Goal: Task Accomplishment & Management: Manage account settings

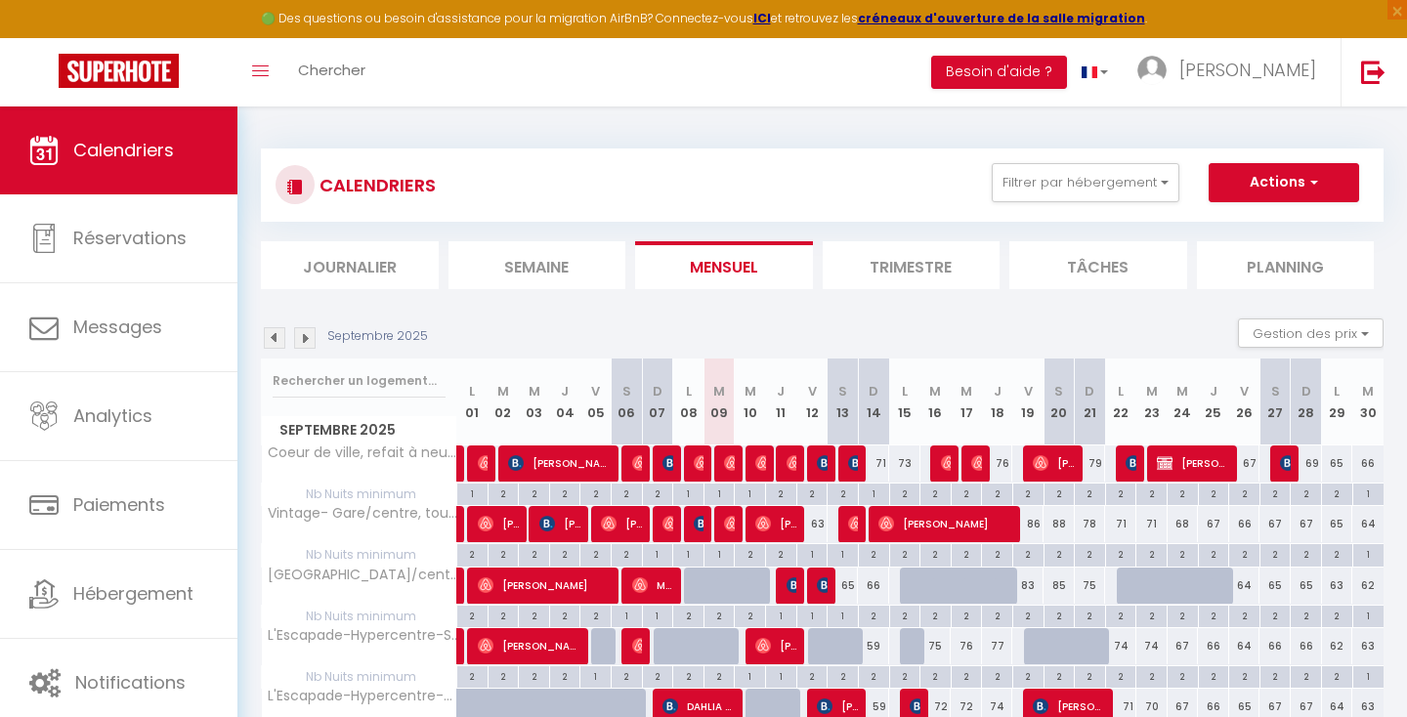
click at [313, 345] on img at bounding box center [305, 338] width 22 height 22
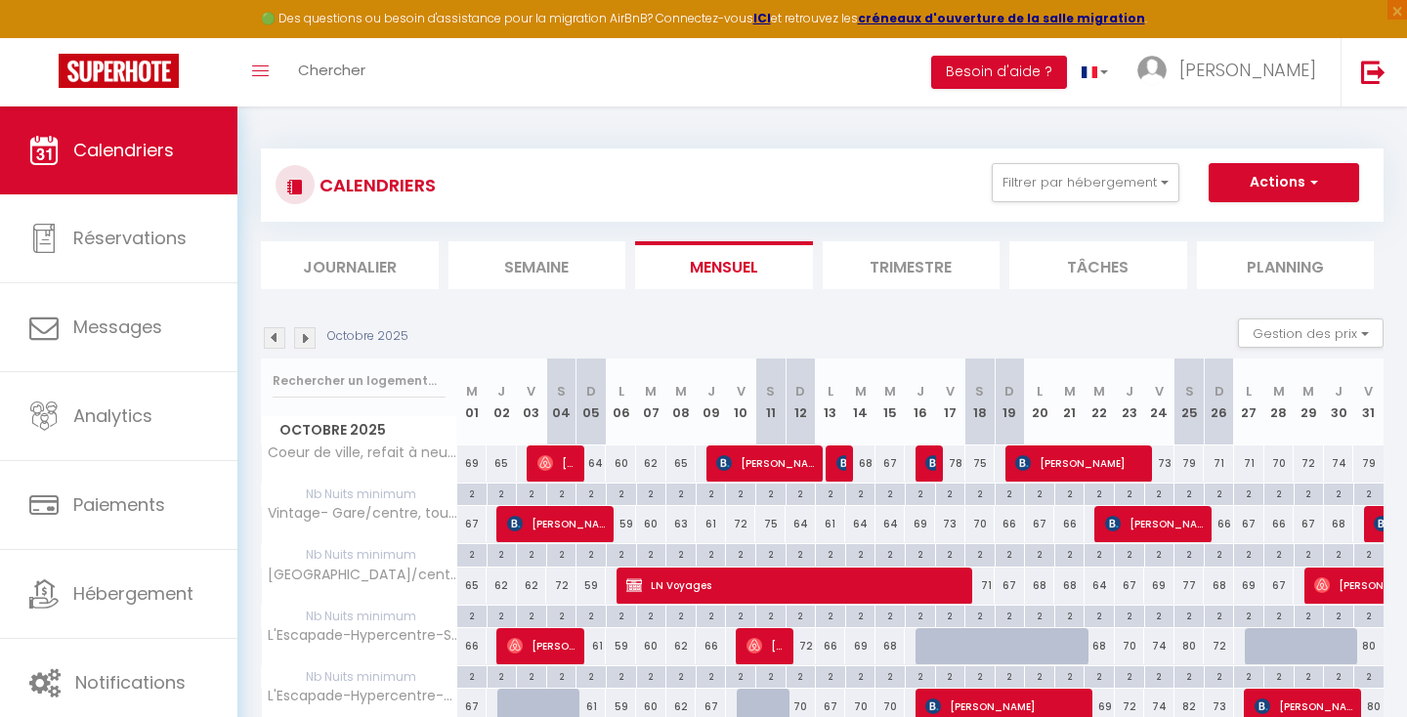
click at [308, 334] on img at bounding box center [305, 338] width 22 height 22
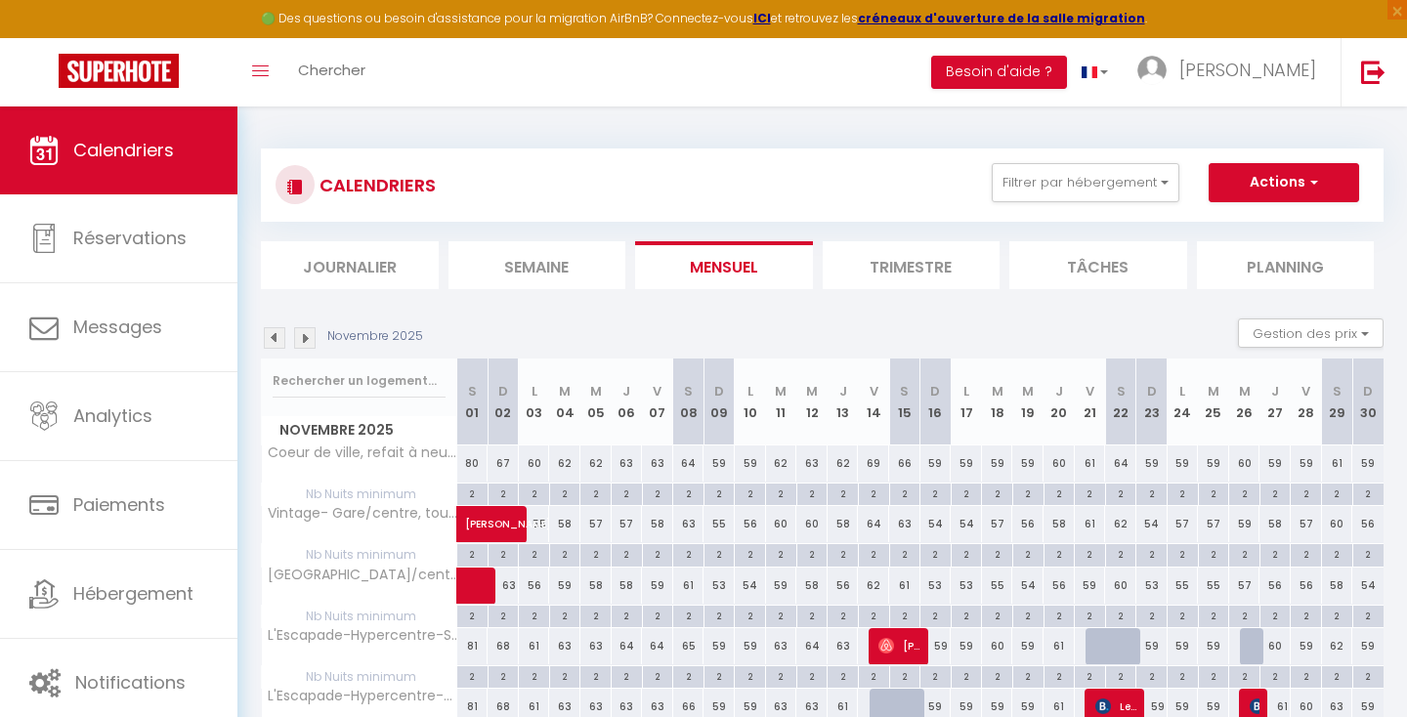
click at [302, 331] on img at bounding box center [305, 338] width 22 height 22
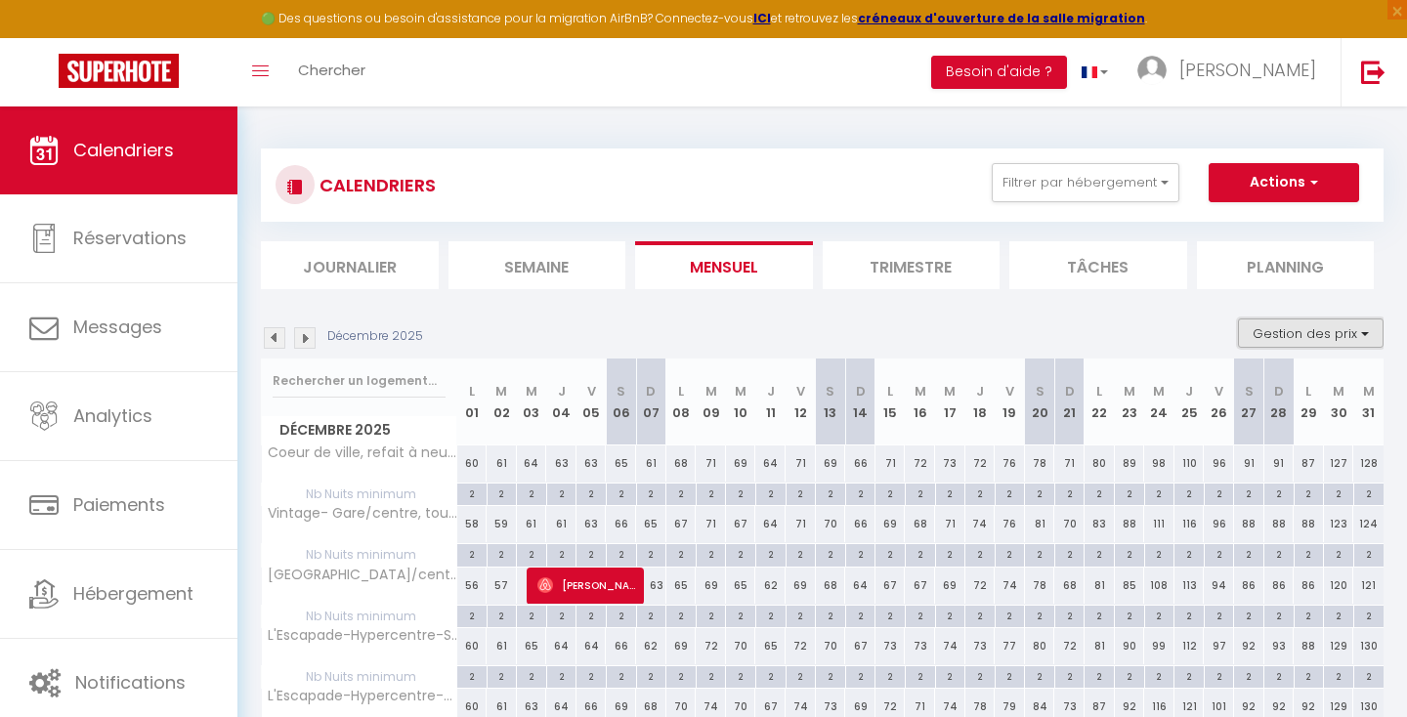
click at [1286, 323] on button "Gestion des prix" at bounding box center [1311, 333] width 146 height 29
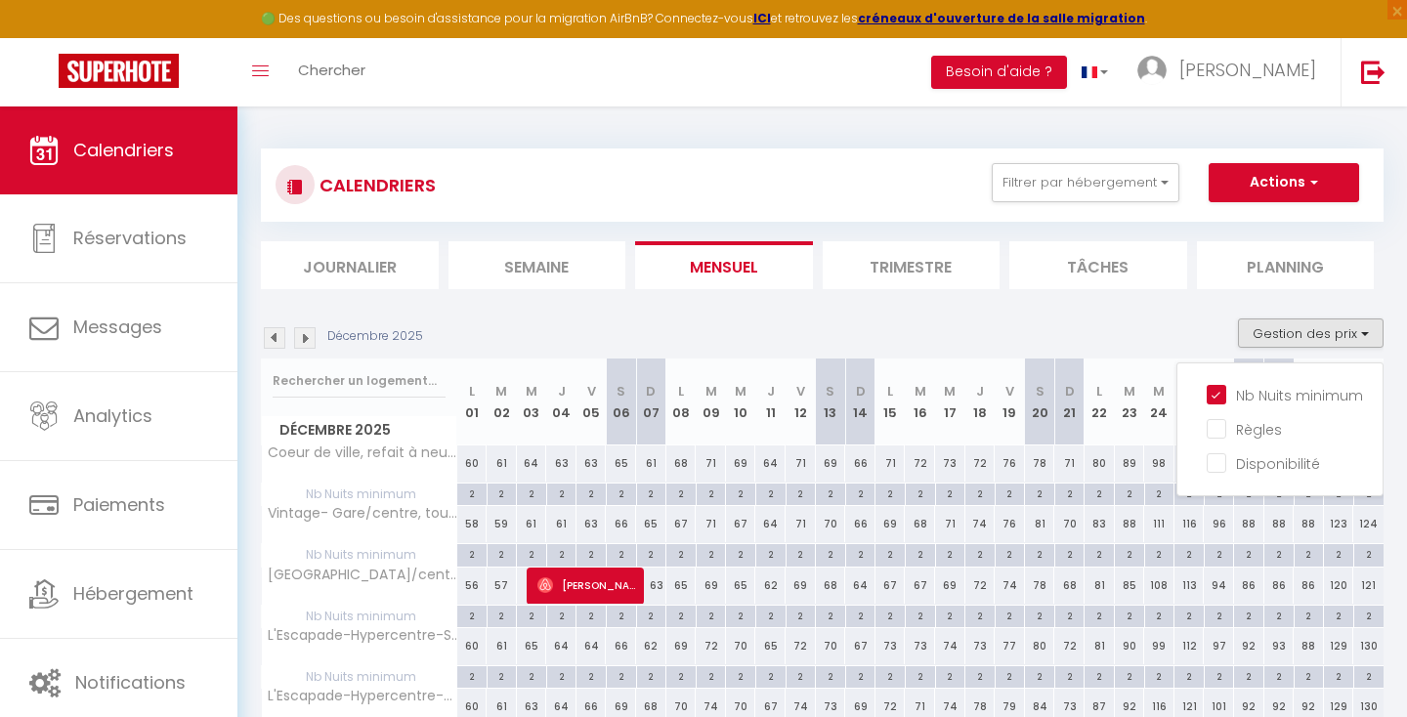
click at [279, 334] on img at bounding box center [275, 338] width 22 height 22
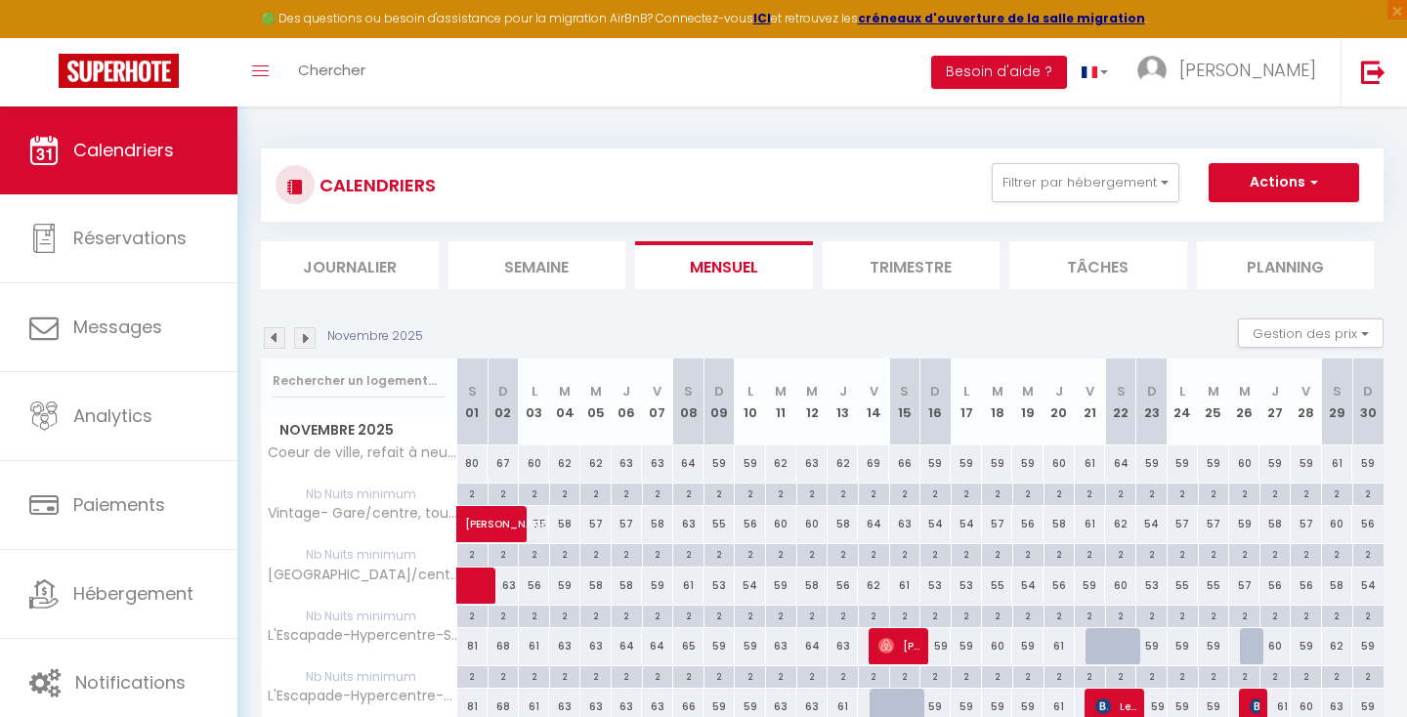
click at [278, 342] on img at bounding box center [275, 338] width 22 height 22
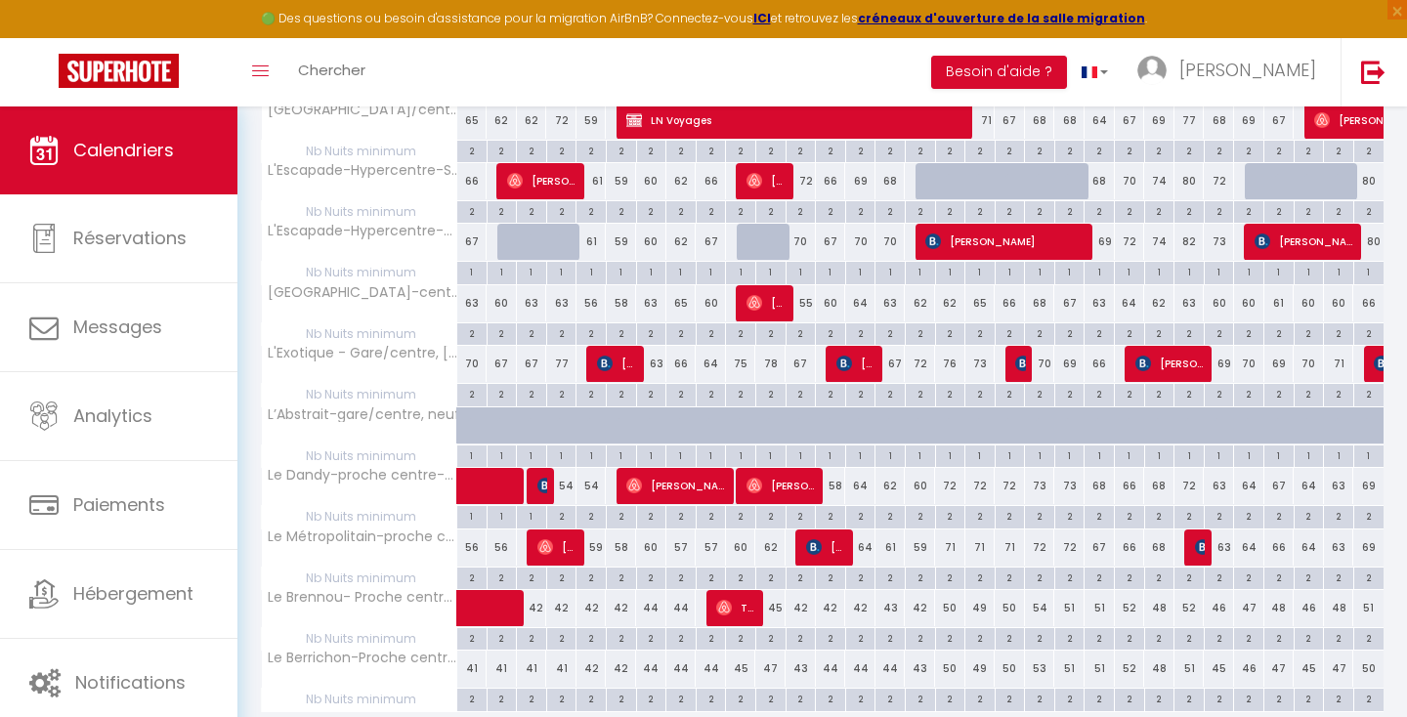
scroll to position [540, 0]
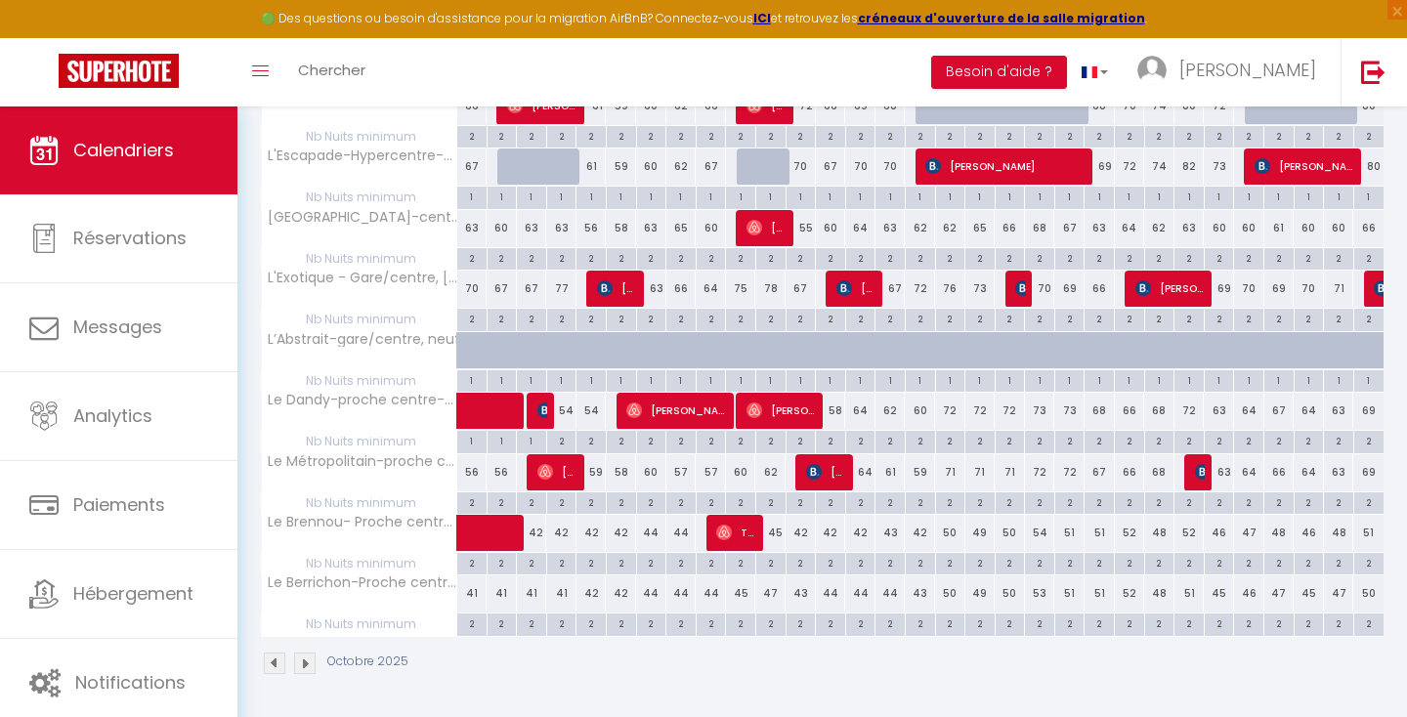
click at [271, 669] on img at bounding box center [275, 664] width 22 height 22
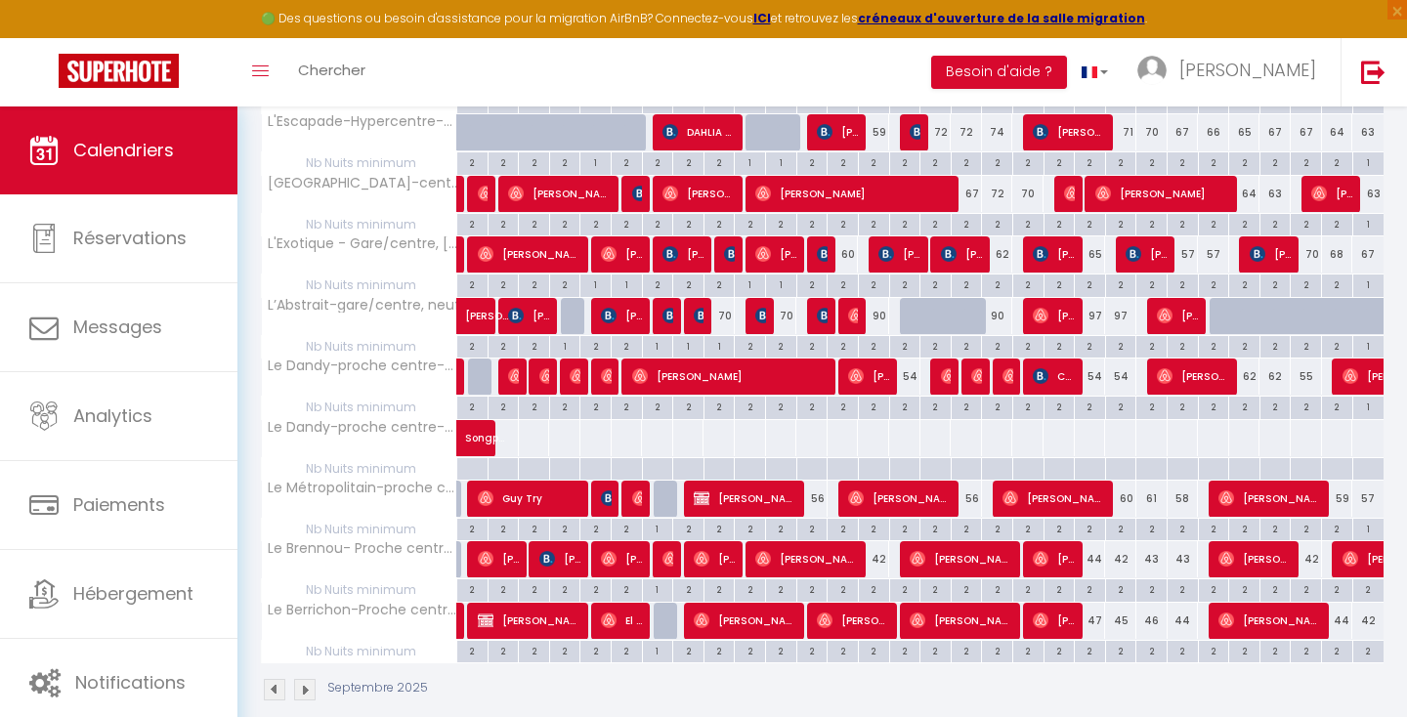
scroll to position [572, 0]
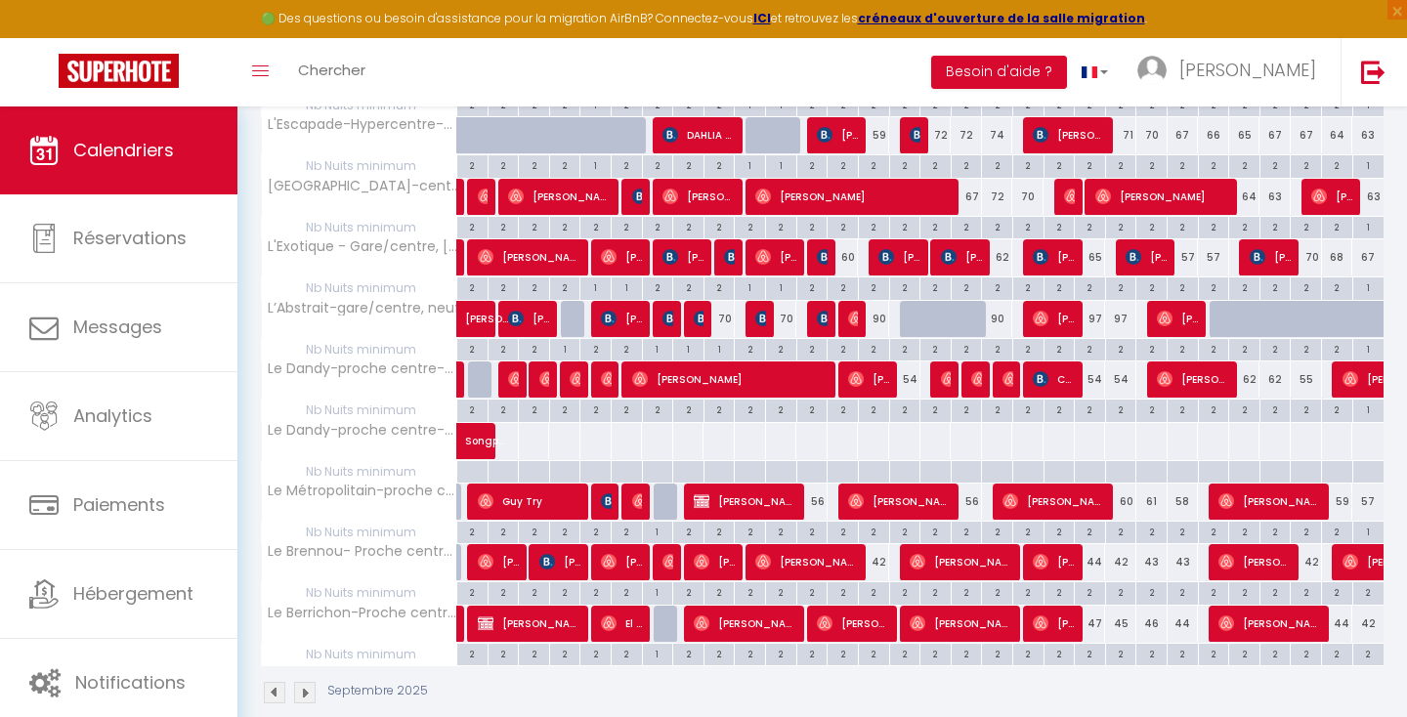
click at [1370, 353] on div "1" at bounding box center [1369, 348] width 30 height 19
type input "1"
type input "[DATE]"
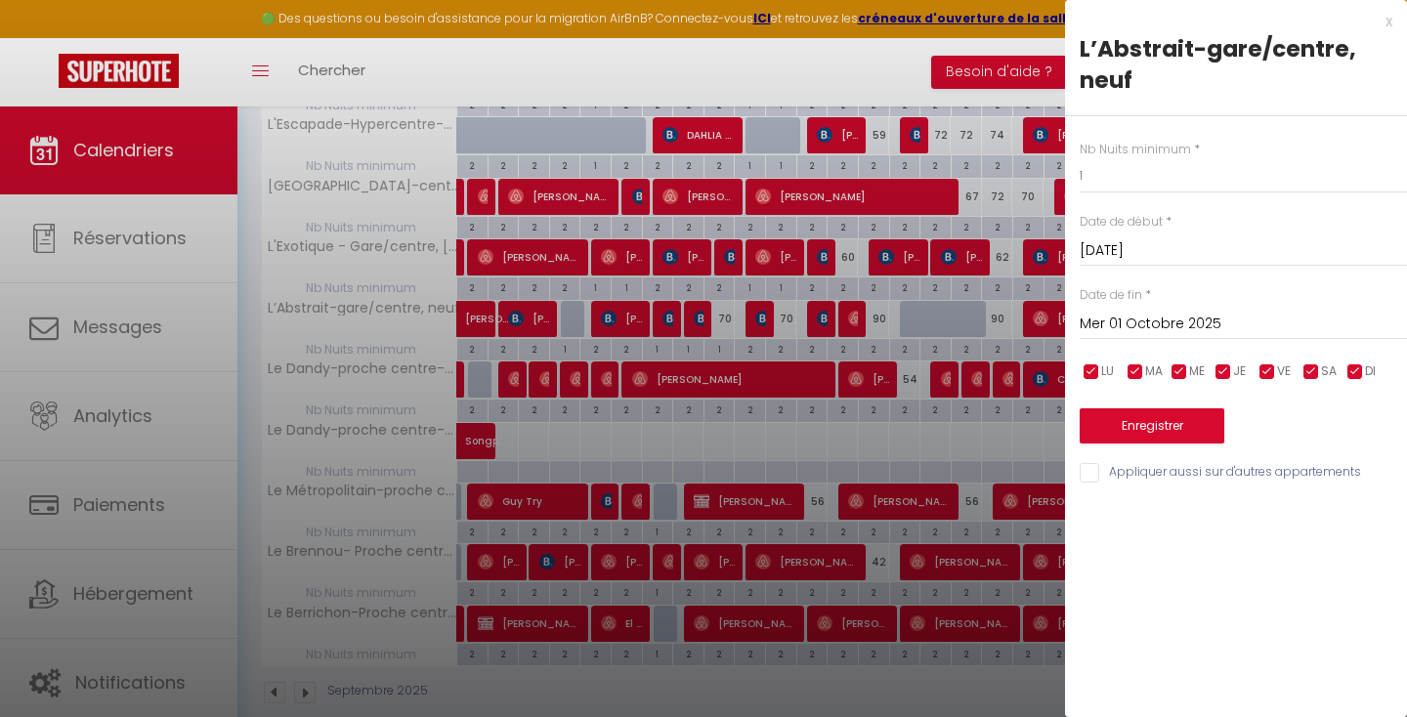
click at [1145, 316] on input "Mer 01 Octobre 2025" at bounding box center [1243, 324] width 327 height 25
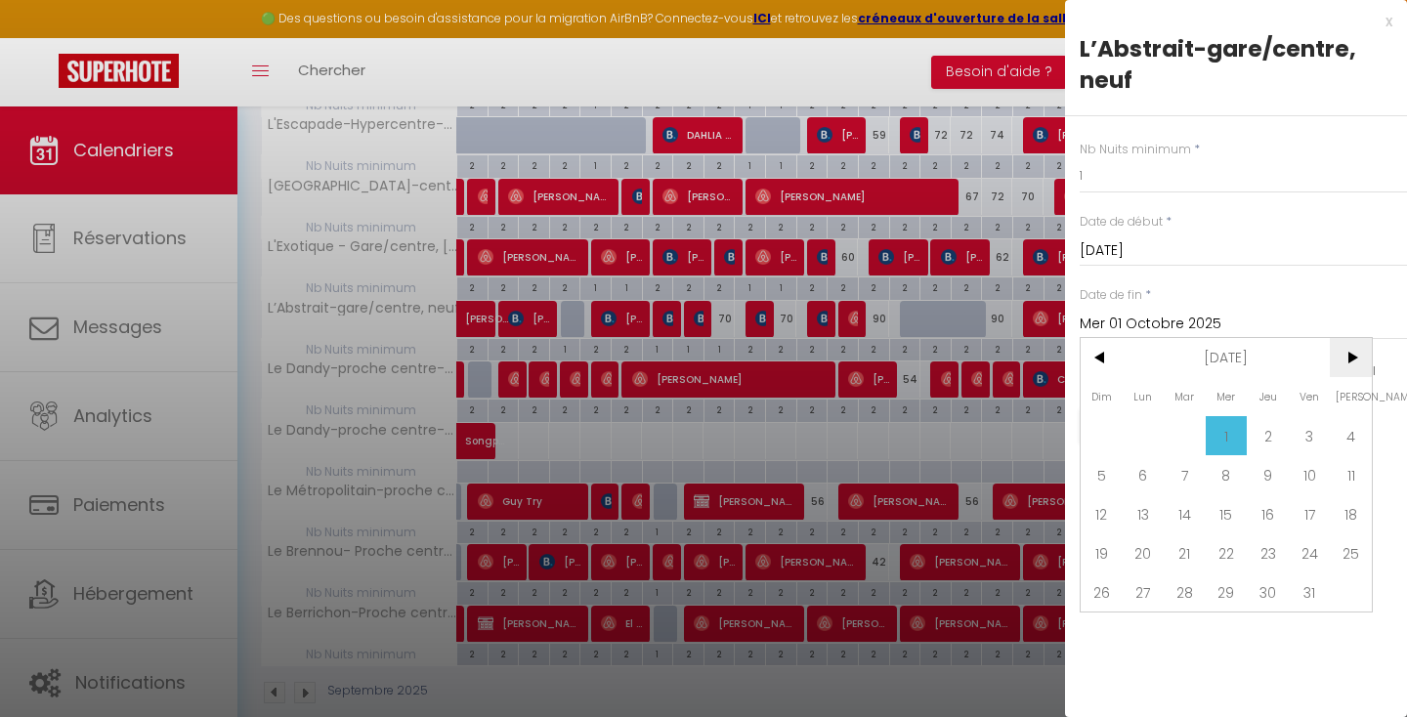
click at [1356, 360] on span ">" at bounding box center [1351, 357] width 42 height 39
click at [1226, 598] on span "31" at bounding box center [1227, 592] width 42 height 39
type input "Mer 31 Décembre 2025"
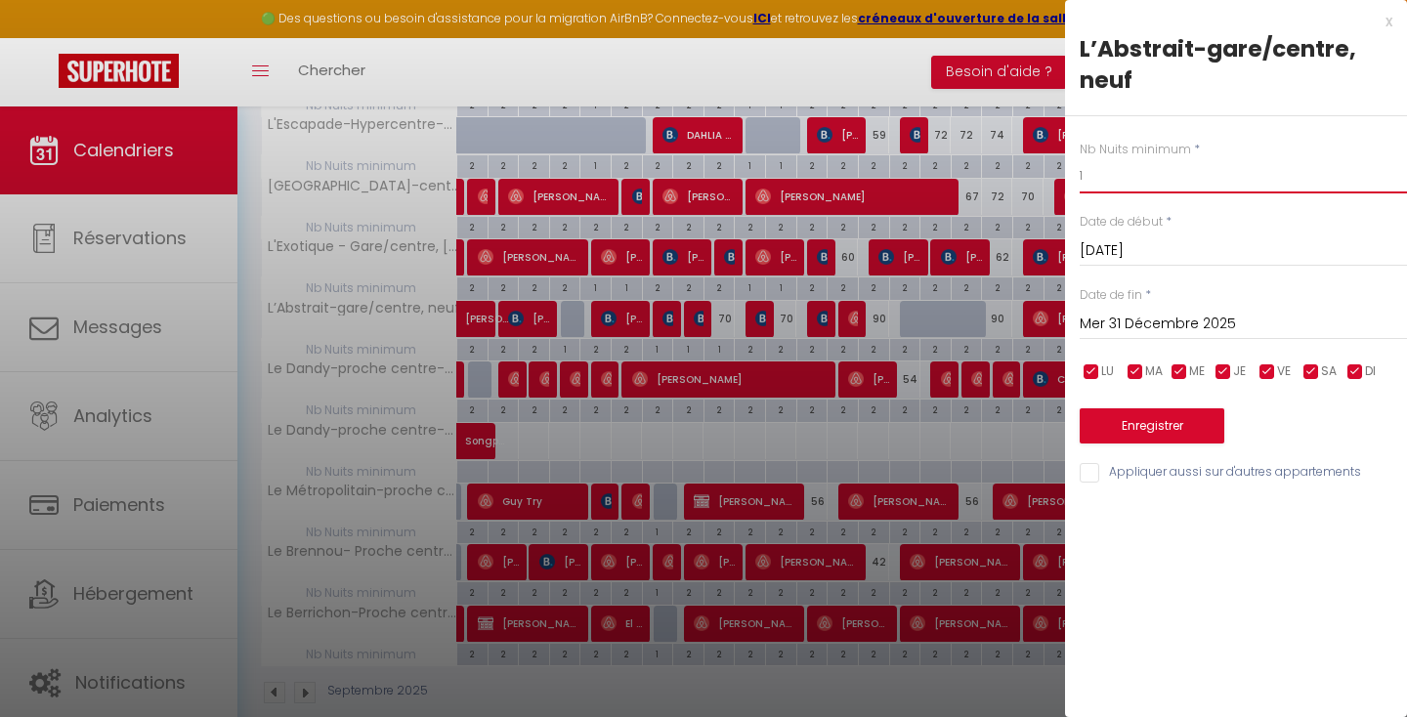
click at [1128, 178] on input "1" at bounding box center [1243, 175] width 327 height 35
type input "2"
click at [1129, 423] on button "Enregistrer" at bounding box center [1152, 426] width 145 height 35
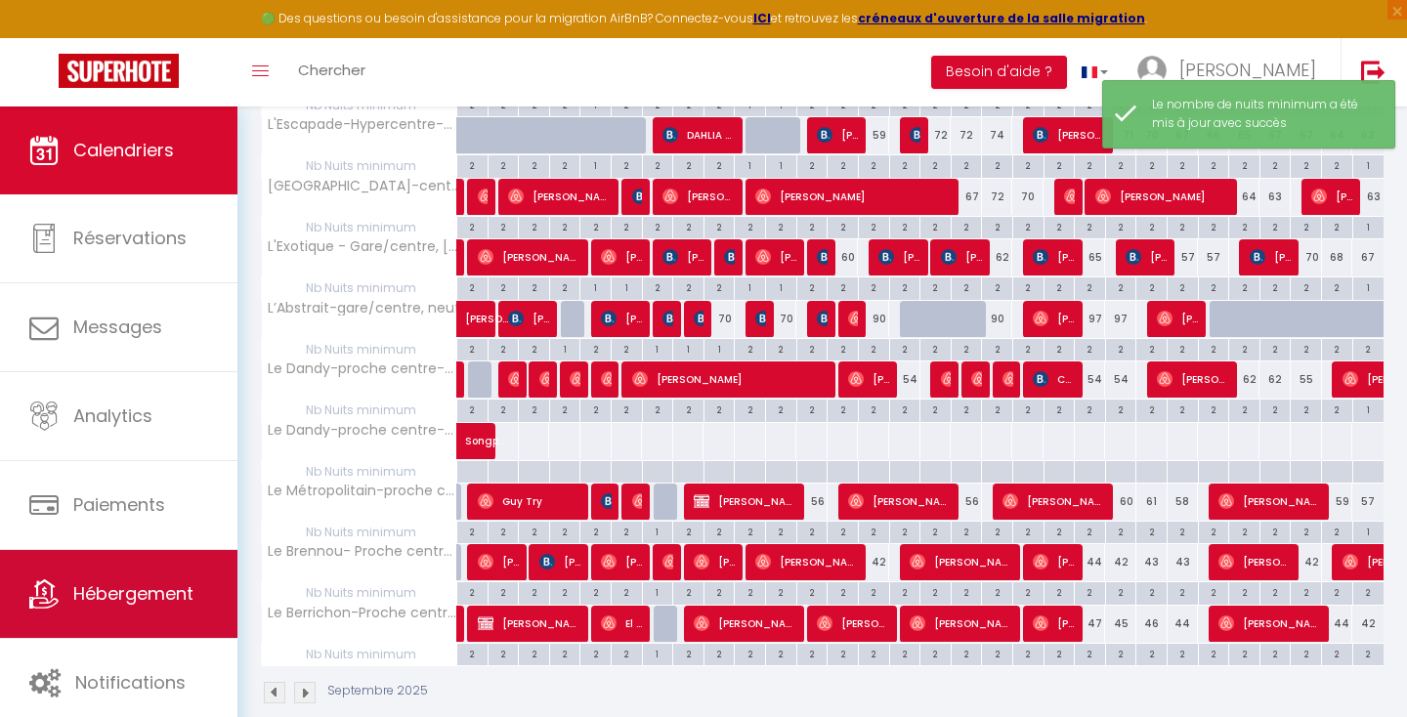
click at [116, 617] on link "Hébergement" at bounding box center [118, 594] width 237 height 88
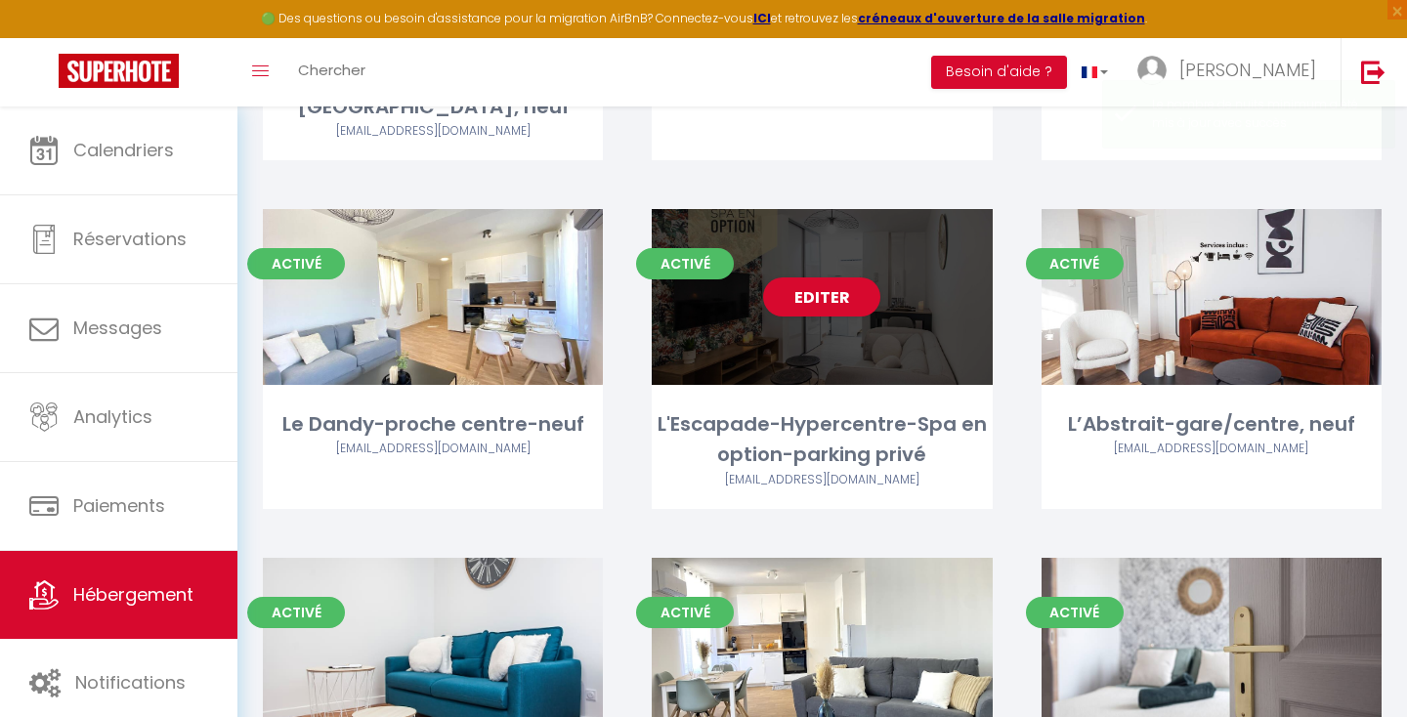
scroll to position [357, 0]
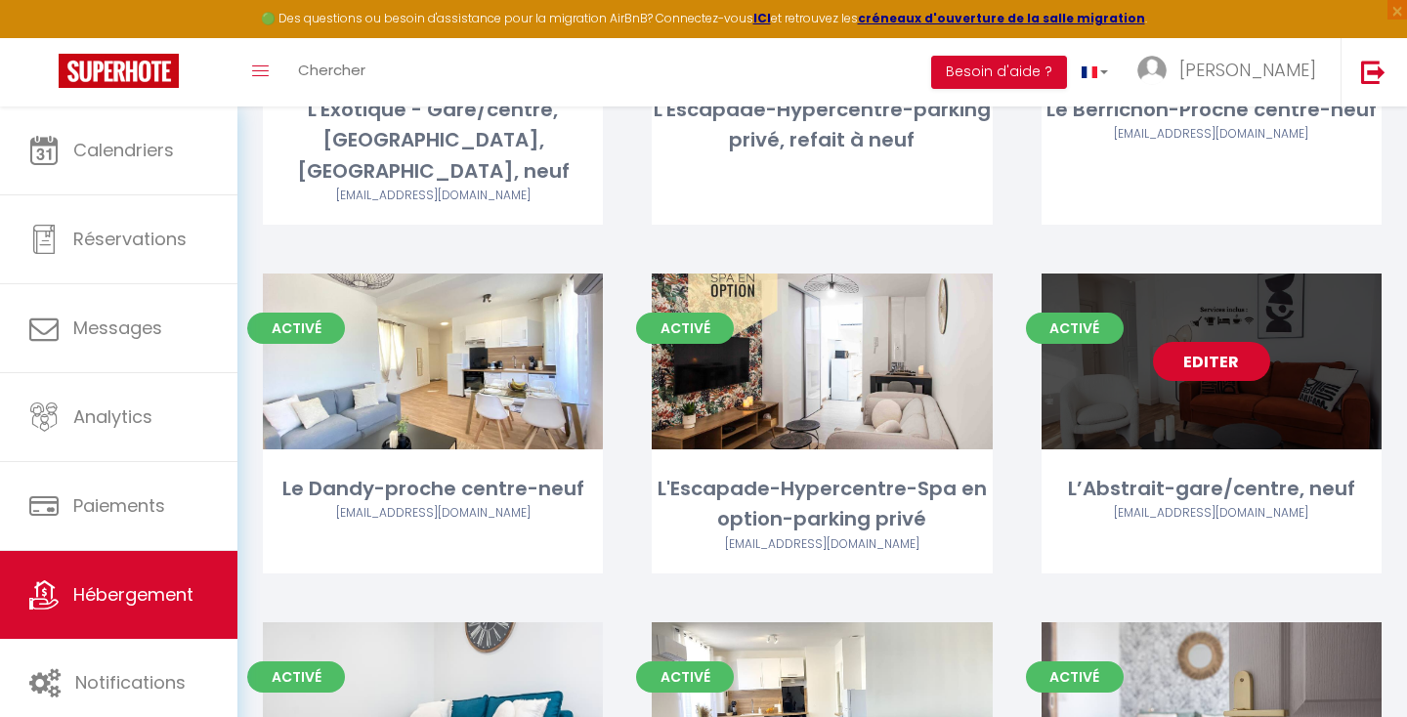
click at [1216, 342] on link "Editer" at bounding box center [1211, 361] width 117 height 39
select select "3"
select select "2"
select select "1"
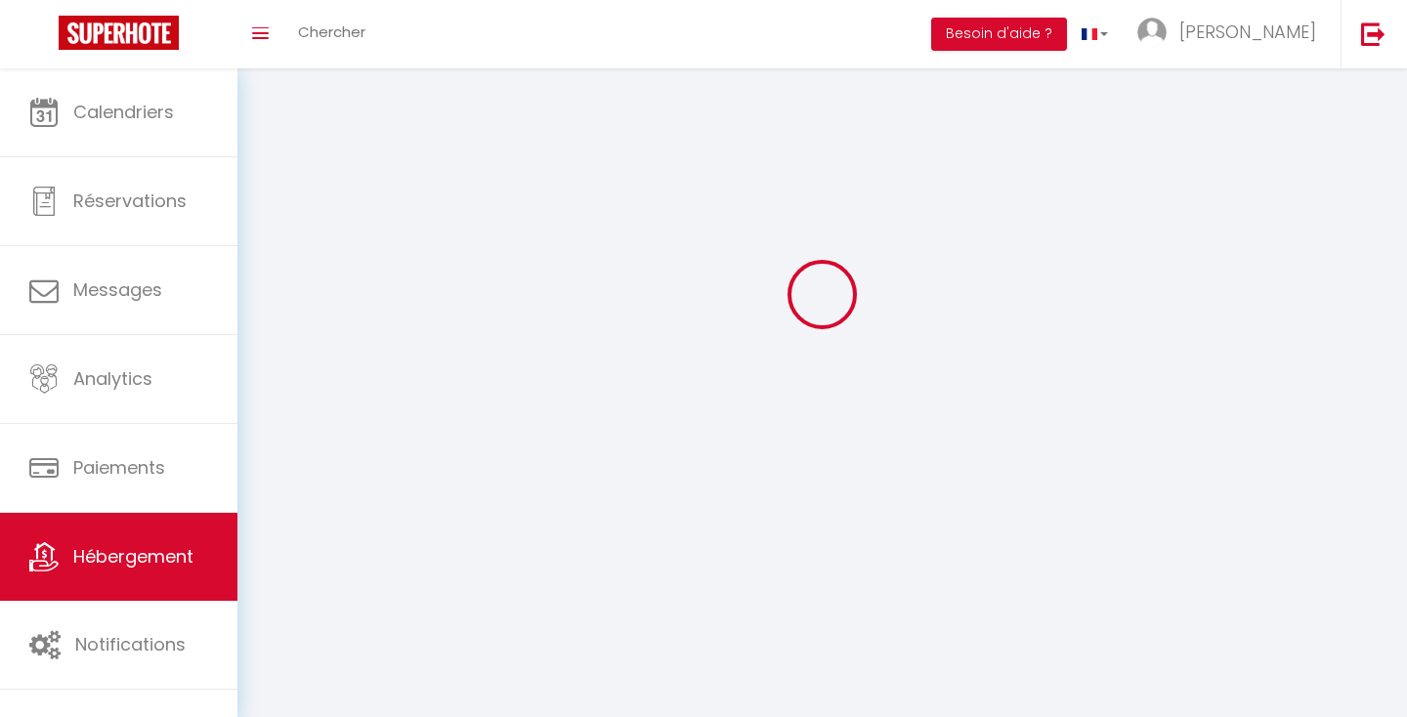
select select
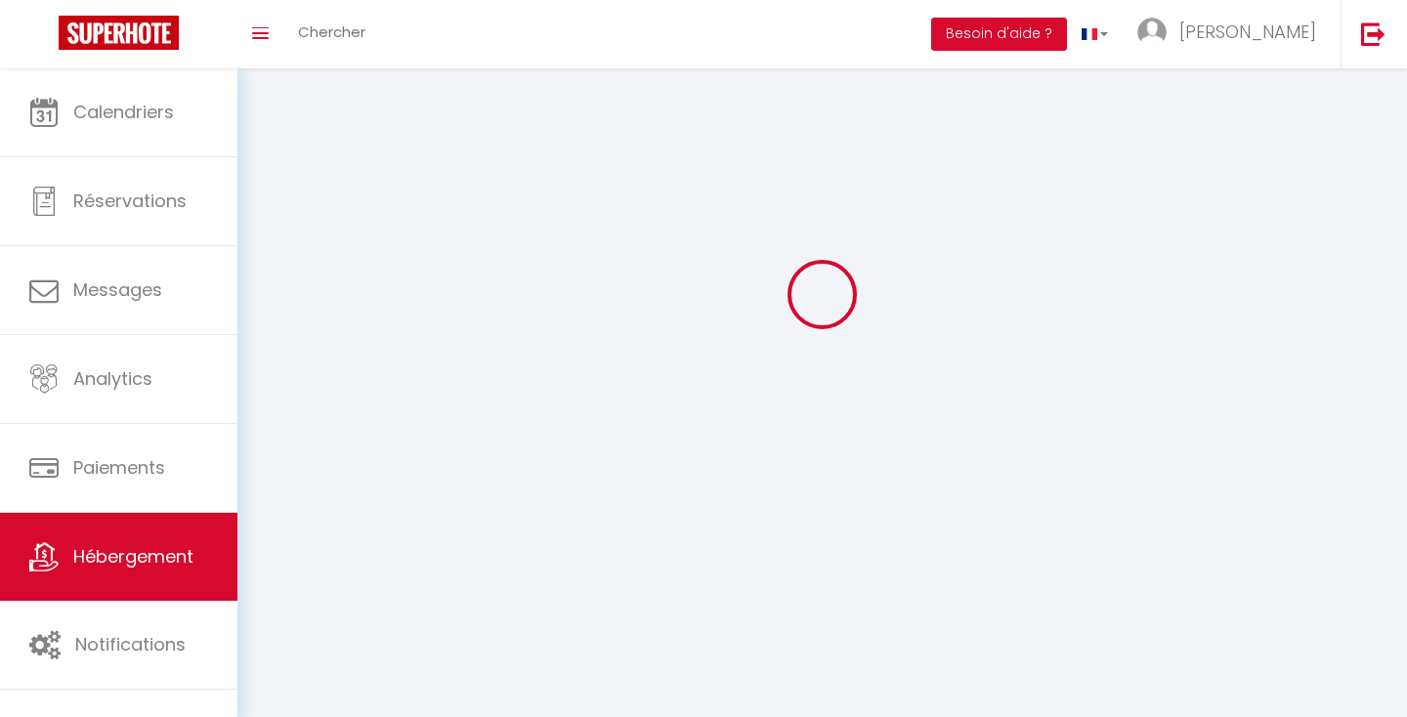
checkbox input "false"
select select
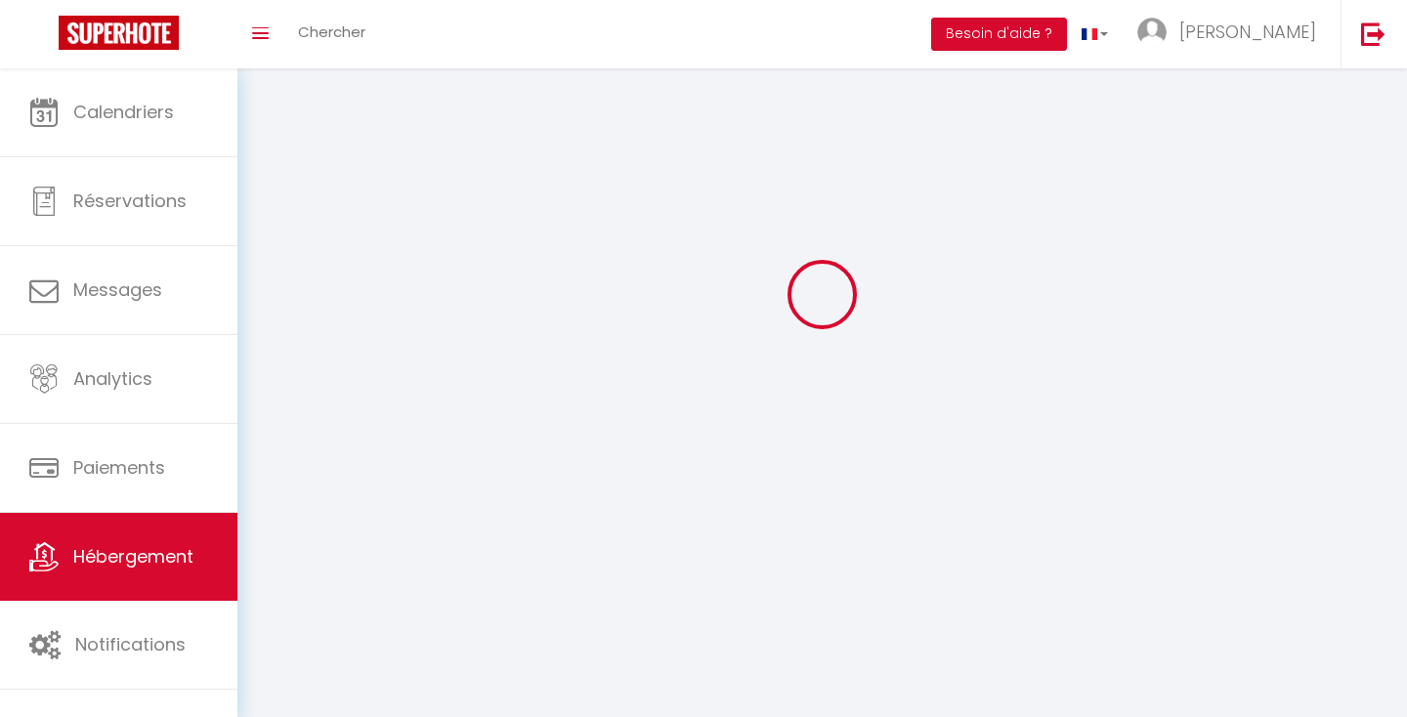
select select
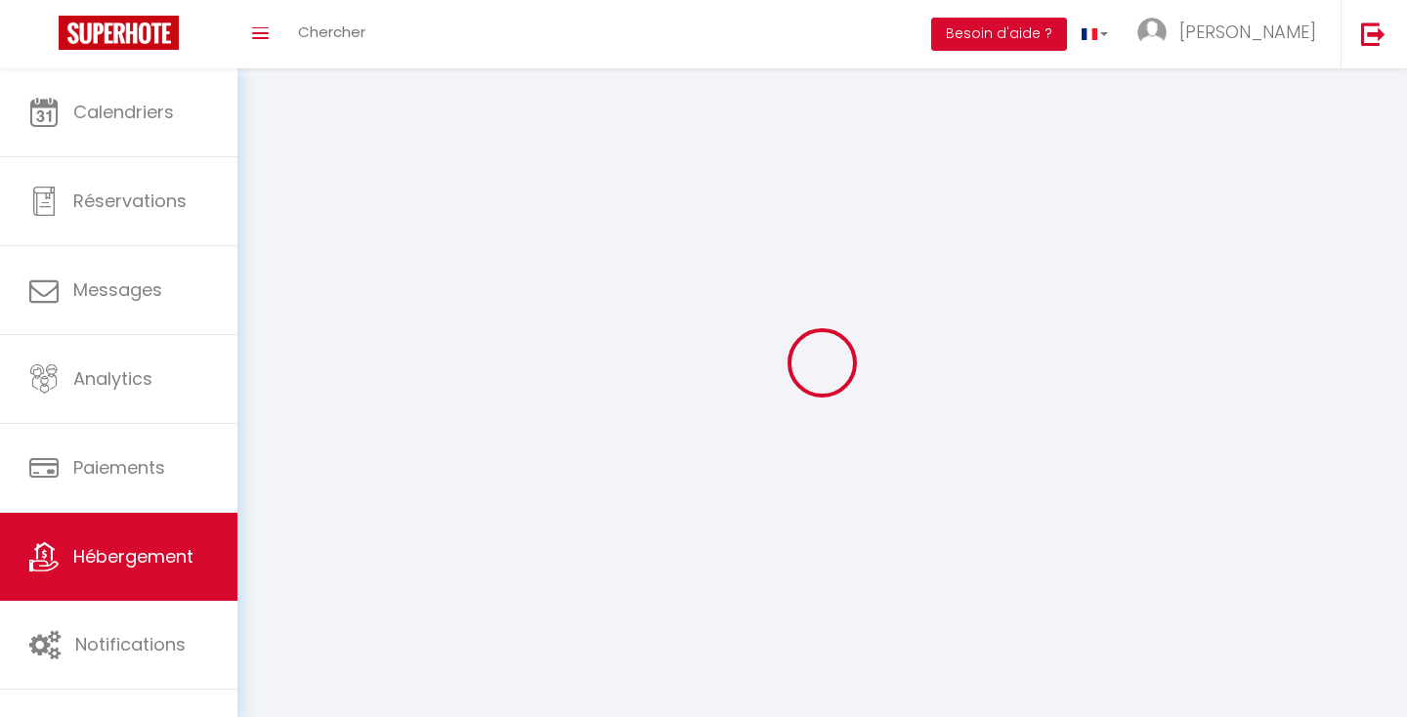
select select
checkbox input "false"
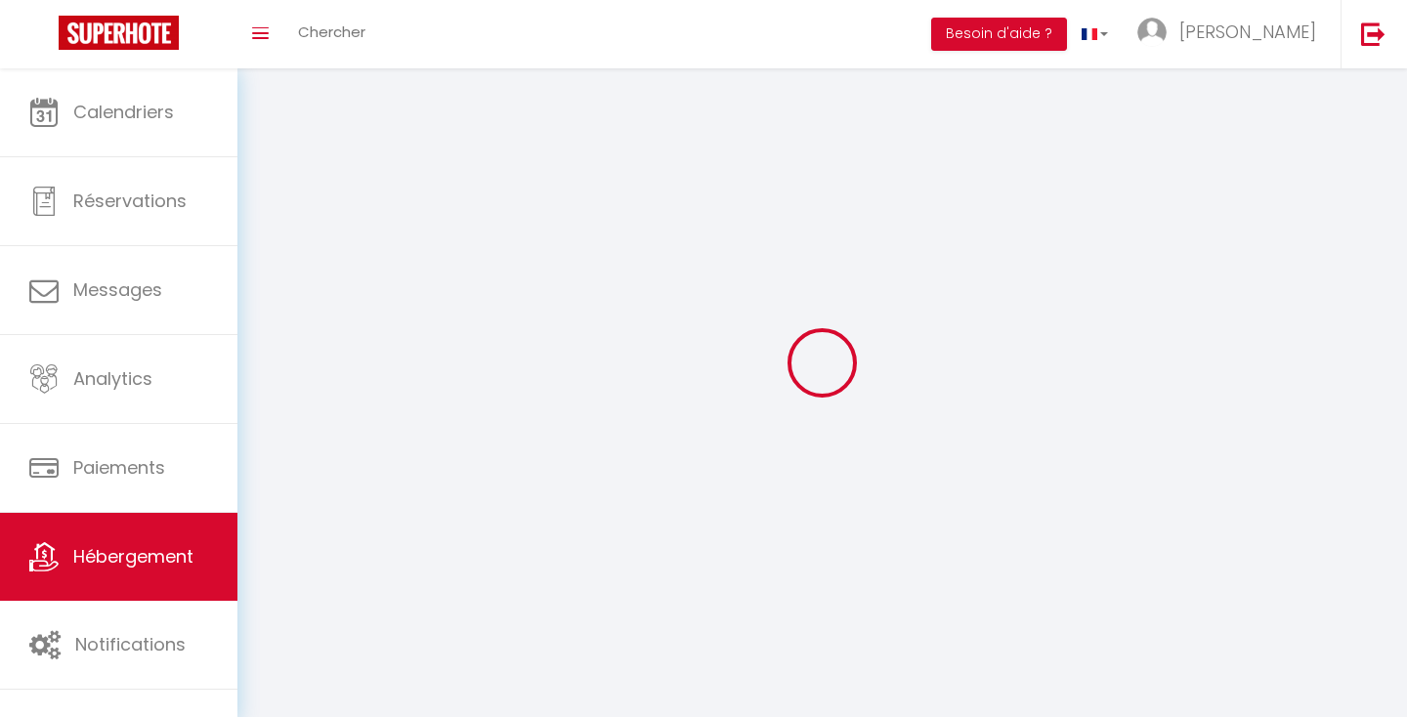
select select
select select "1"
select select
select select "28"
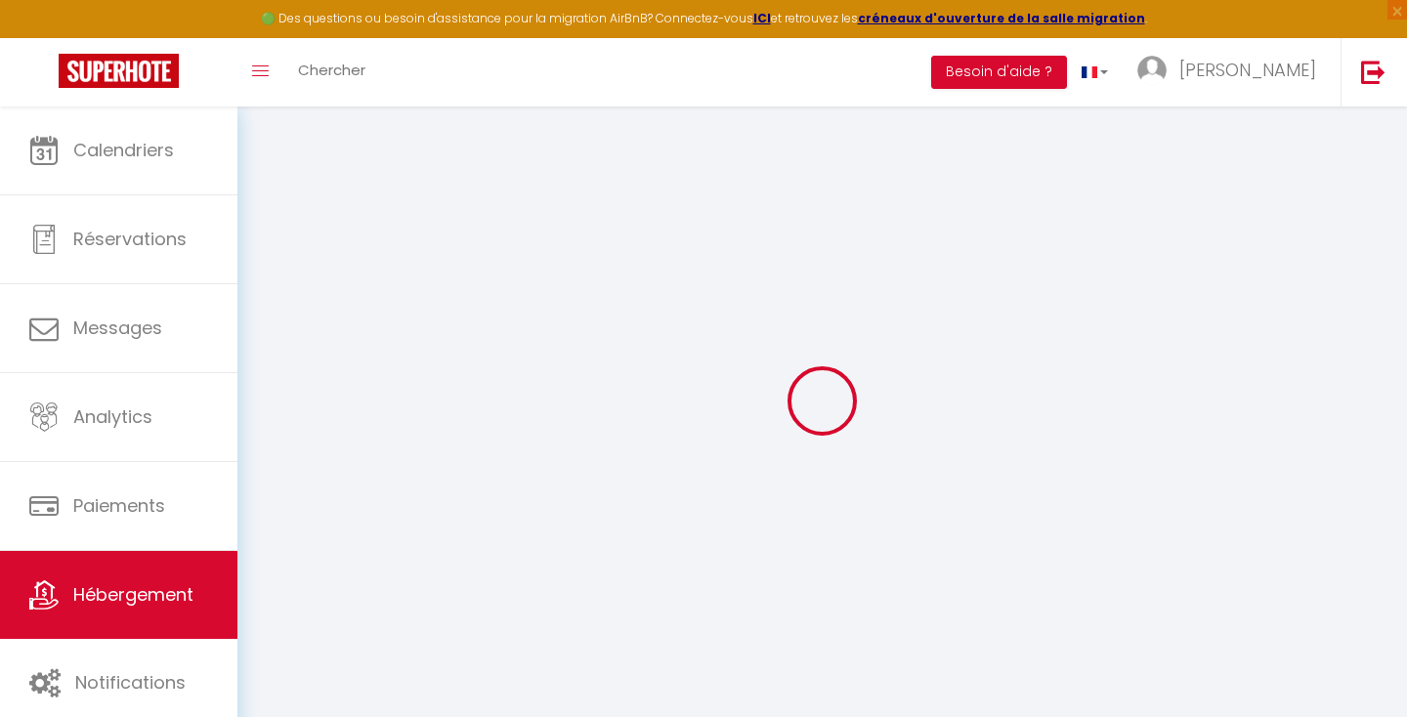
select select
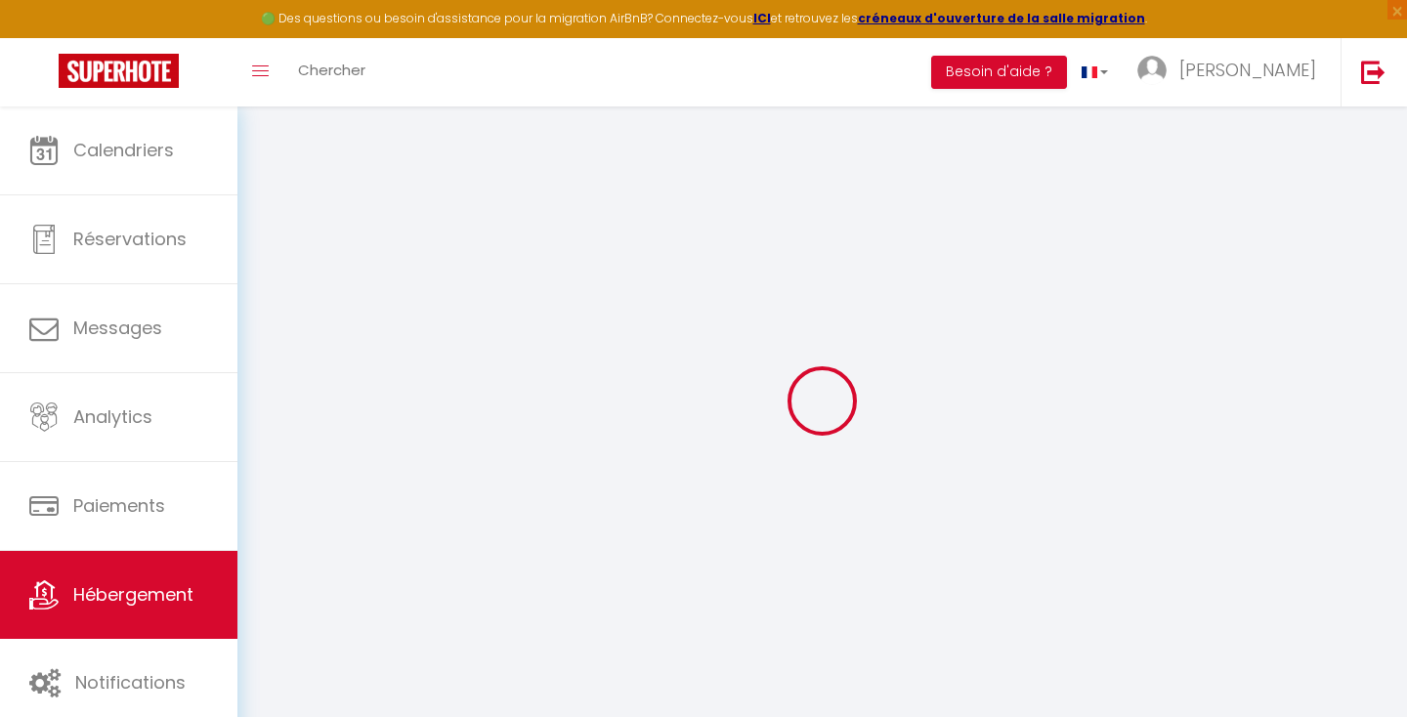
select select
checkbox input "false"
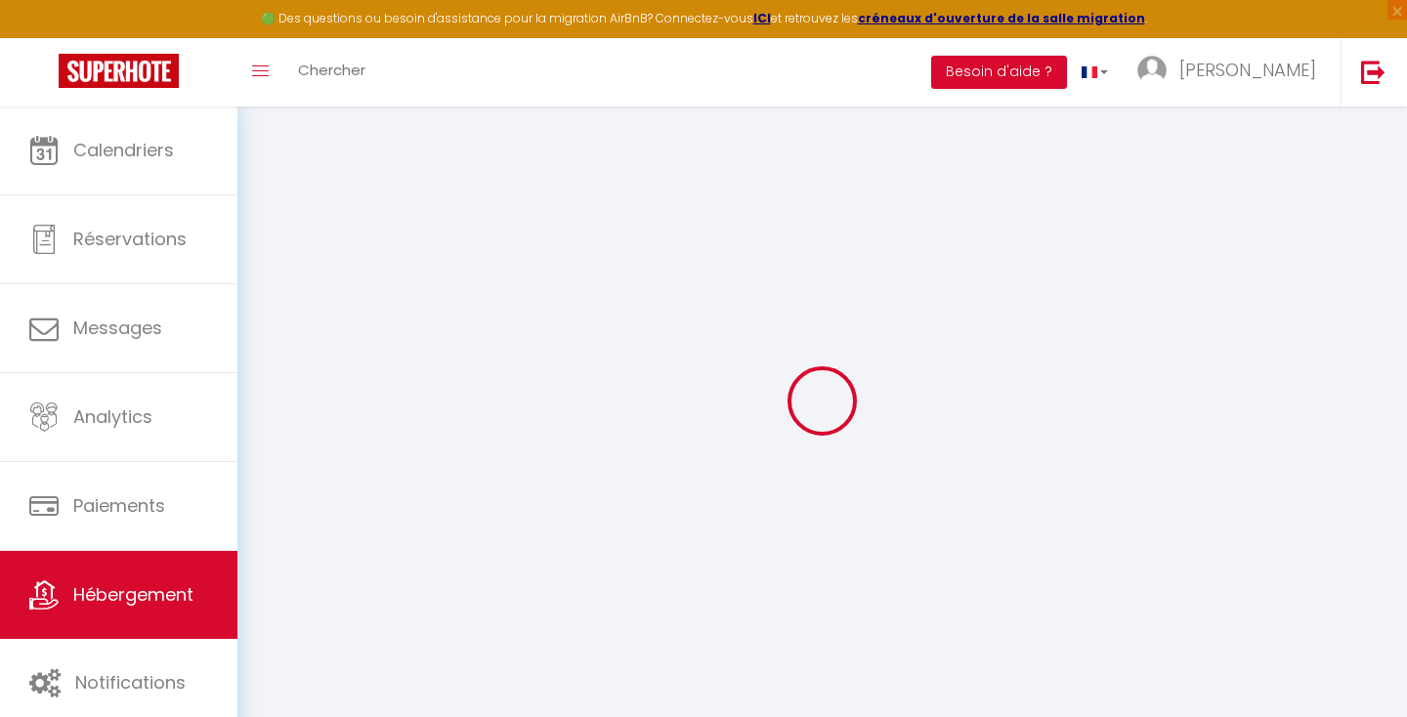
select select
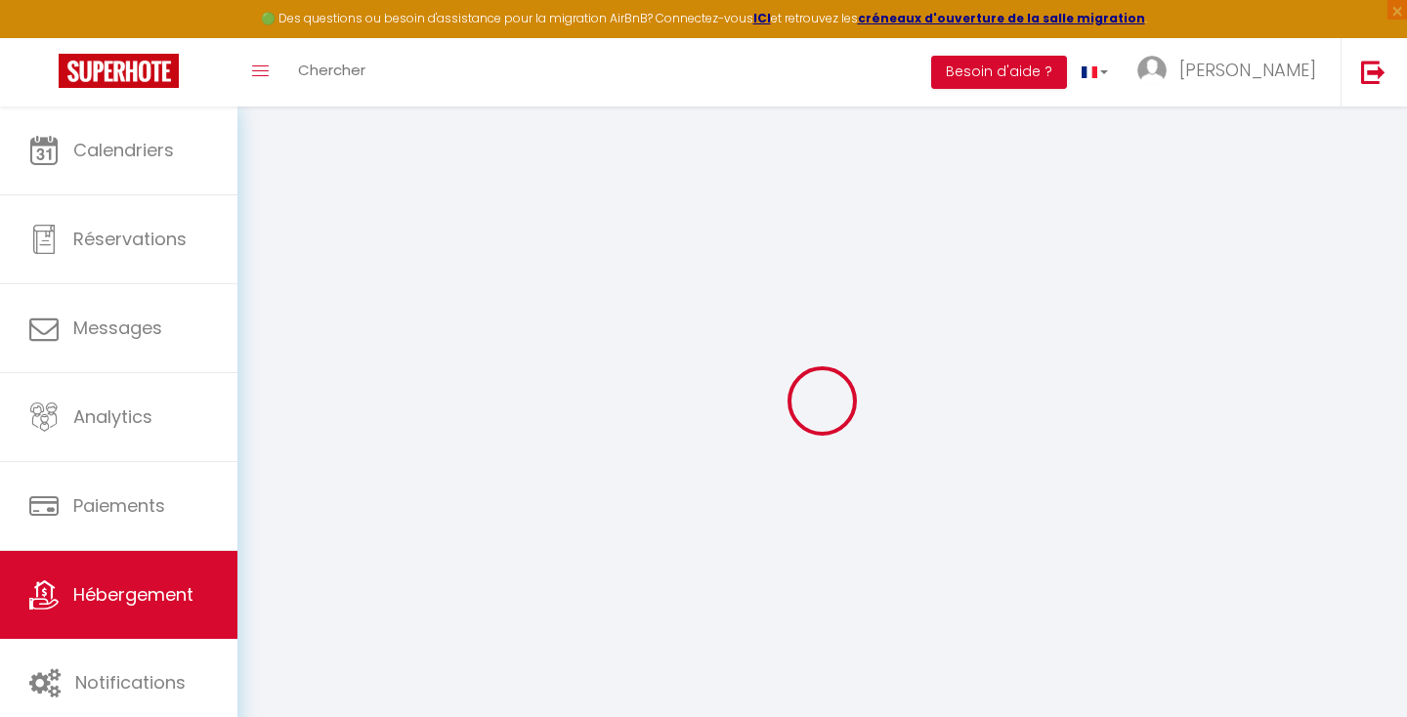
select select
checkbox input "false"
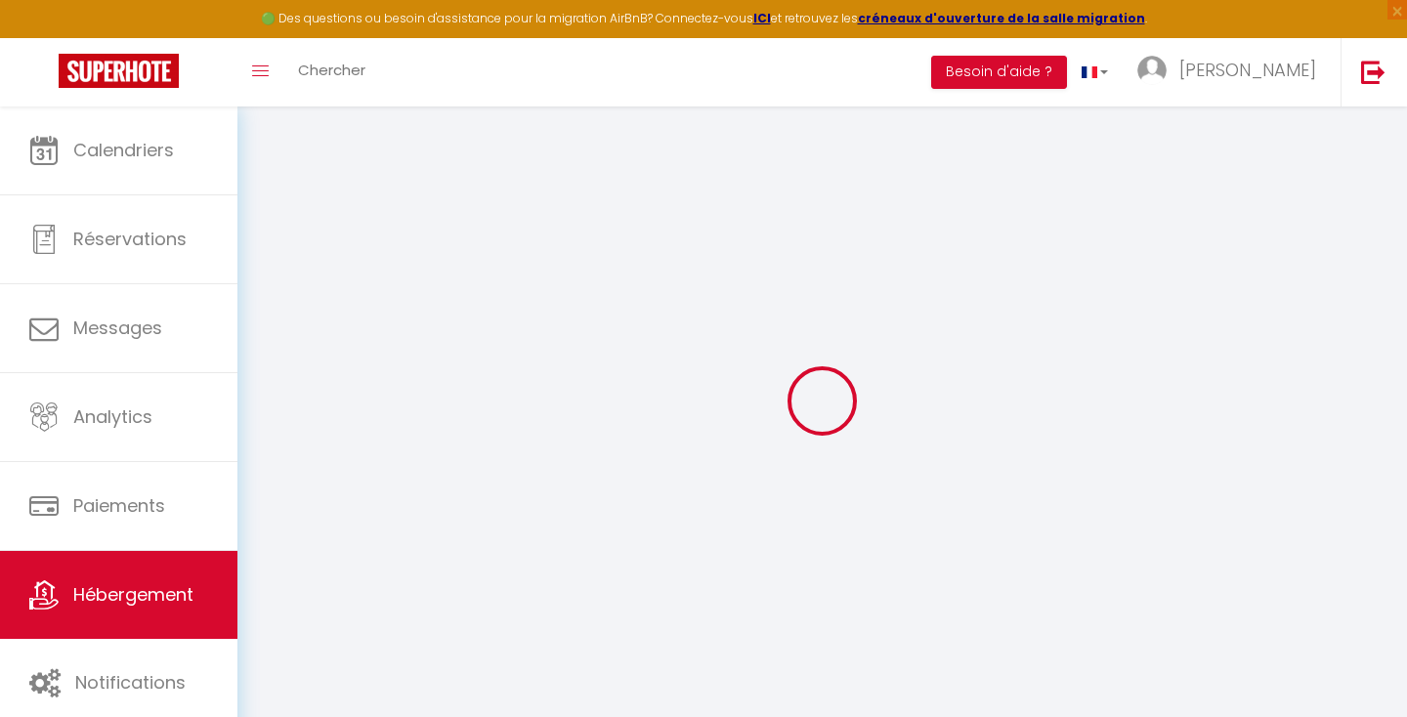
checkbox input "false"
select select
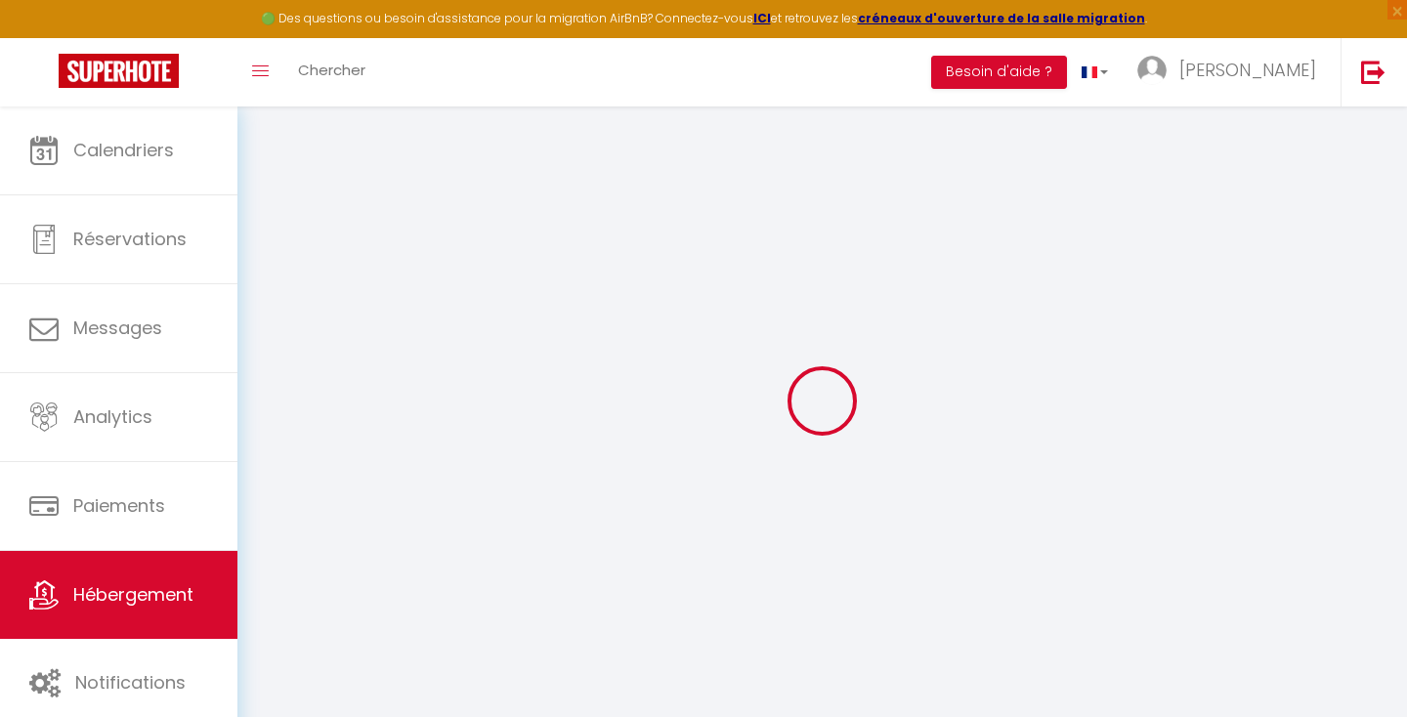
select select
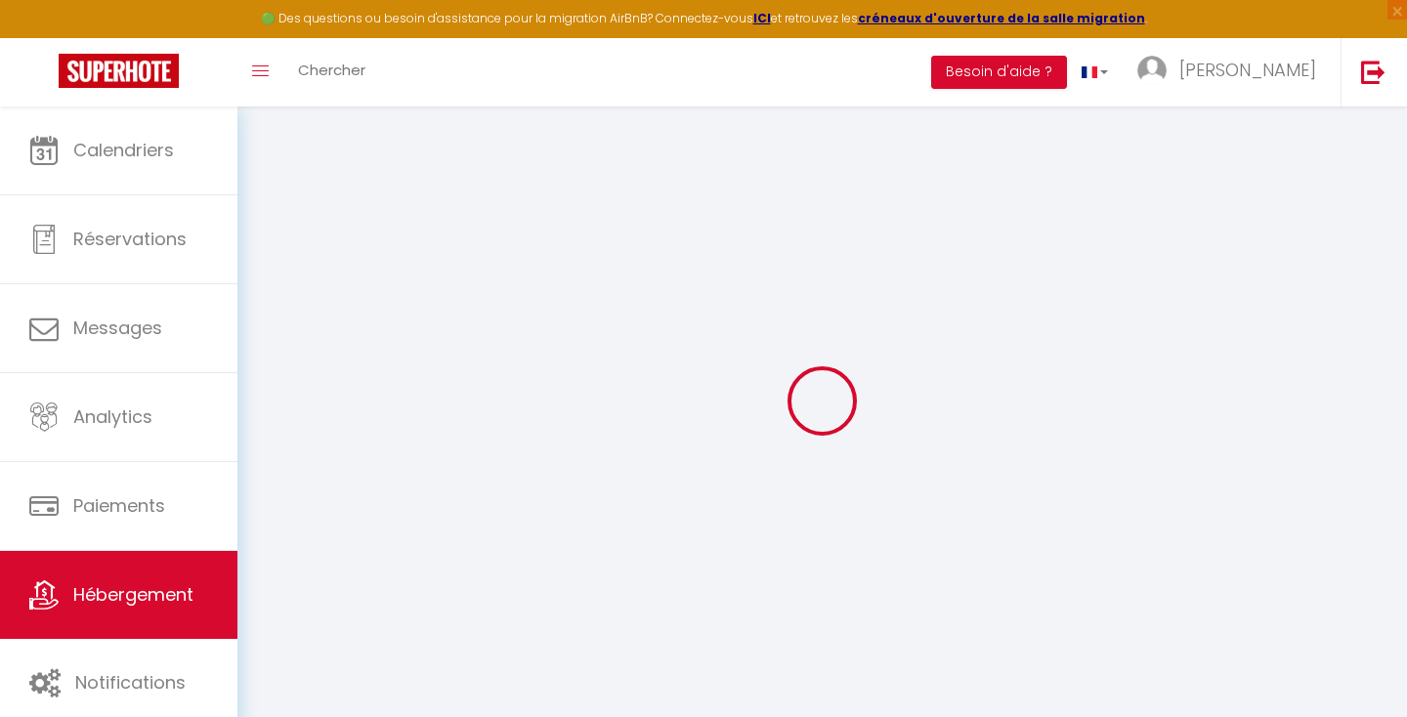
checkbox input "false"
select select
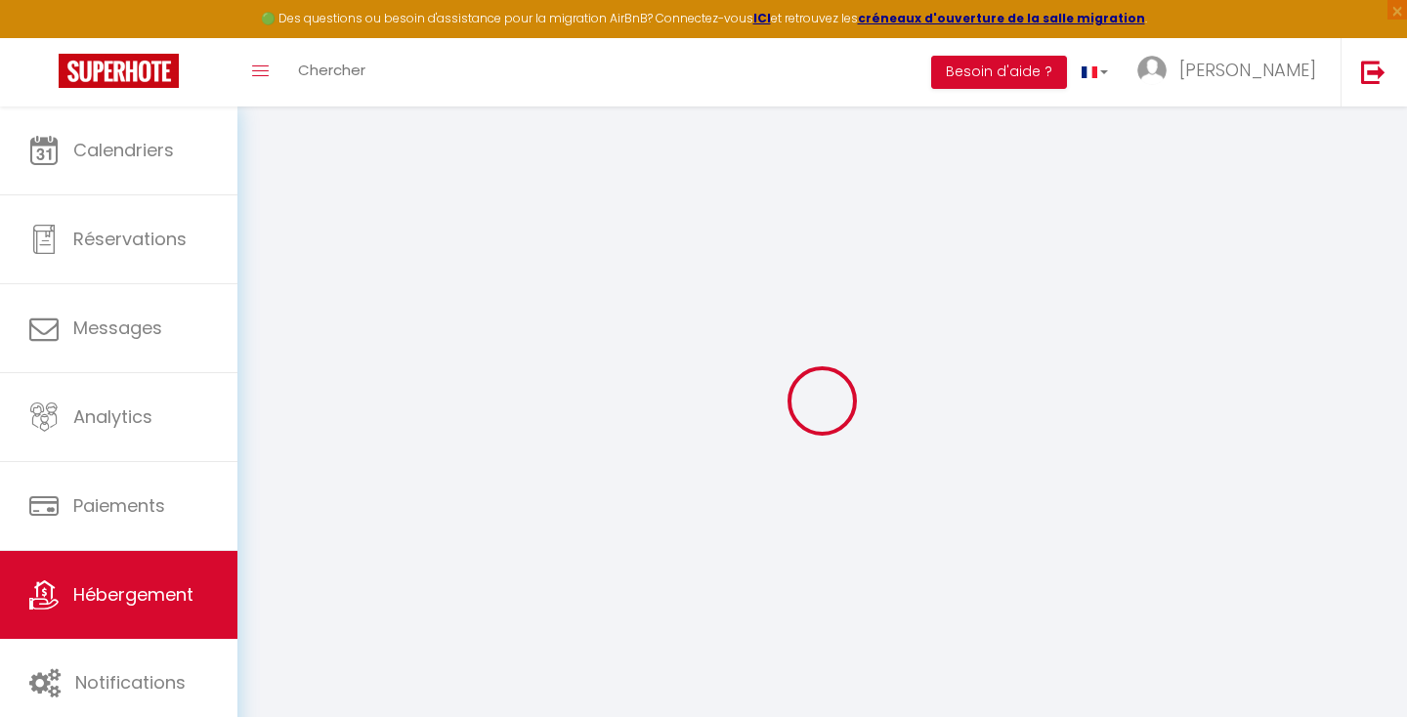
select select
type input "L’Abstrait-gare/centre, neuf"
type input "[PERSON_NAME]"
select select "6"
select select "2"
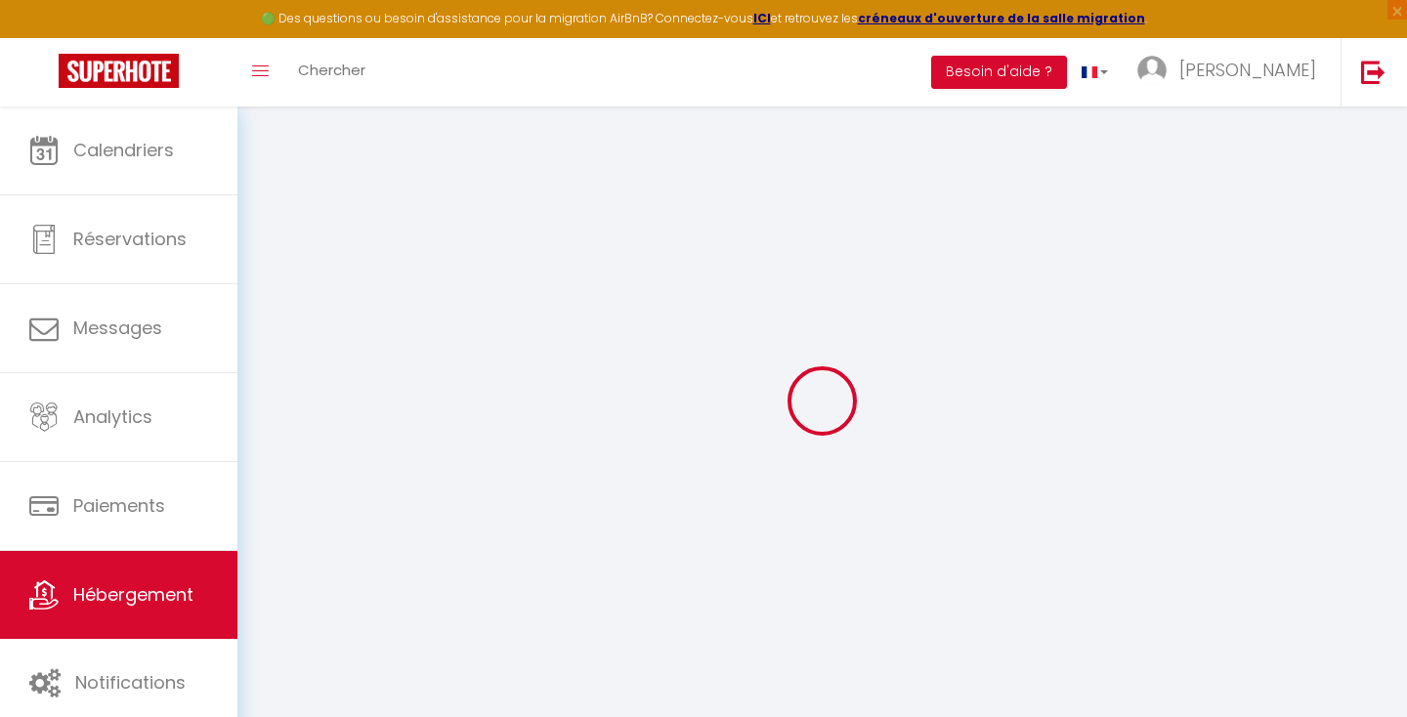
type input "98"
select select
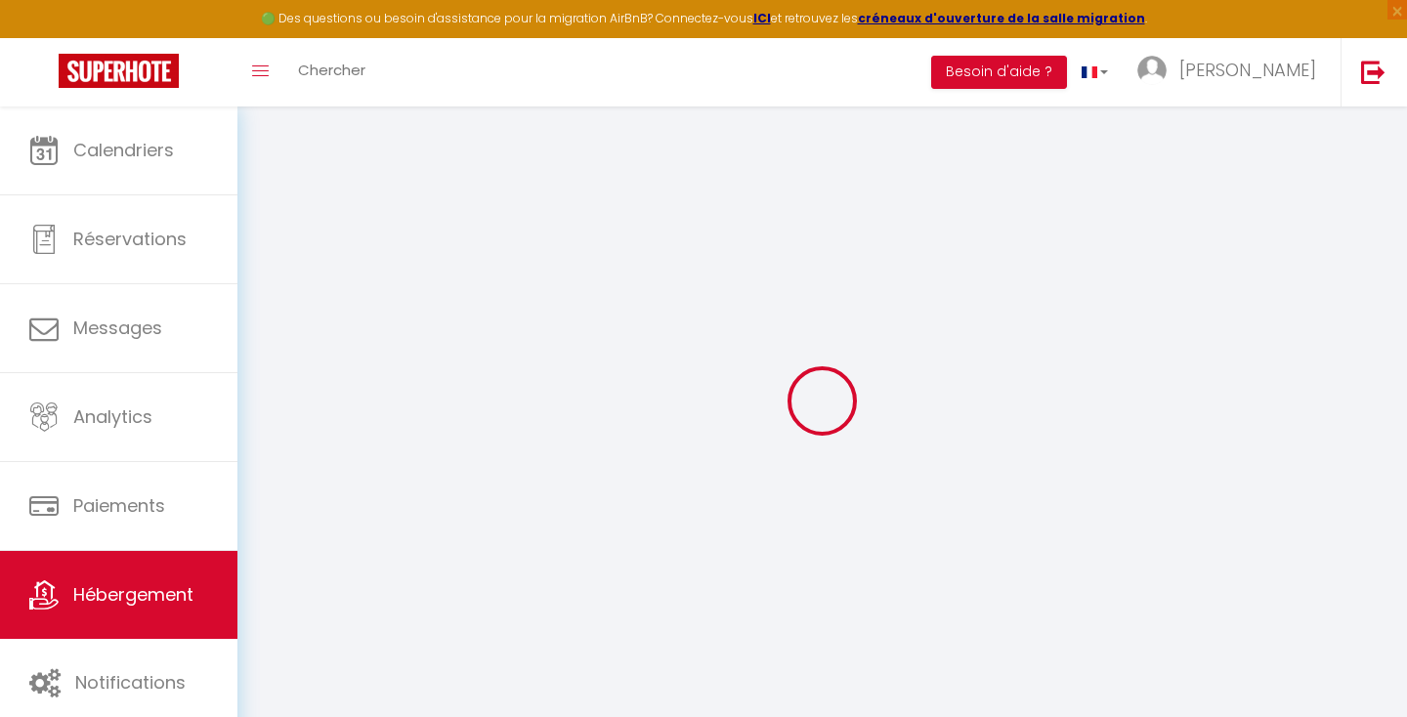
select select
type input "[STREET_ADDRESS][PERSON_NAME]"
type input "36000"
type input "Châteauroux"
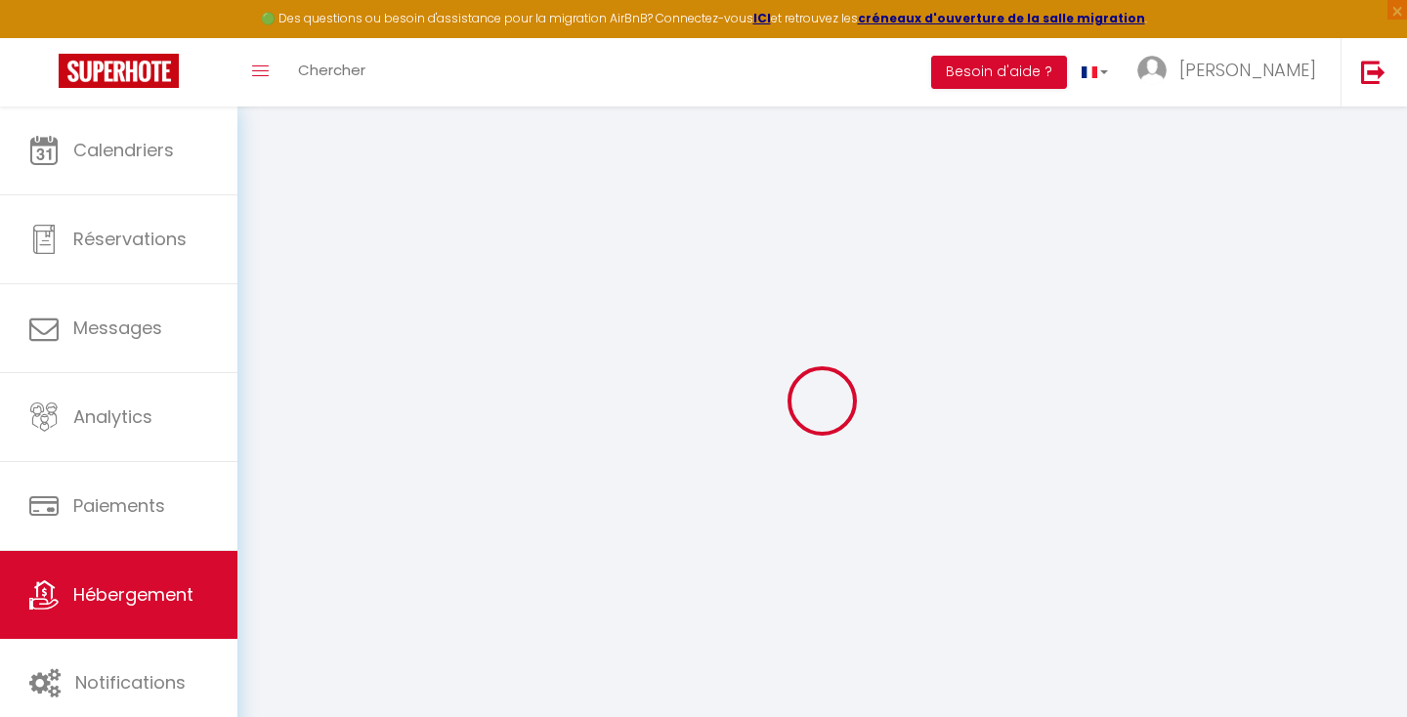
type input "[EMAIL_ADDRESS][DOMAIN_NAME]"
select select
checkbox input "false"
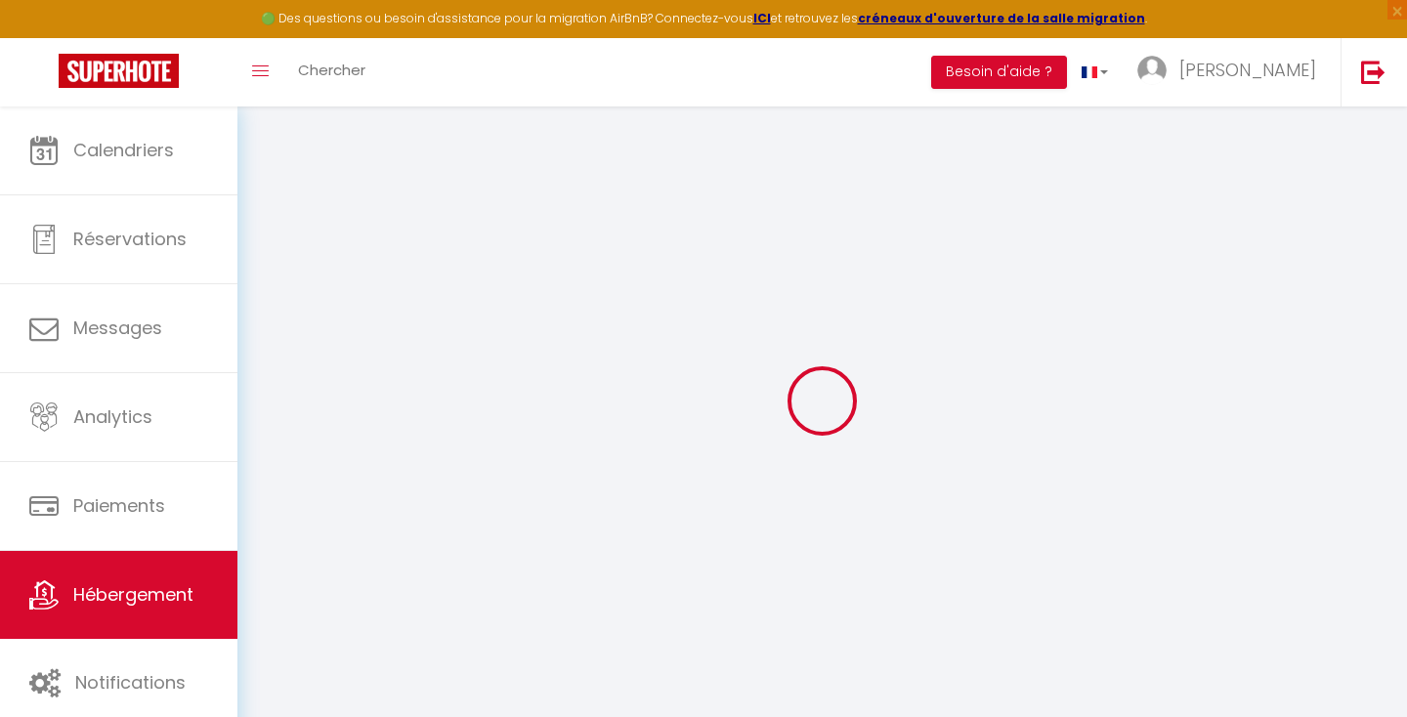
checkbox input "false"
type input "0"
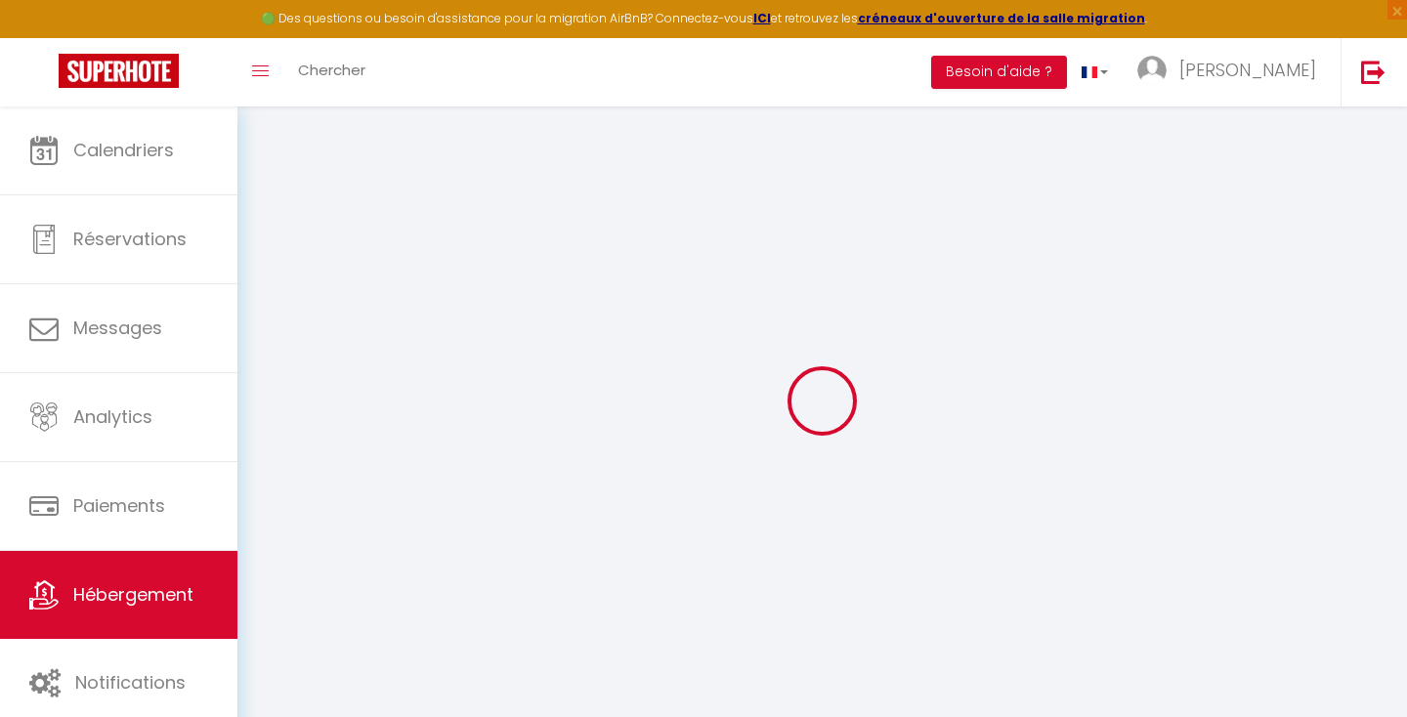
select select
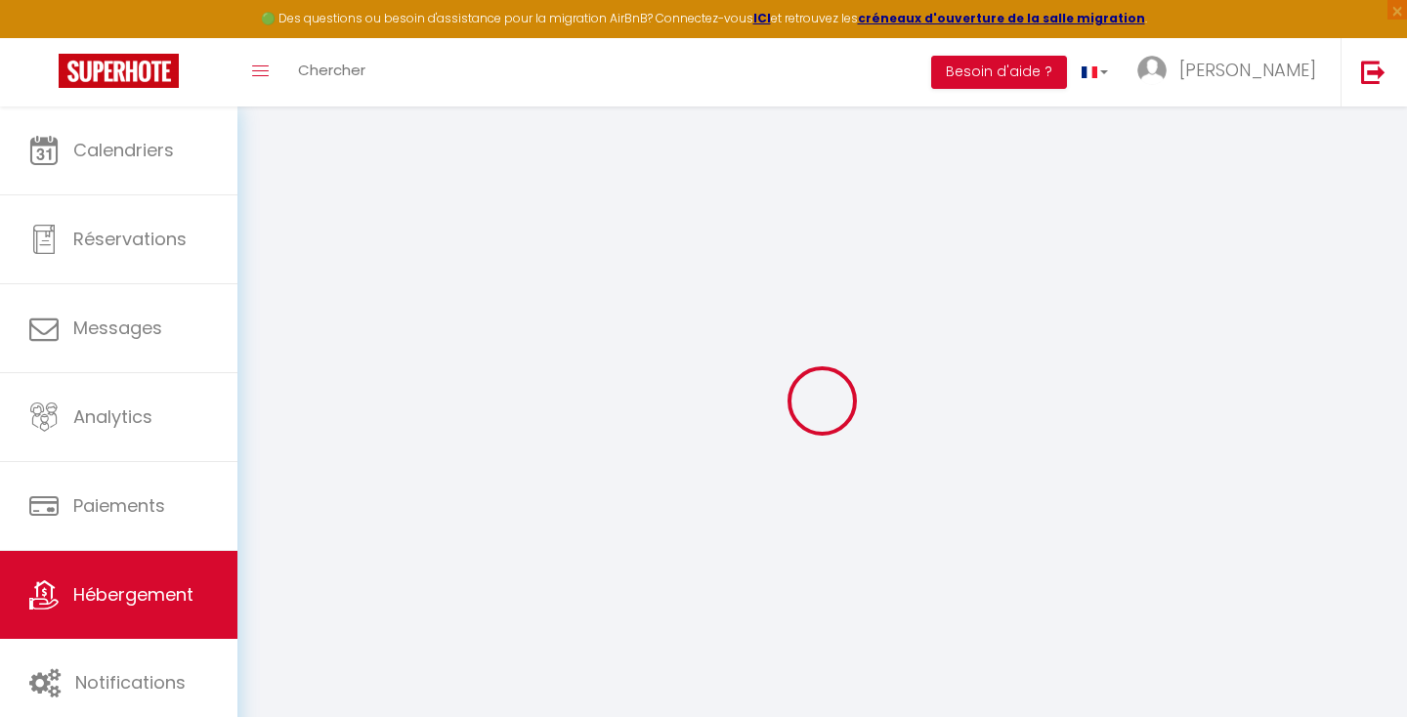
select select
checkbox input "false"
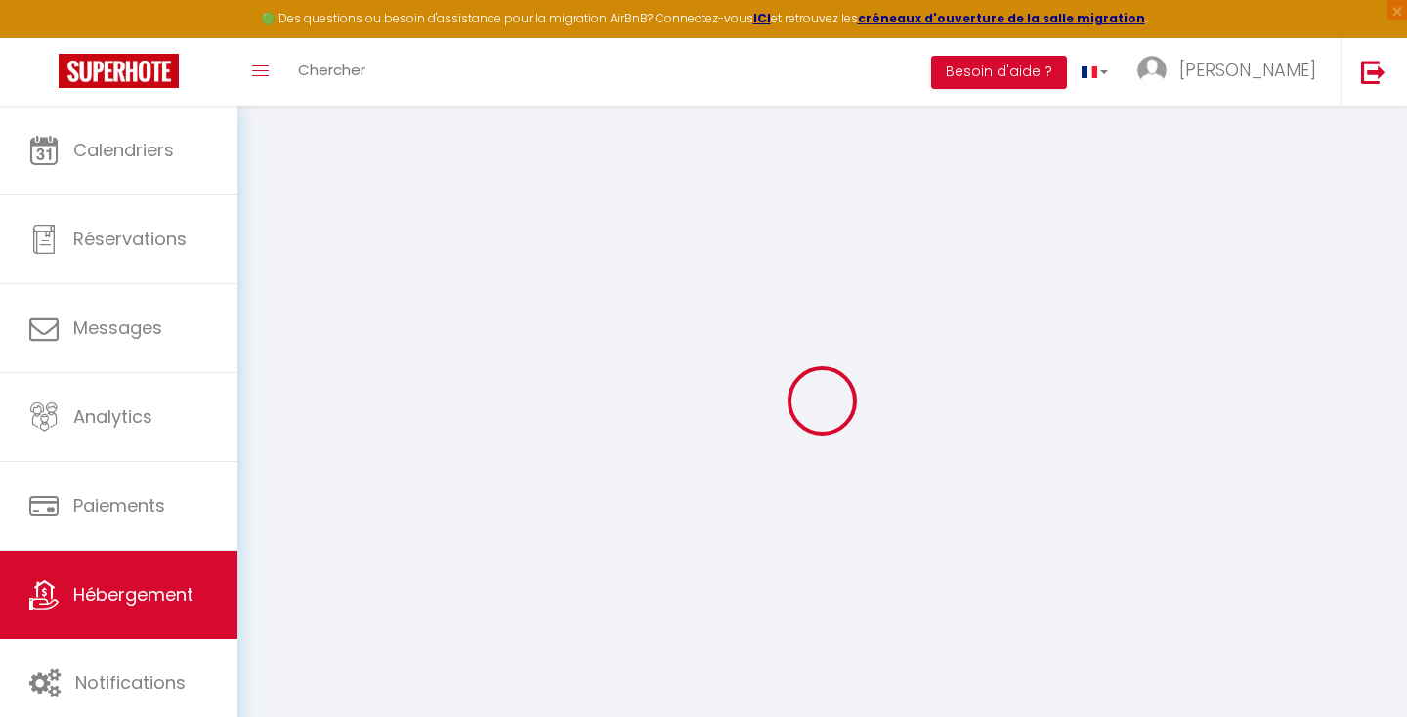
checkbox input "false"
select select
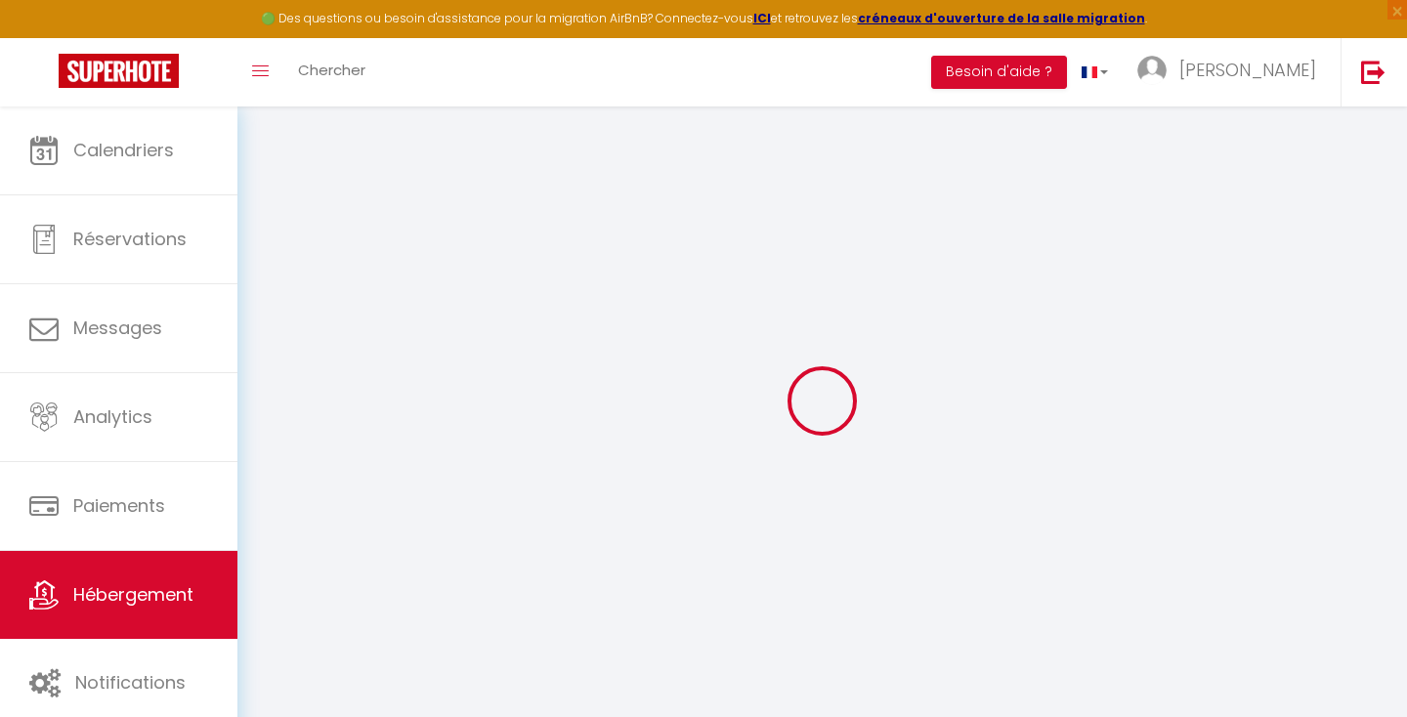
select select
checkbox input "false"
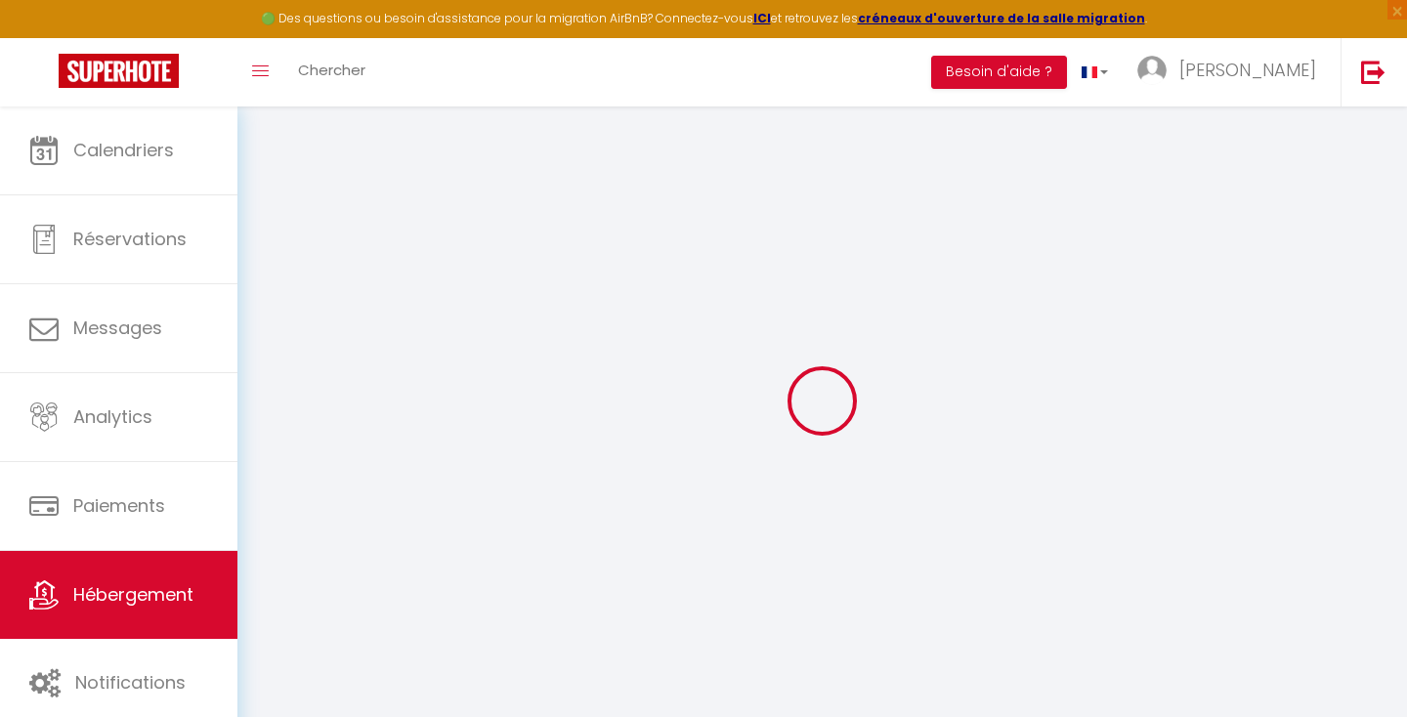
checkbox input "false"
select select
checkbox input "false"
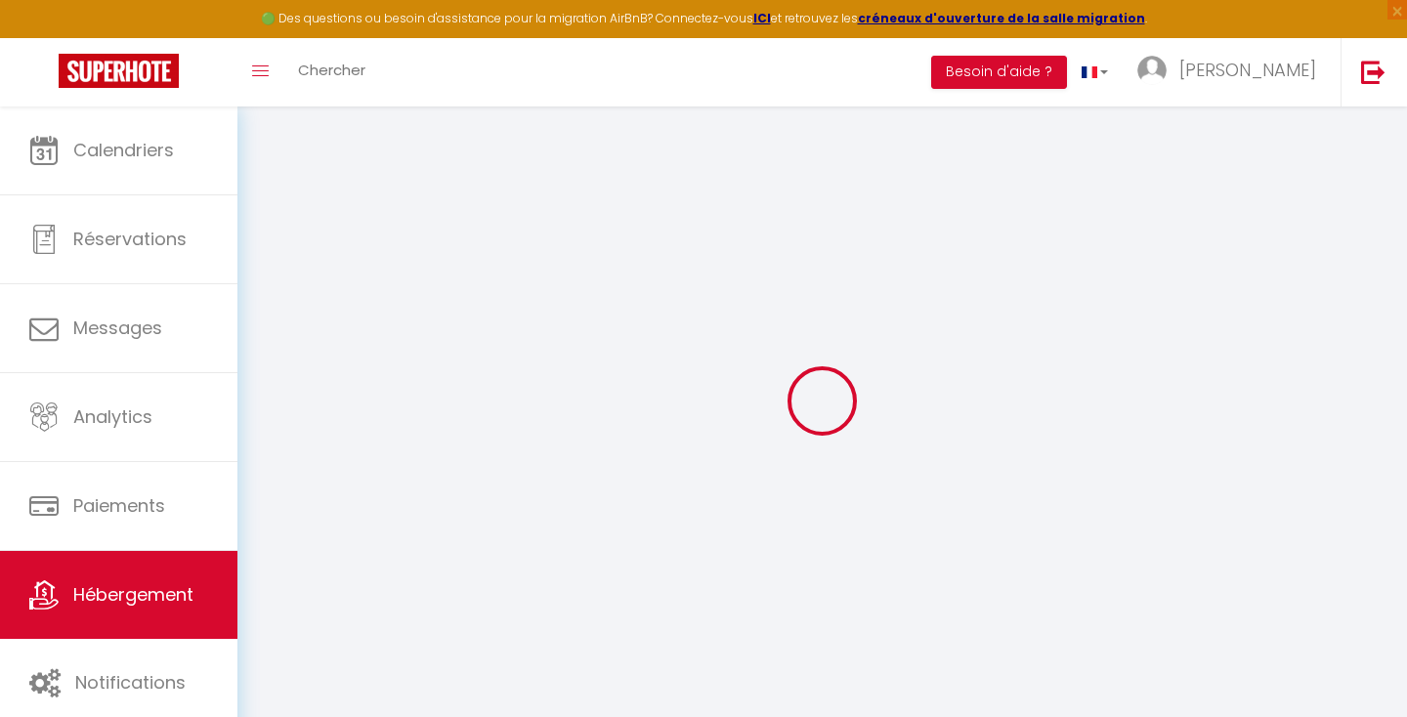
checkbox input "false"
select select "16:00"
select select
select select "11:00"
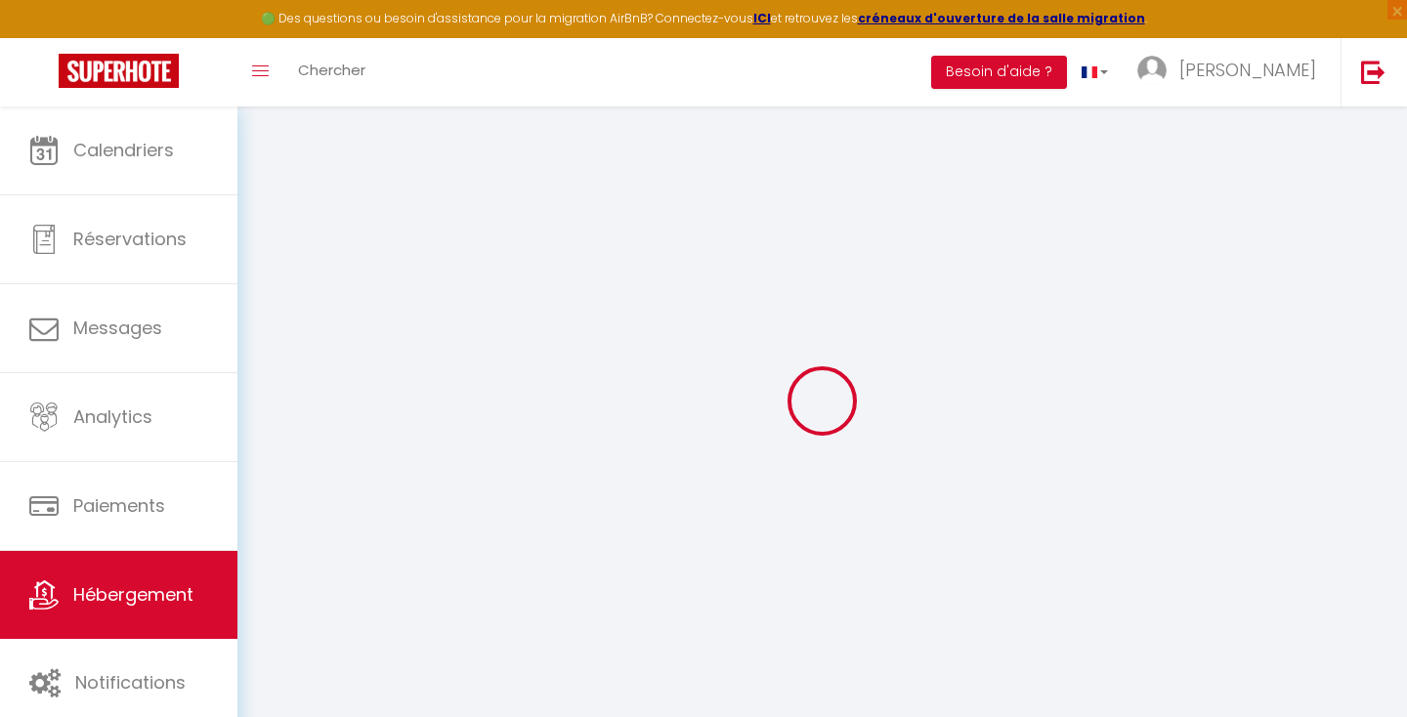
select select "30"
select select "120"
select select "20:00"
select select
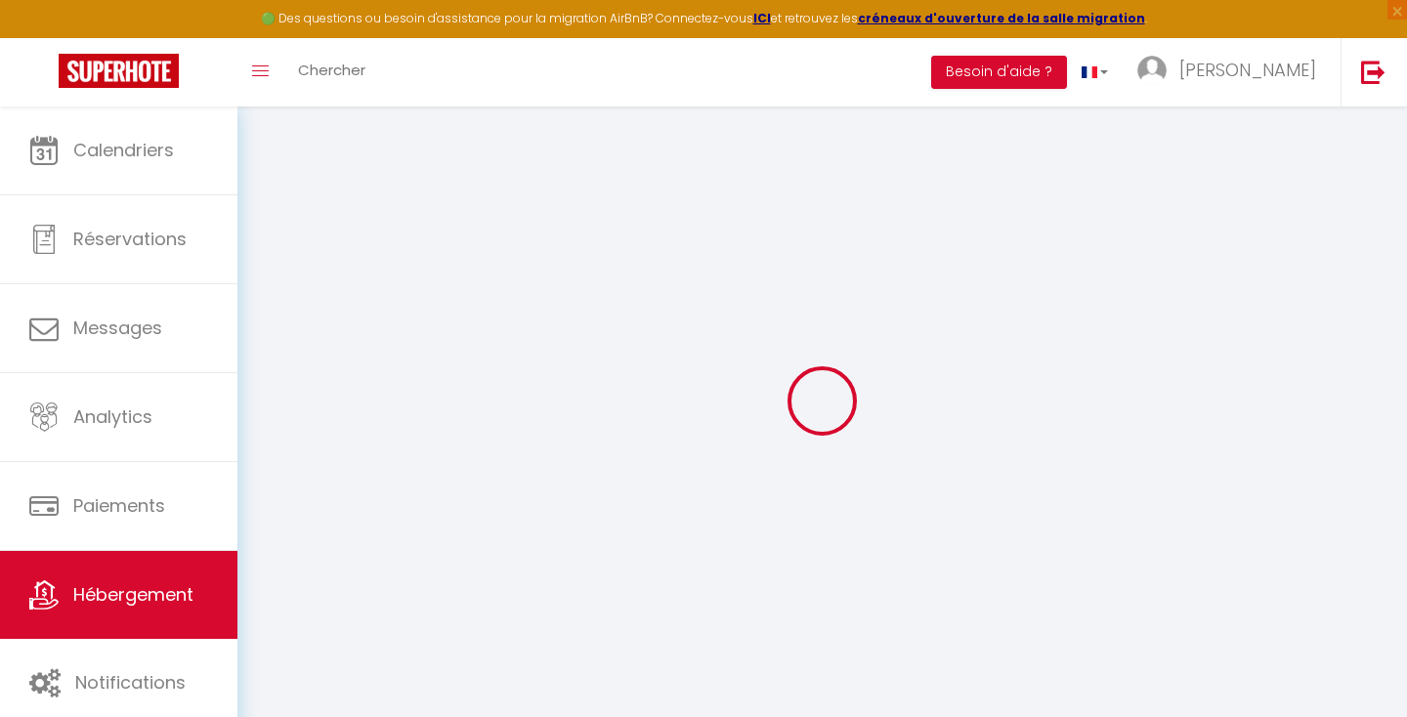
checkbox input "false"
select select
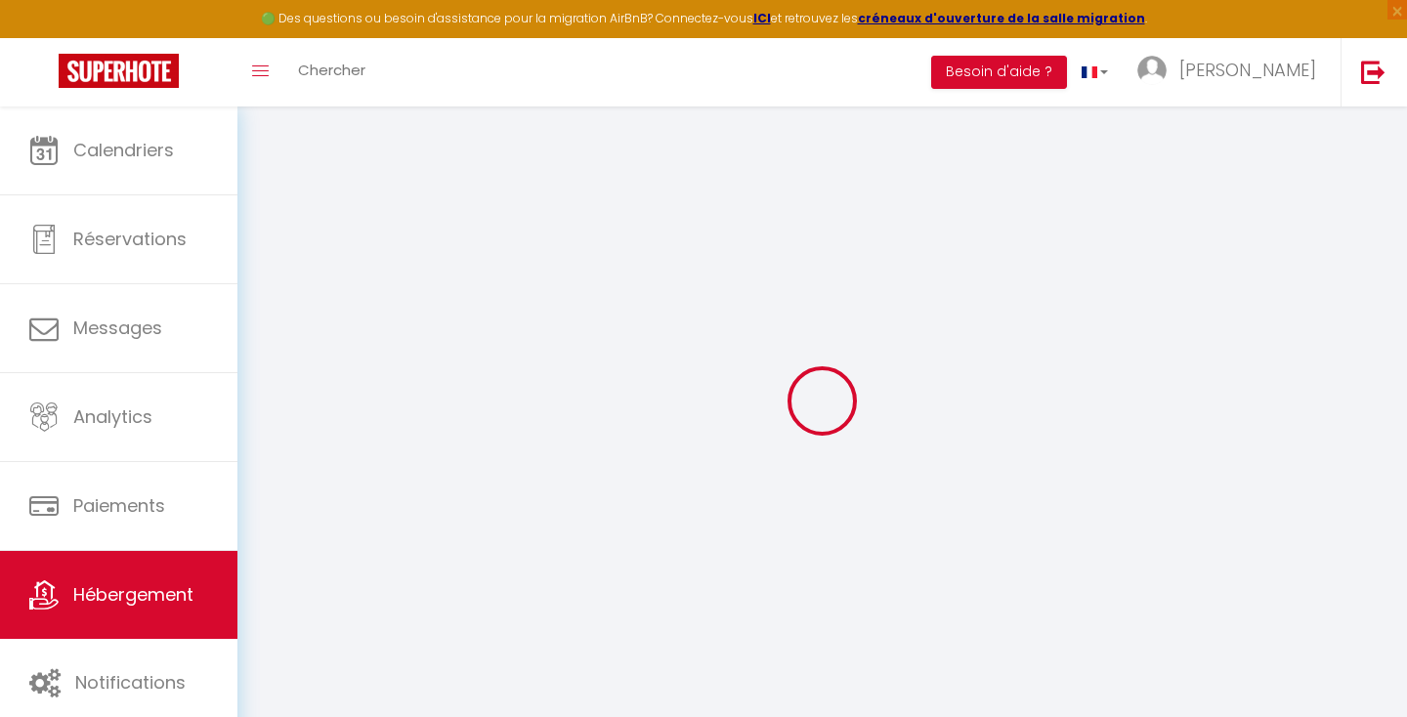
select select
checkbox input "false"
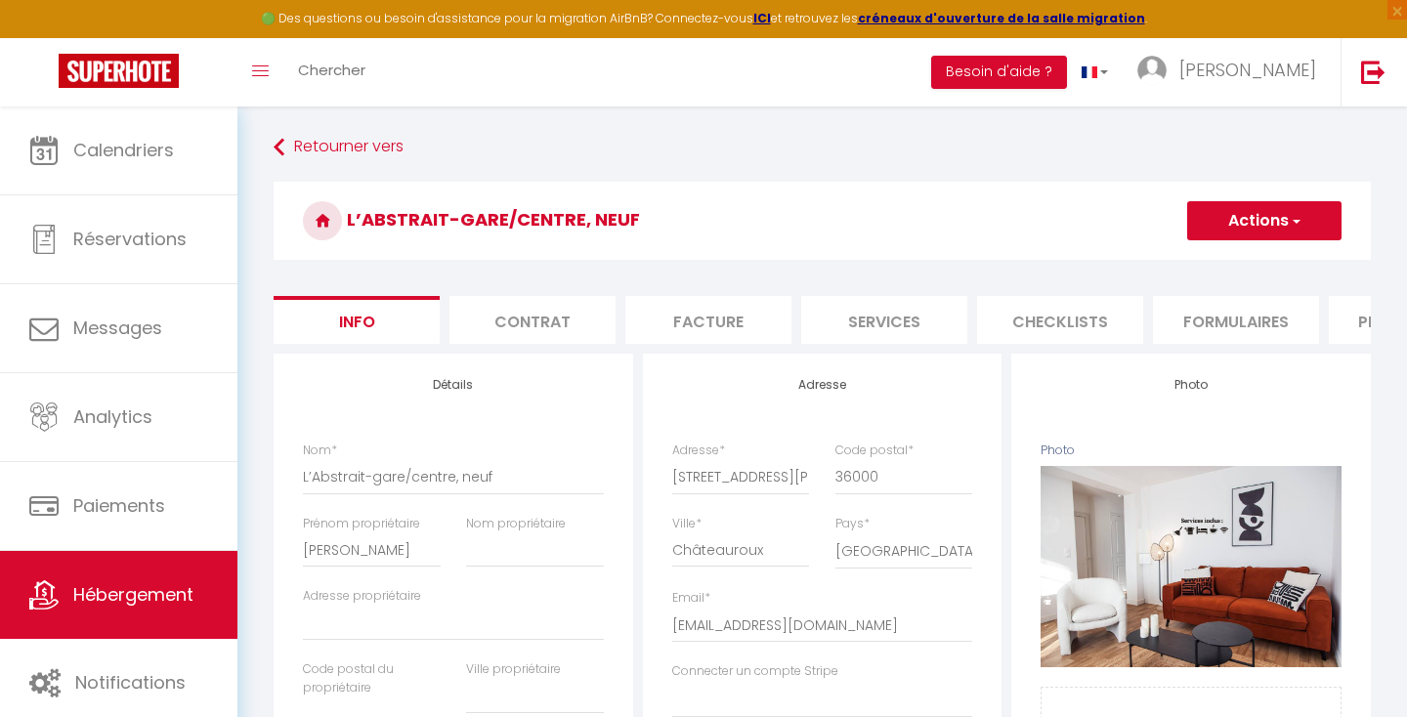
select select
checkbox input "false"
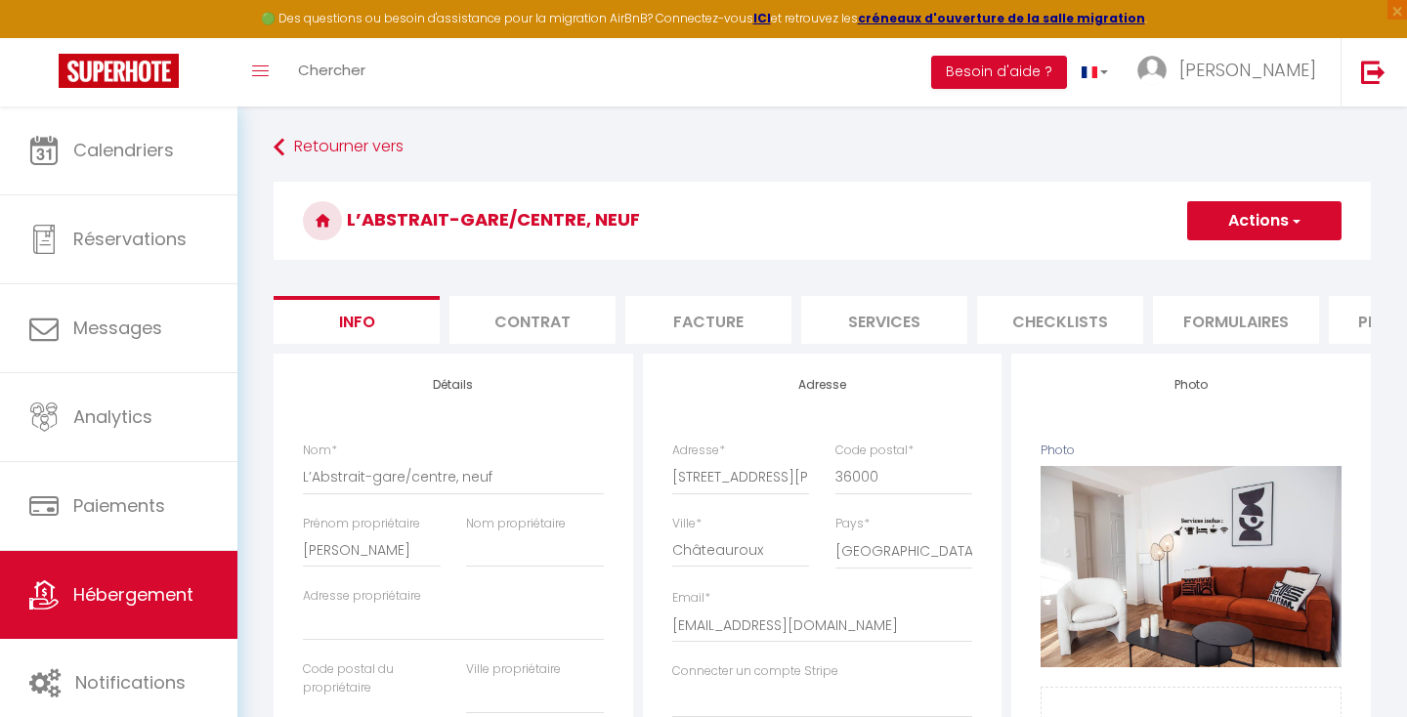
checkbox input "false"
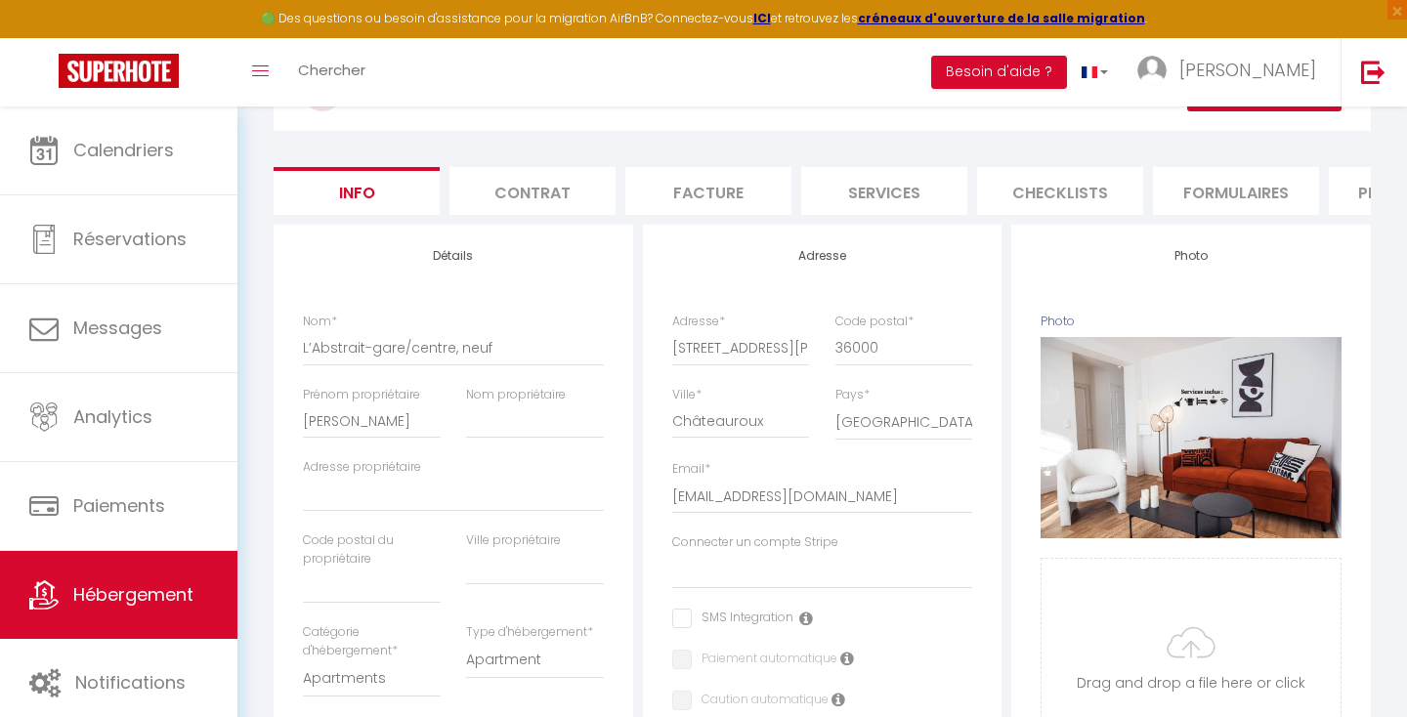
scroll to position [126, 0]
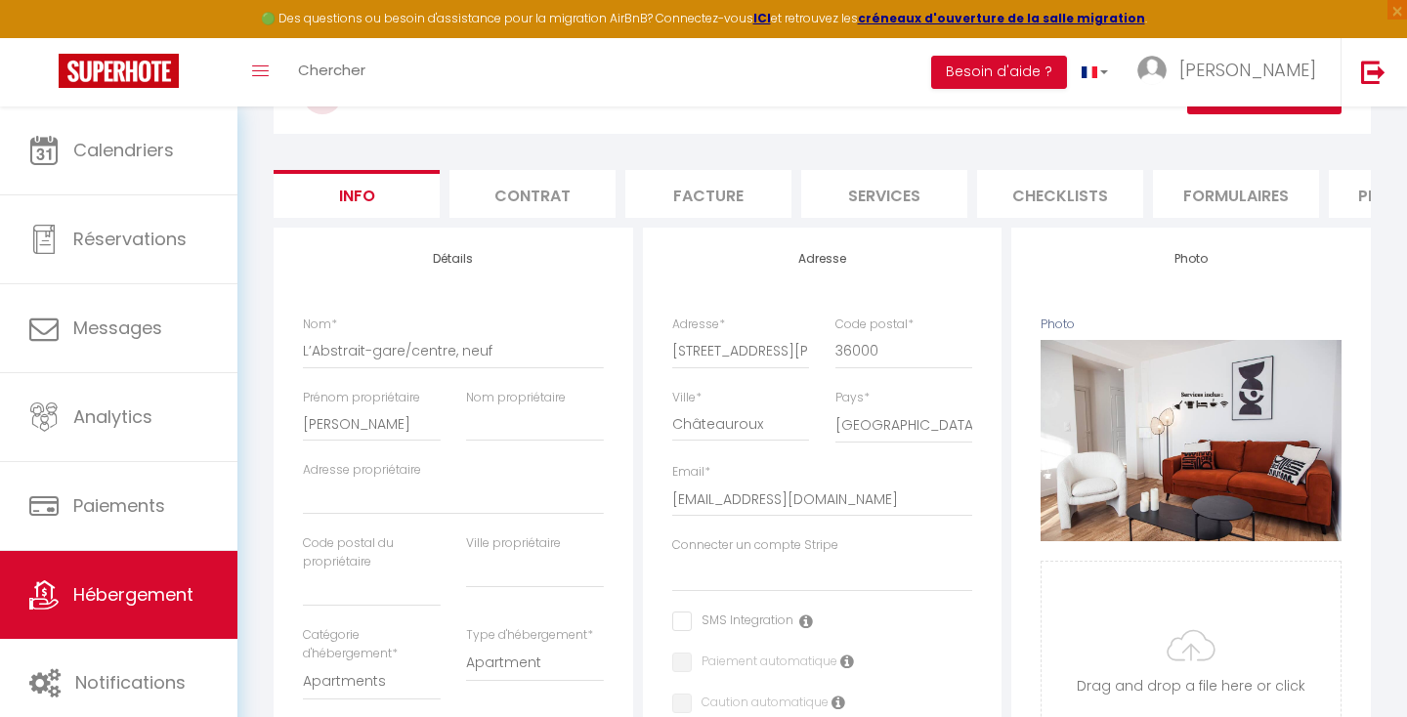
click at [550, 203] on li "Contrat" at bounding box center [533, 194] width 166 height 48
select select
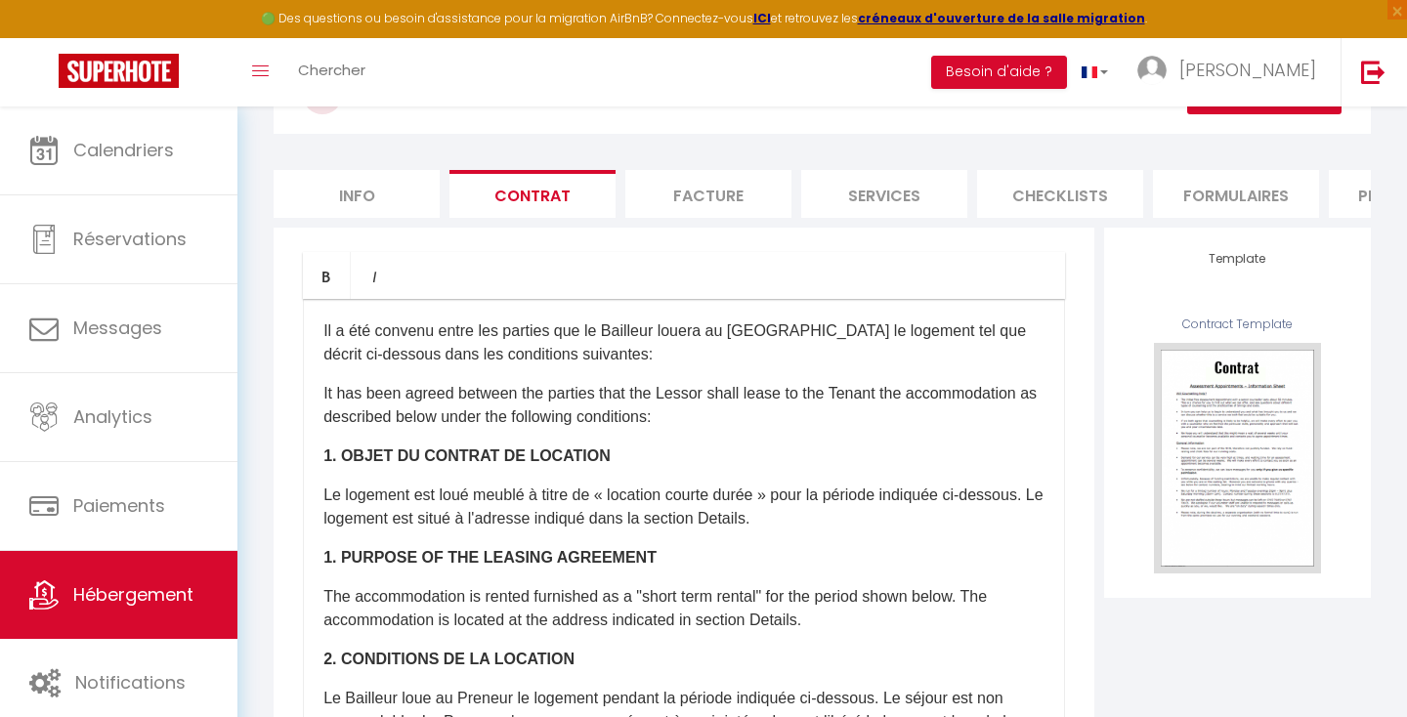
click at [706, 202] on li "Facture" at bounding box center [708, 194] width 166 height 48
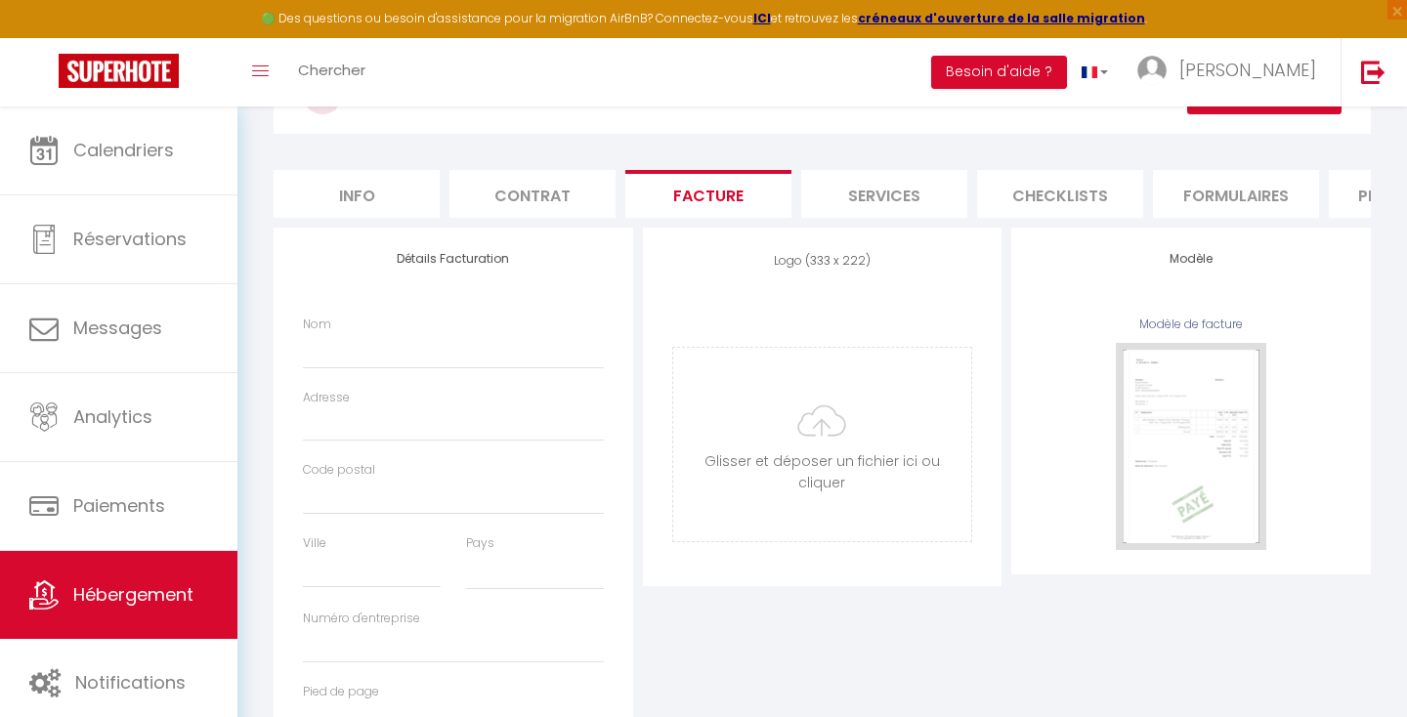
select select
click at [861, 199] on li "Services" at bounding box center [884, 194] width 166 height 48
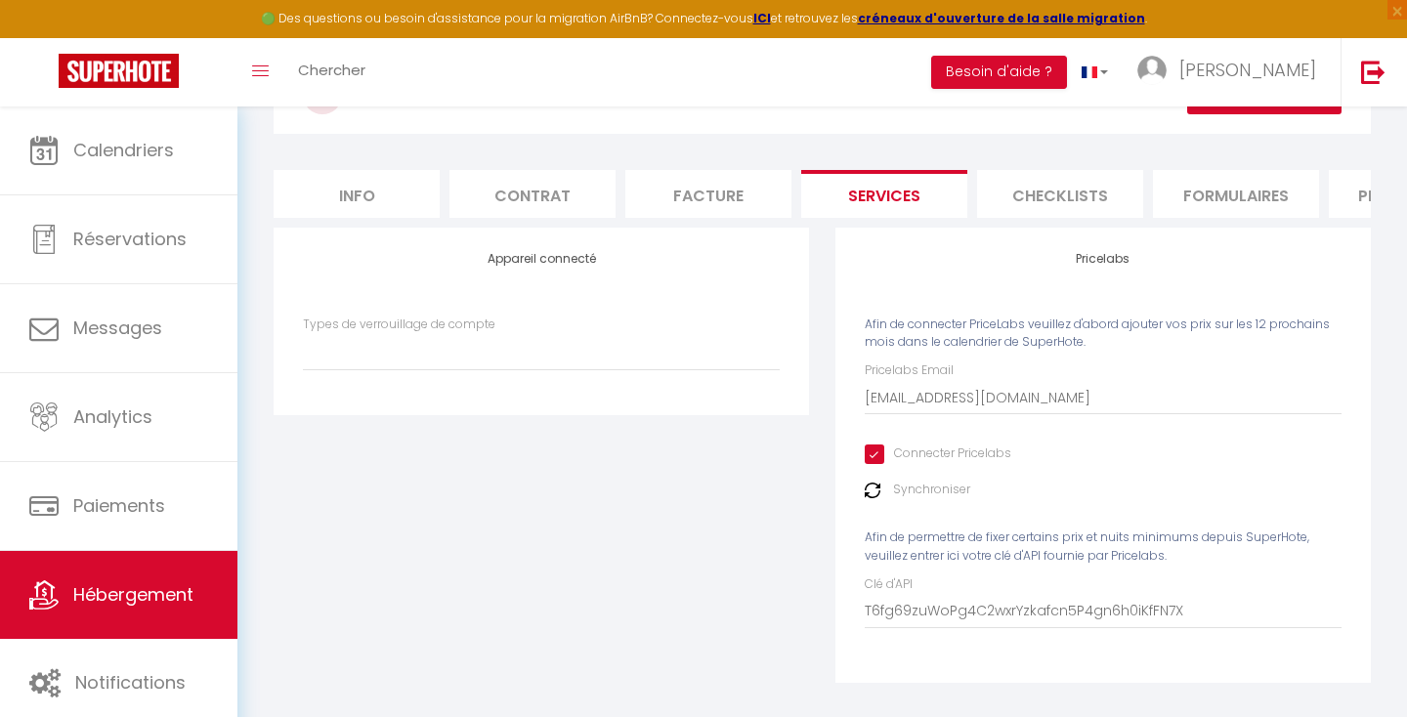
select select
click at [1110, 200] on li "Checklists" at bounding box center [1060, 194] width 166 height 48
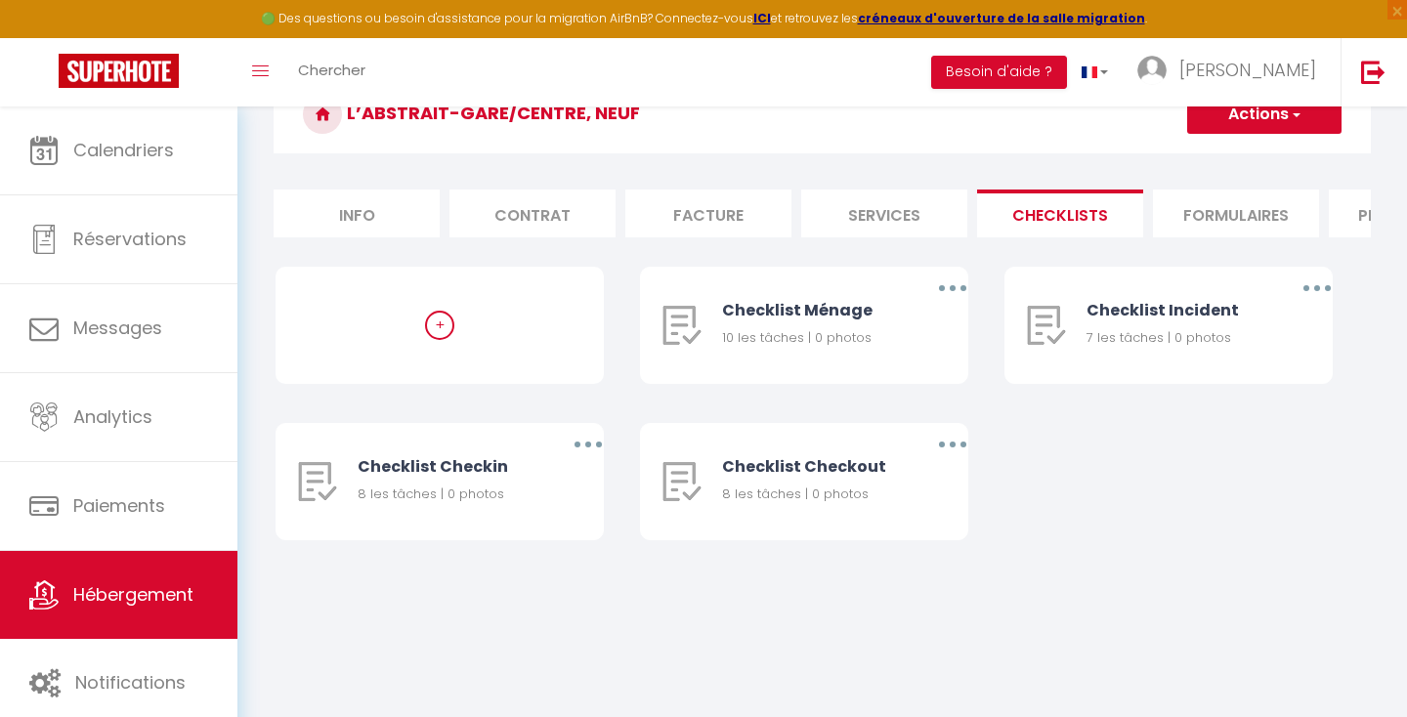
click at [1228, 221] on li "Formulaires" at bounding box center [1236, 214] width 166 height 48
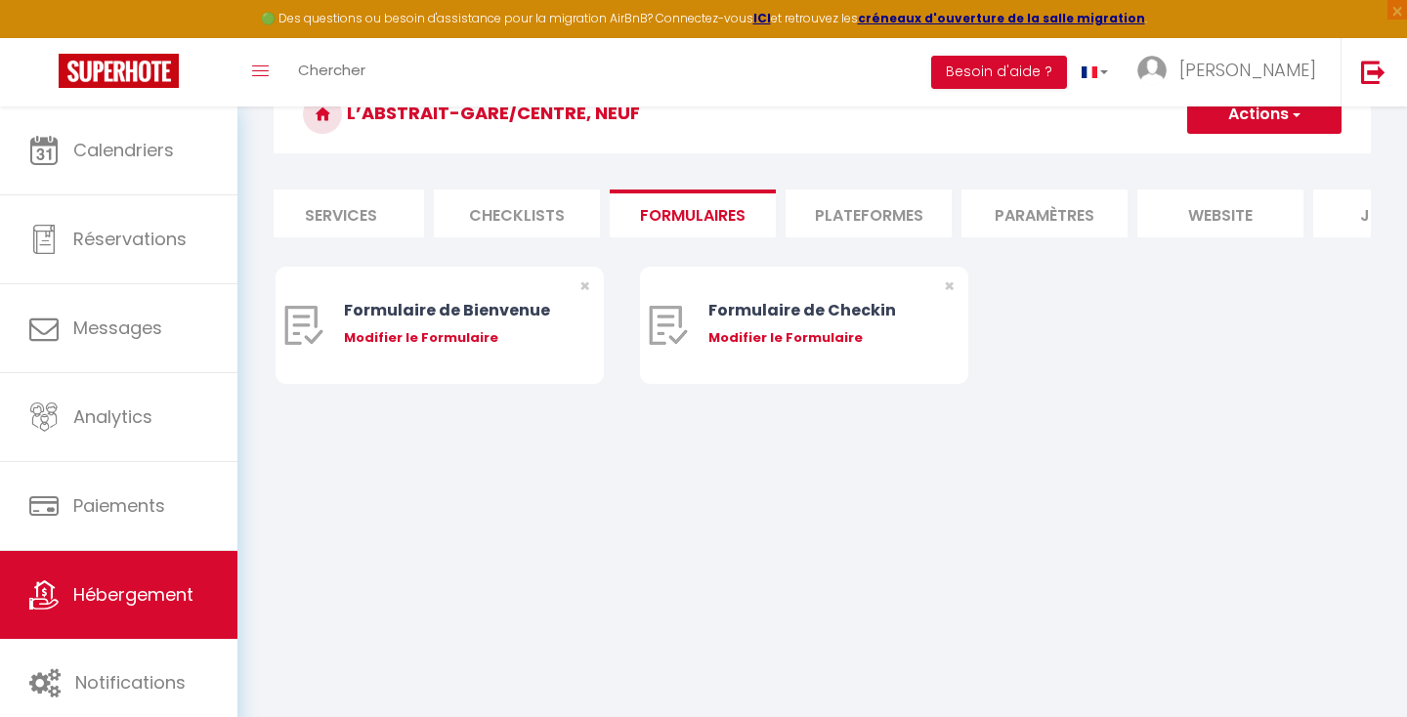
scroll to position [0, 587]
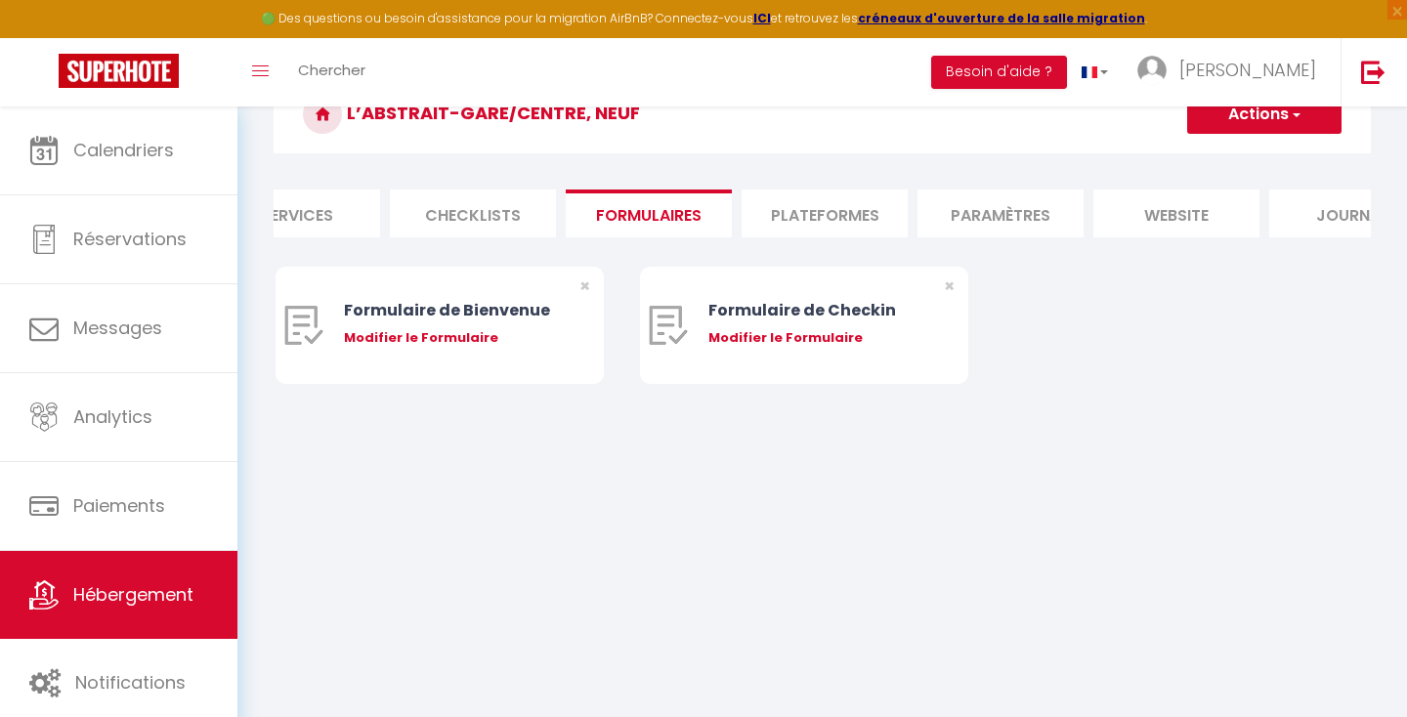
click at [835, 213] on li "Plateformes" at bounding box center [825, 214] width 166 height 48
select select
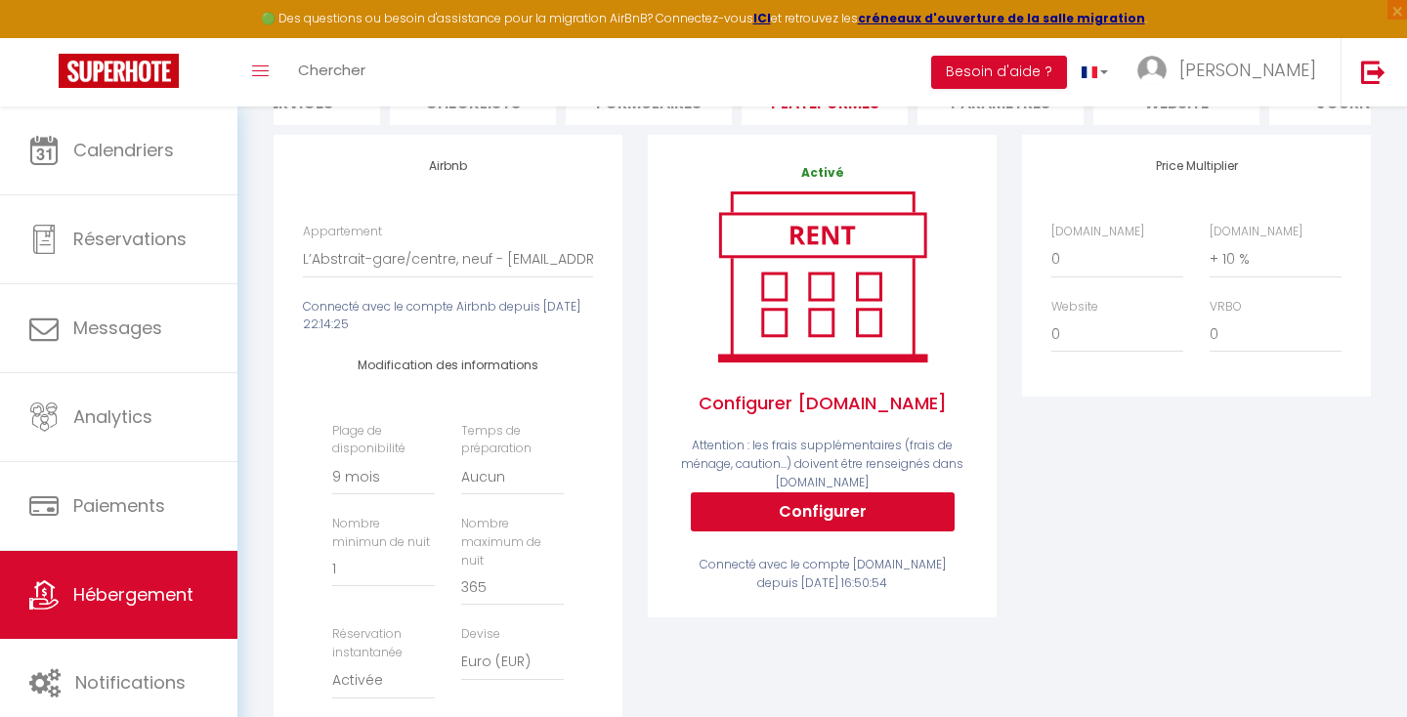
scroll to position [183, 0]
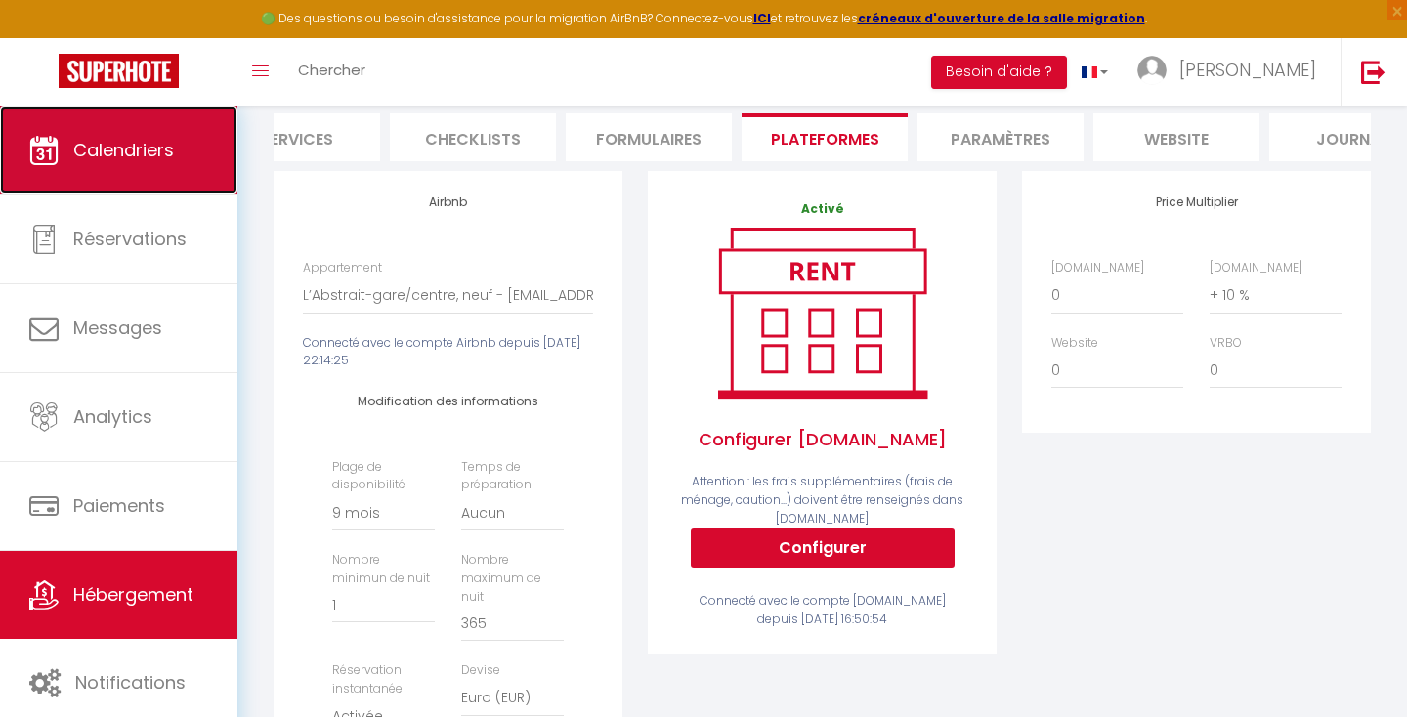
click at [105, 165] on link "Calendriers" at bounding box center [118, 151] width 237 height 88
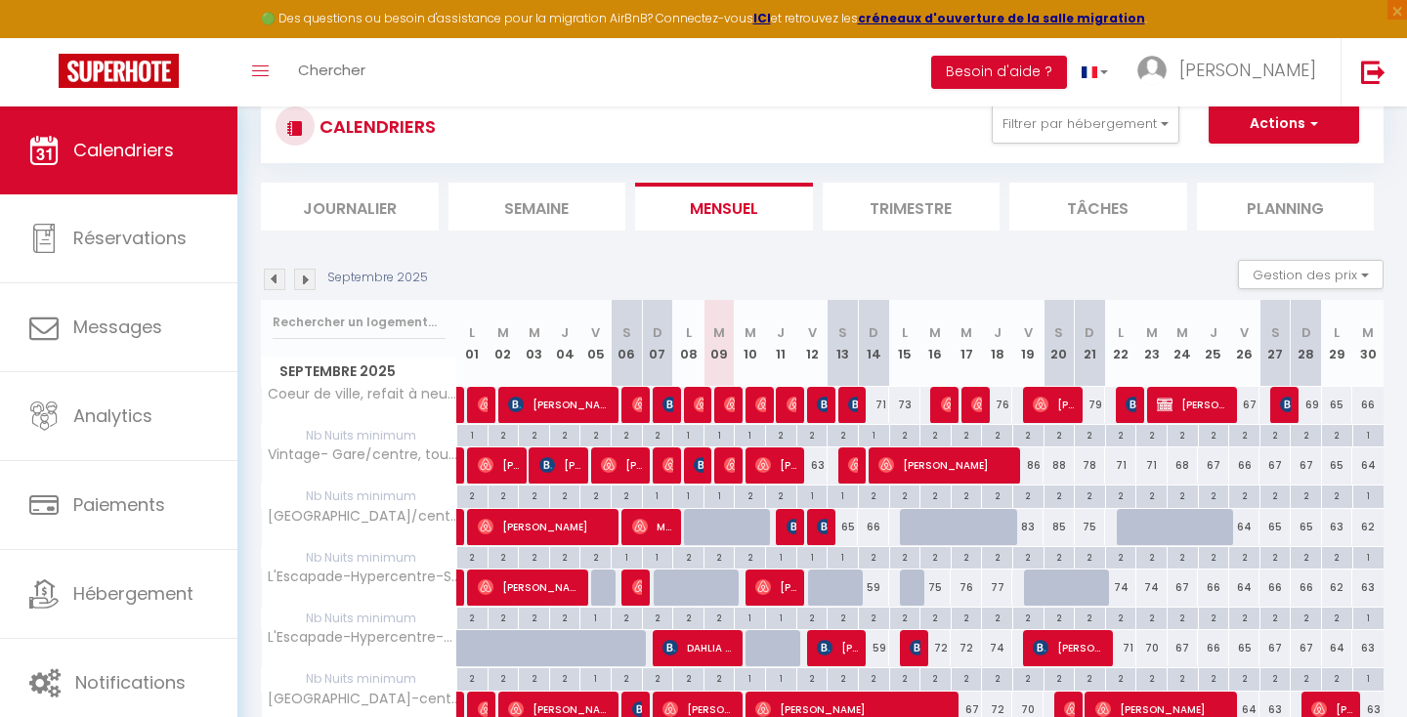
scroll to position [55, 0]
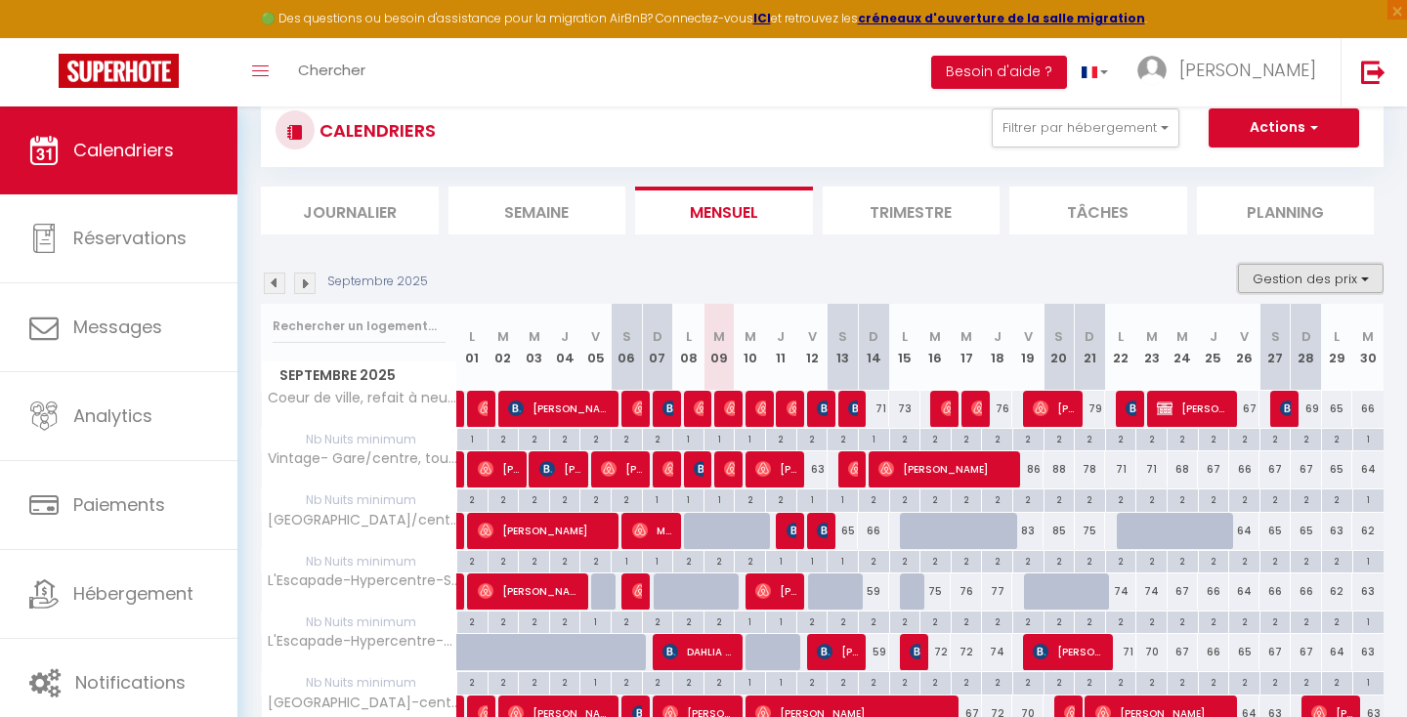
click at [1330, 264] on button "Gestion des prix" at bounding box center [1311, 278] width 146 height 29
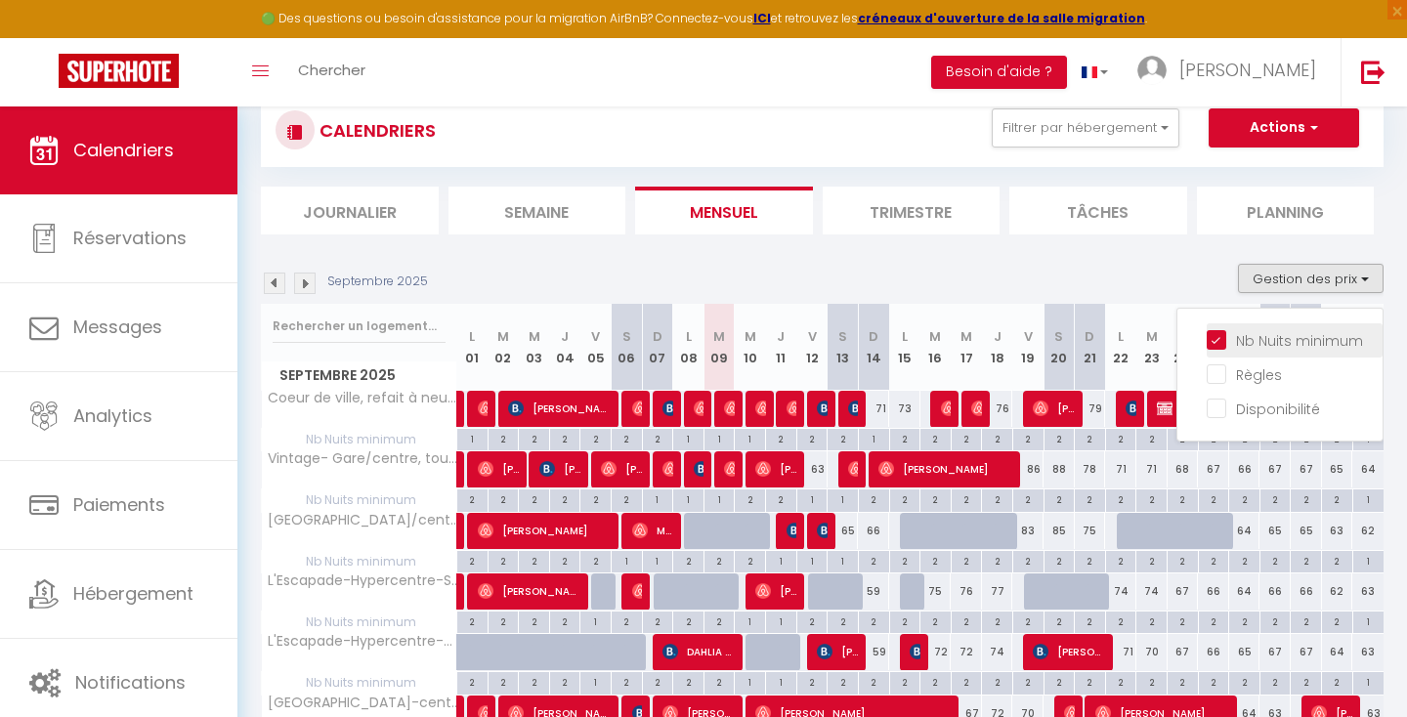
click at [1286, 330] on input "Nb Nuits minimum" at bounding box center [1295, 339] width 176 height 20
checkbox input "false"
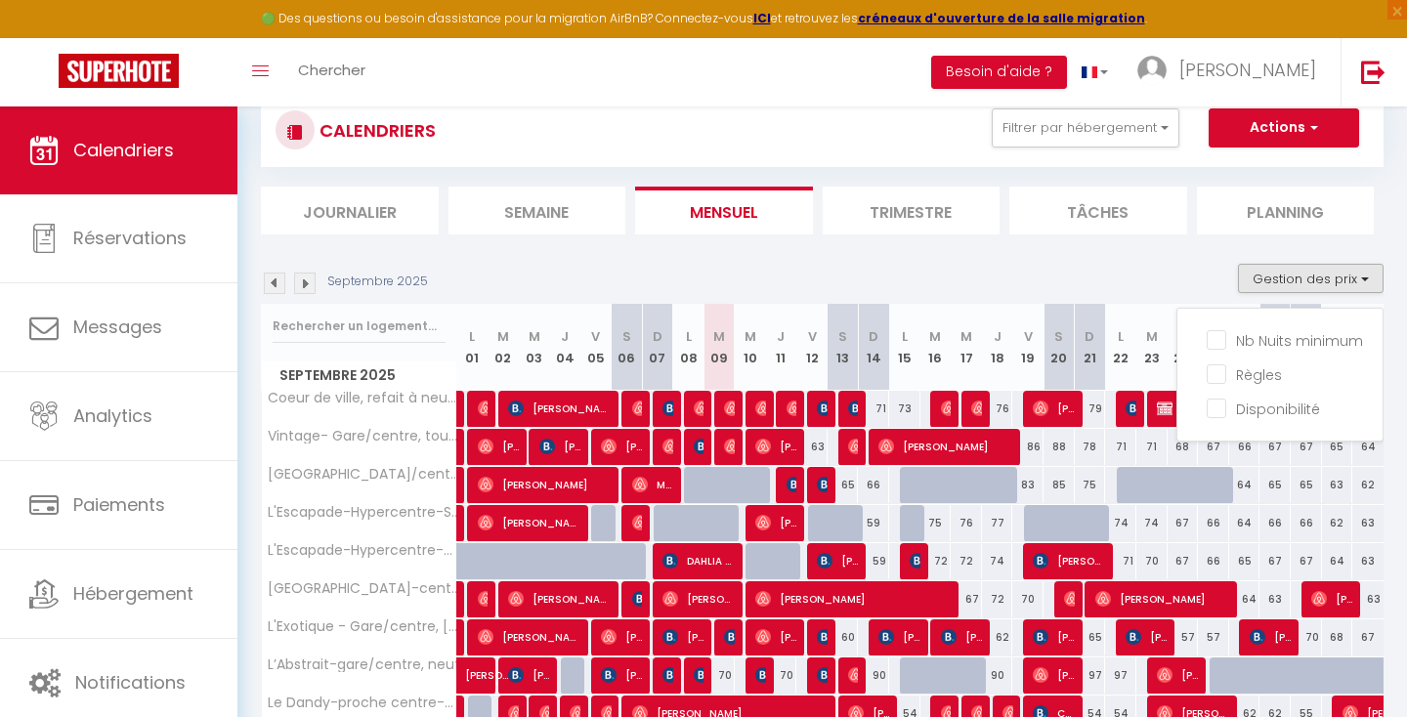
click at [1110, 273] on div "Septembre 2025 Gestion des prix Nb Nuits minimum Règles Disponibilité" at bounding box center [822, 284] width 1123 height 40
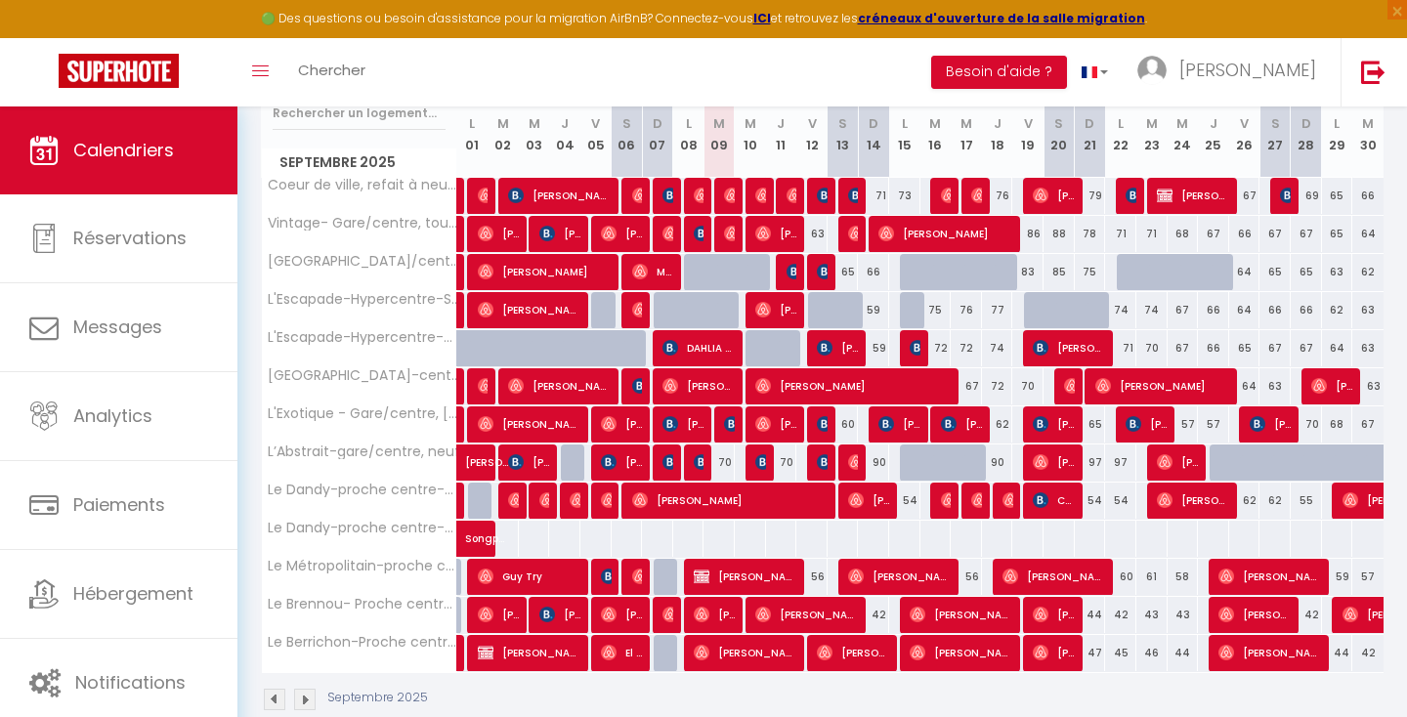
scroll to position [304, 0]
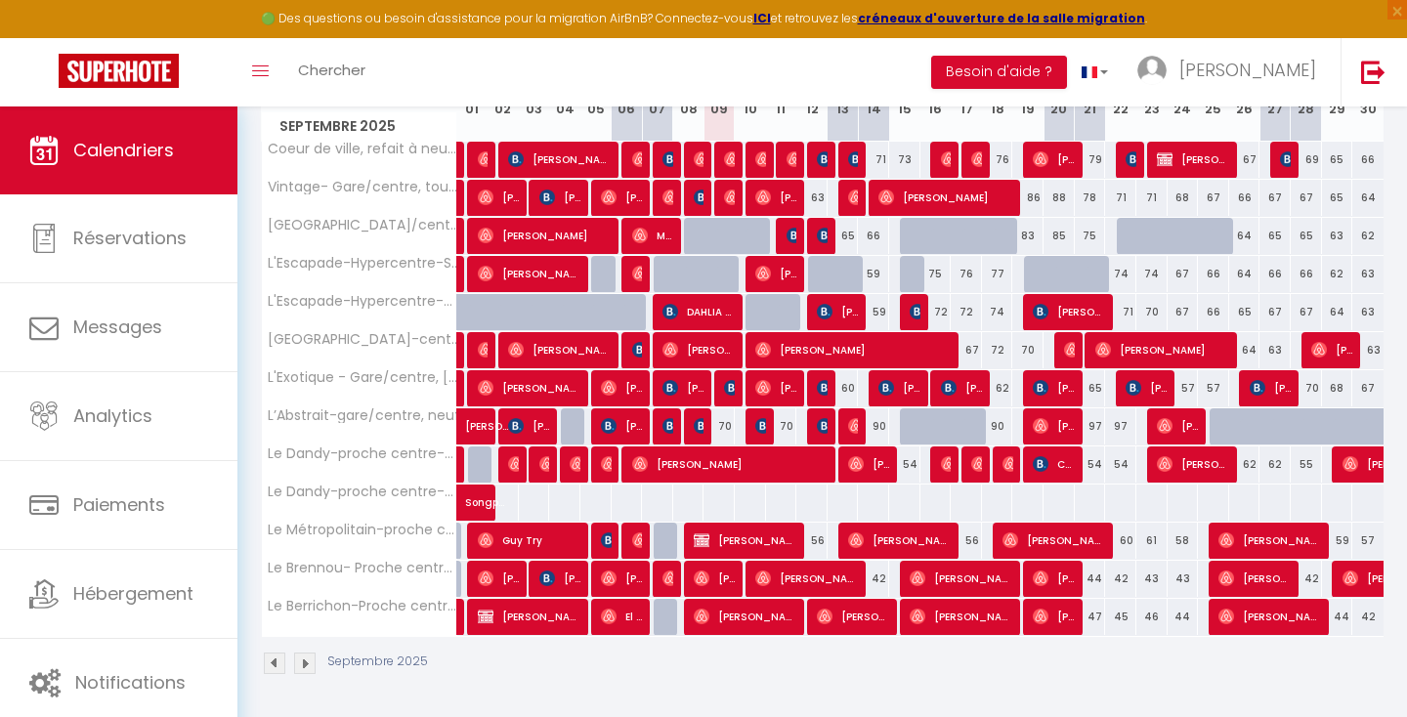
click at [1225, 434] on div at bounding box center [1225, 427] width 31 height 37
type input "101"
type input "Jeu 25 Septembre 2025"
type input "Ven 26 Septembre 2025"
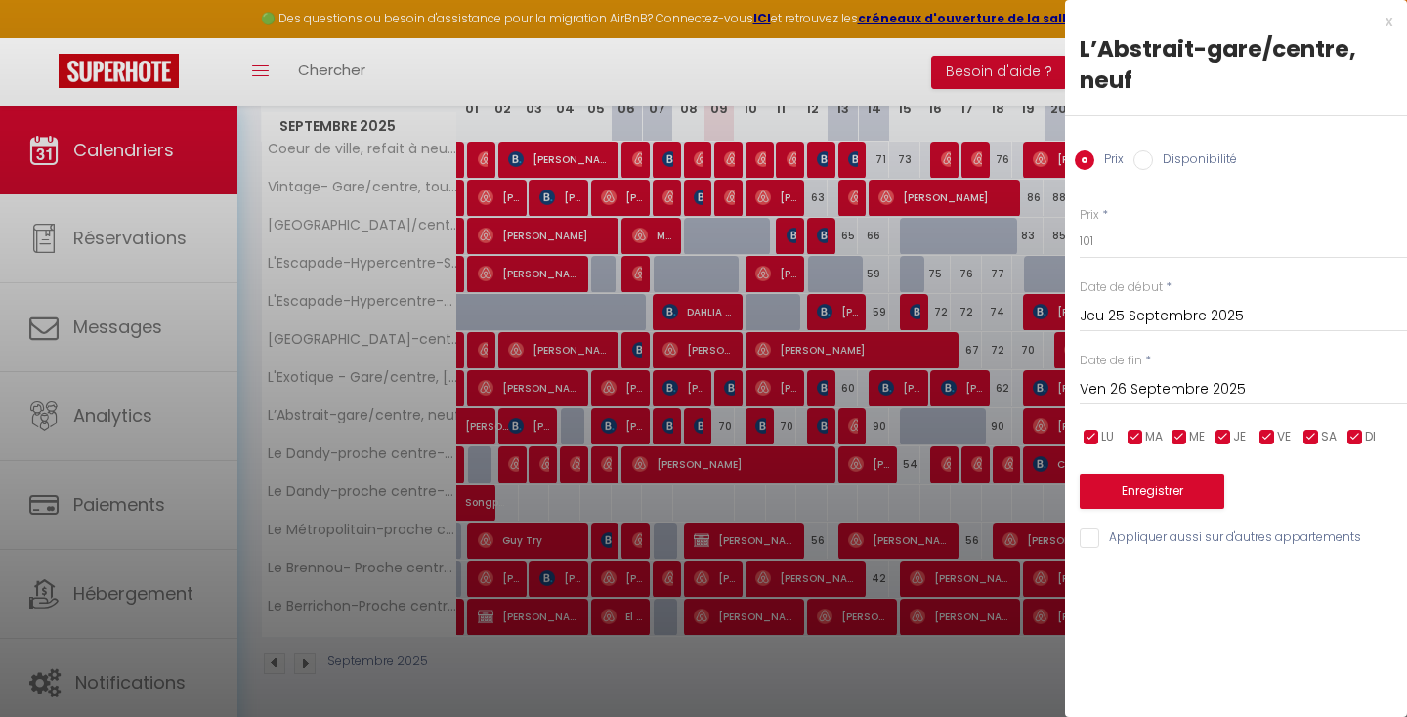
click at [966, 68] on div at bounding box center [703, 358] width 1407 height 717
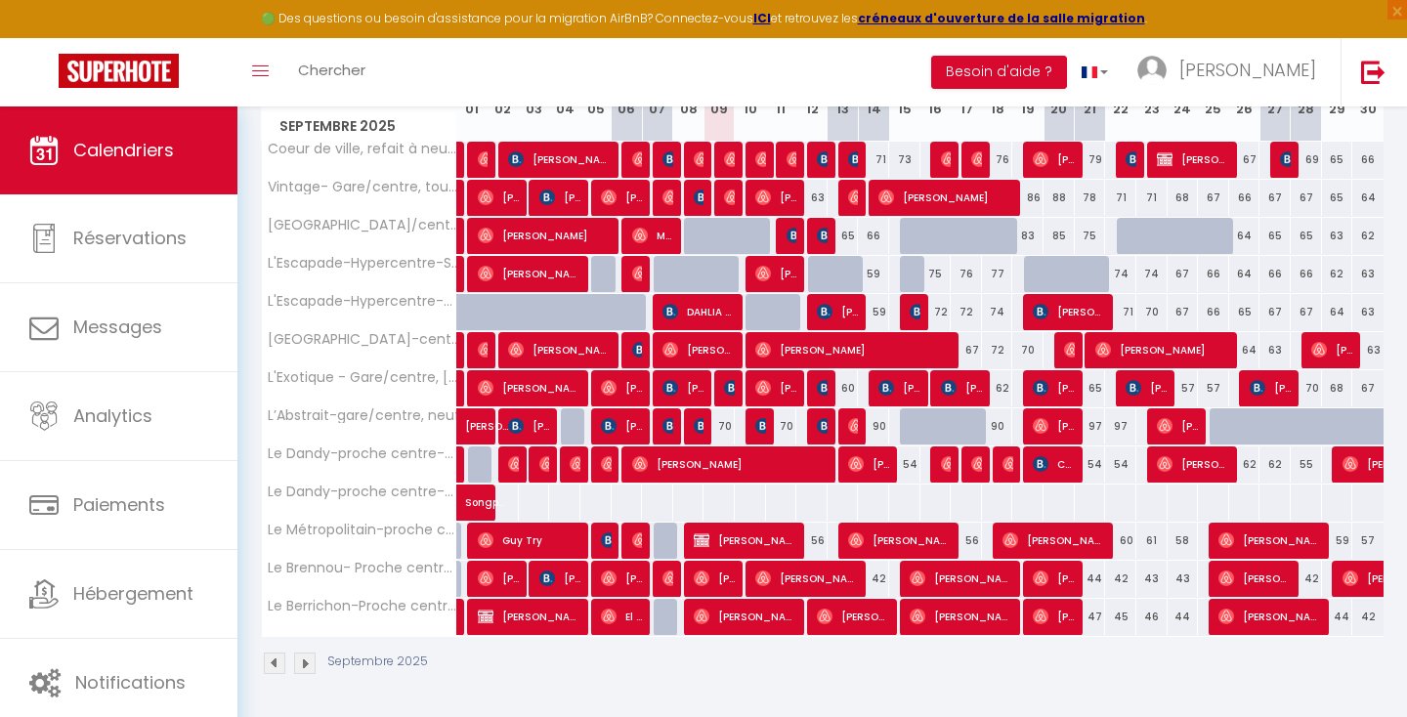
click at [1222, 429] on div at bounding box center [1225, 427] width 31 height 37
type input "101"
type input "Jeu 25 Septembre 2025"
type input "Ven 26 Septembre 2025"
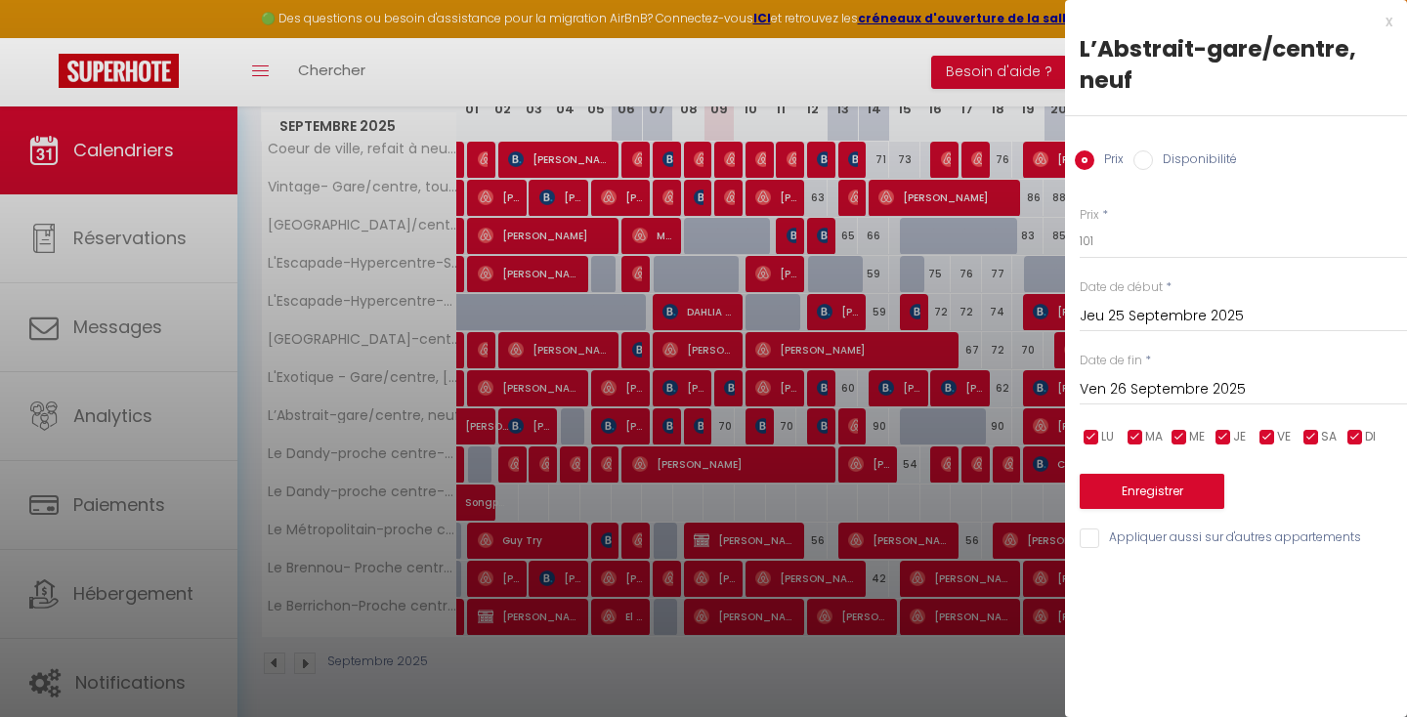
click at [1137, 161] on input "Disponibilité" at bounding box center [1144, 161] width 20 height 20
radio input "true"
radio input "false"
click at [1157, 394] on input "Ven 26 Septembre 2025" at bounding box center [1243, 391] width 327 height 25
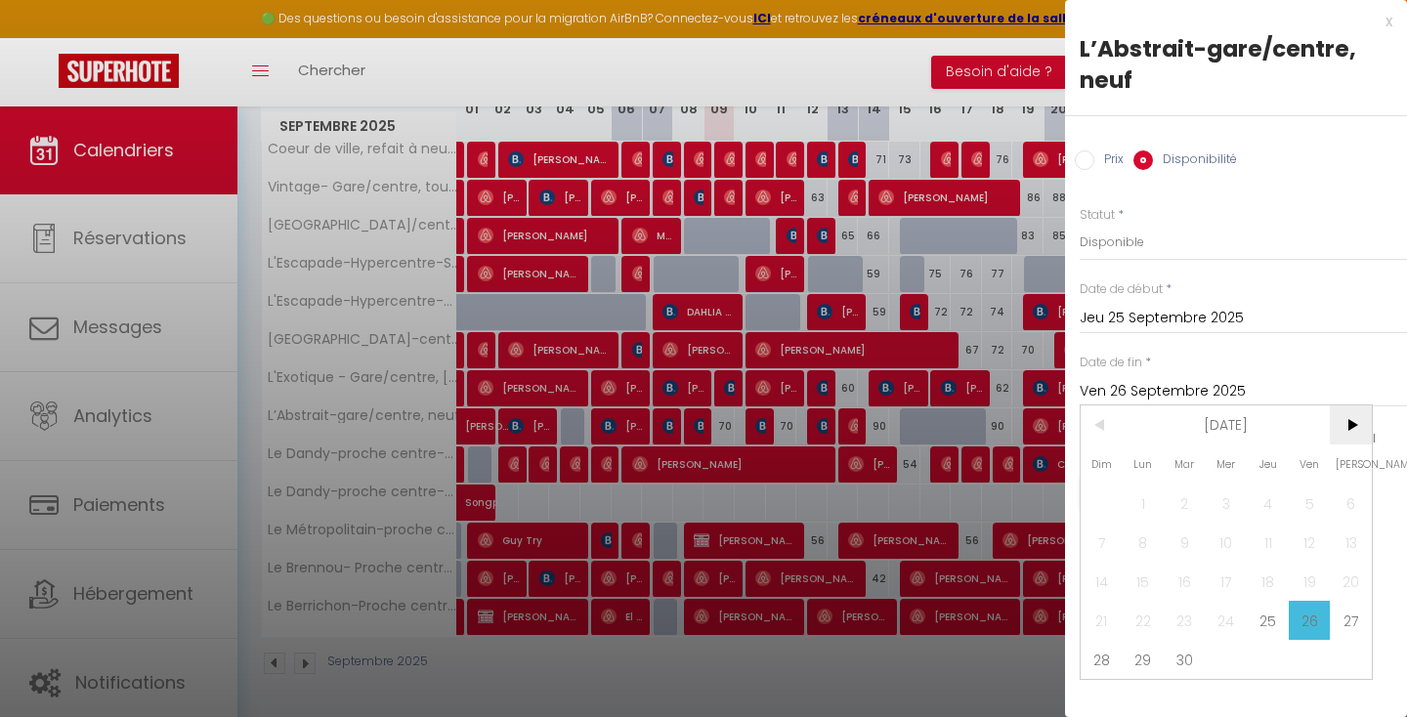
click at [1355, 431] on span ">" at bounding box center [1351, 425] width 42 height 39
click at [1231, 655] on span "31" at bounding box center [1227, 659] width 42 height 39
type input "Mer 31 Décembre 2025"
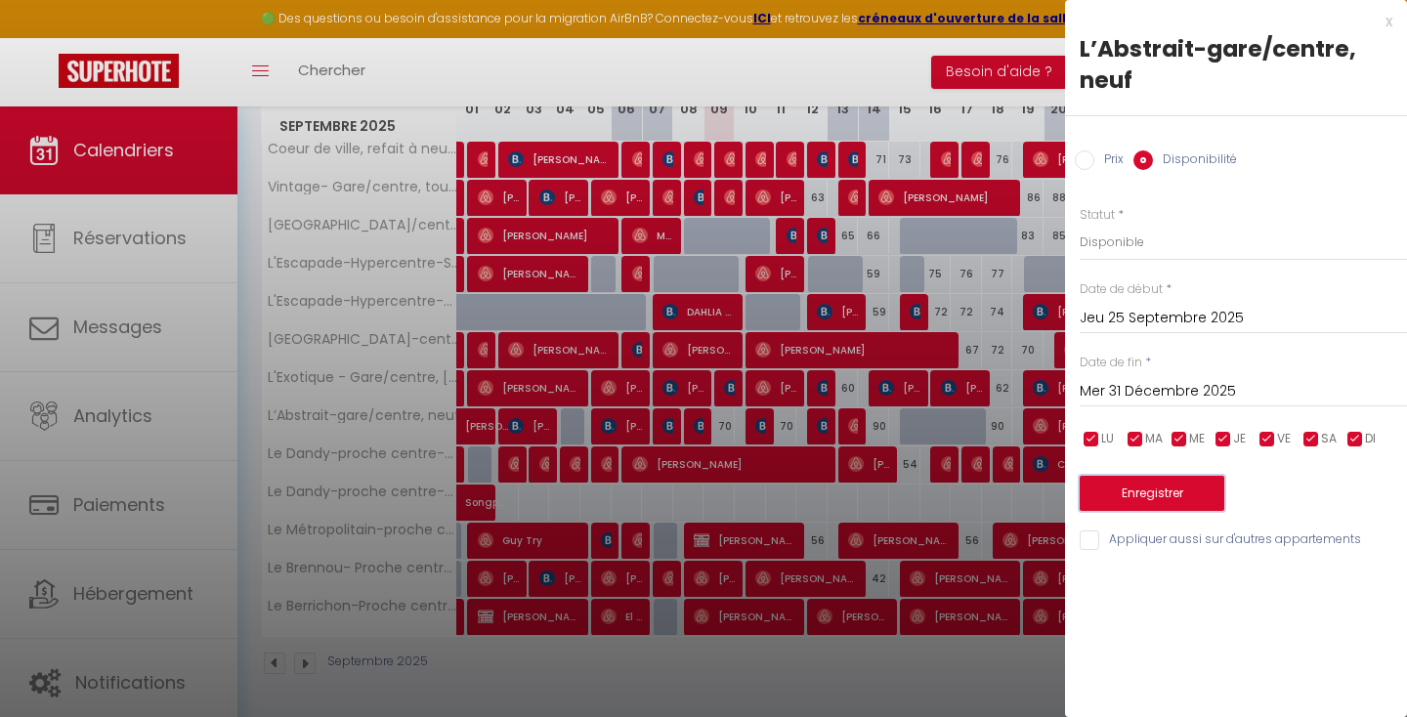
click at [1183, 491] on button "Enregistrer" at bounding box center [1152, 493] width 145 height 35
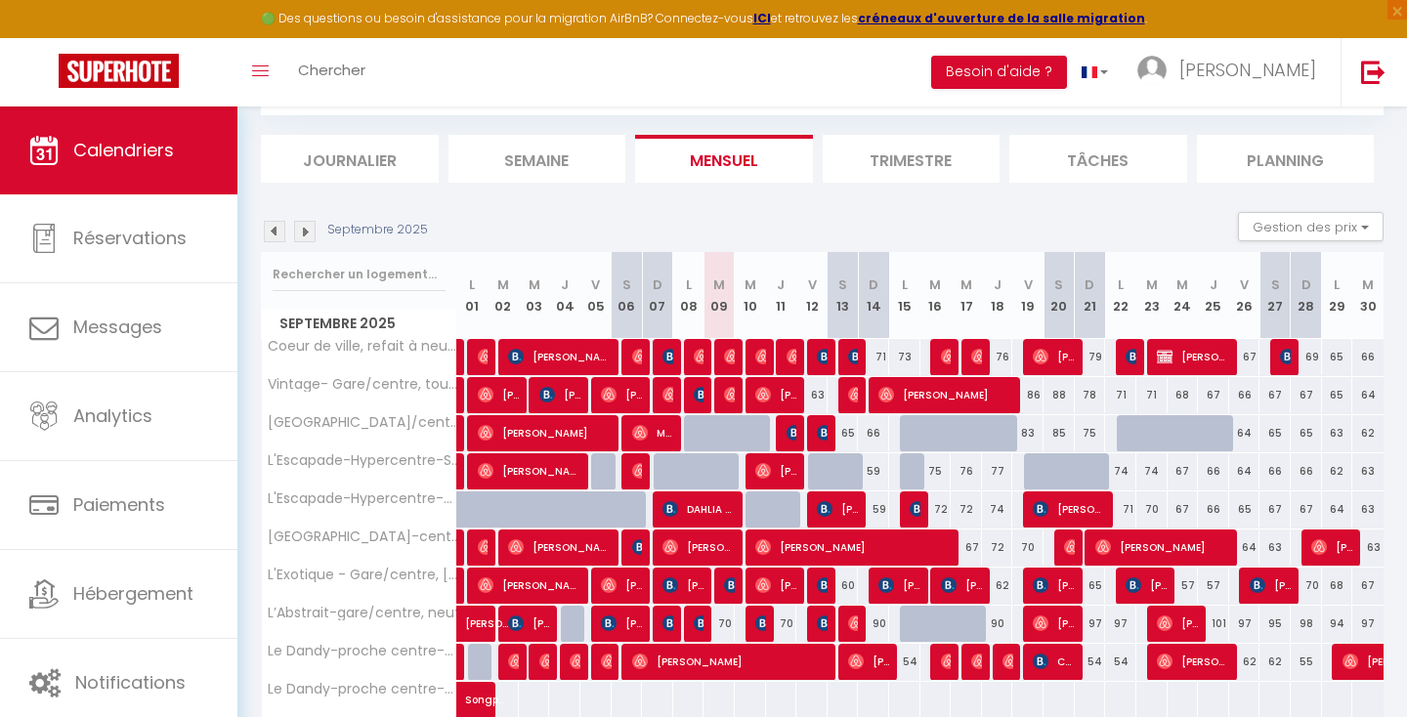
scroll to position [44, 0]
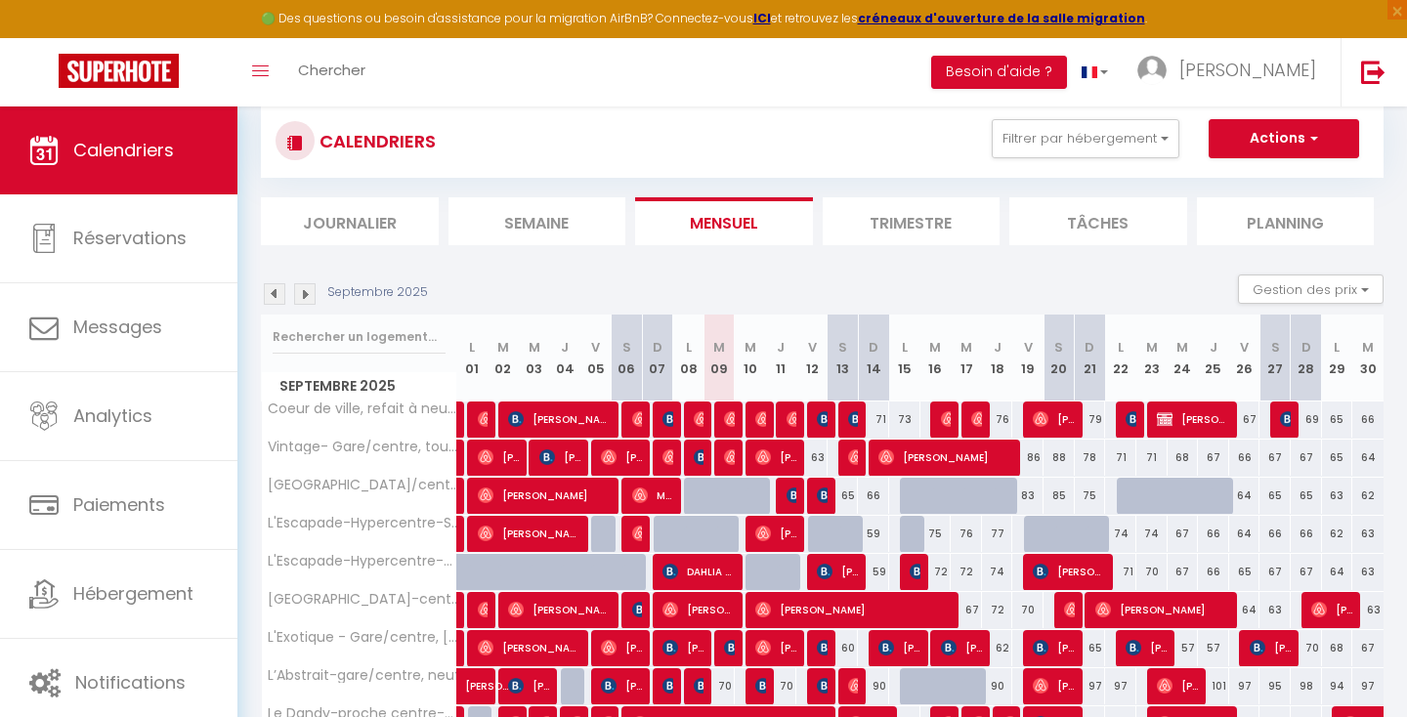
click at [305, 290] on img at bounding box center [305, 294] width 22 height 22
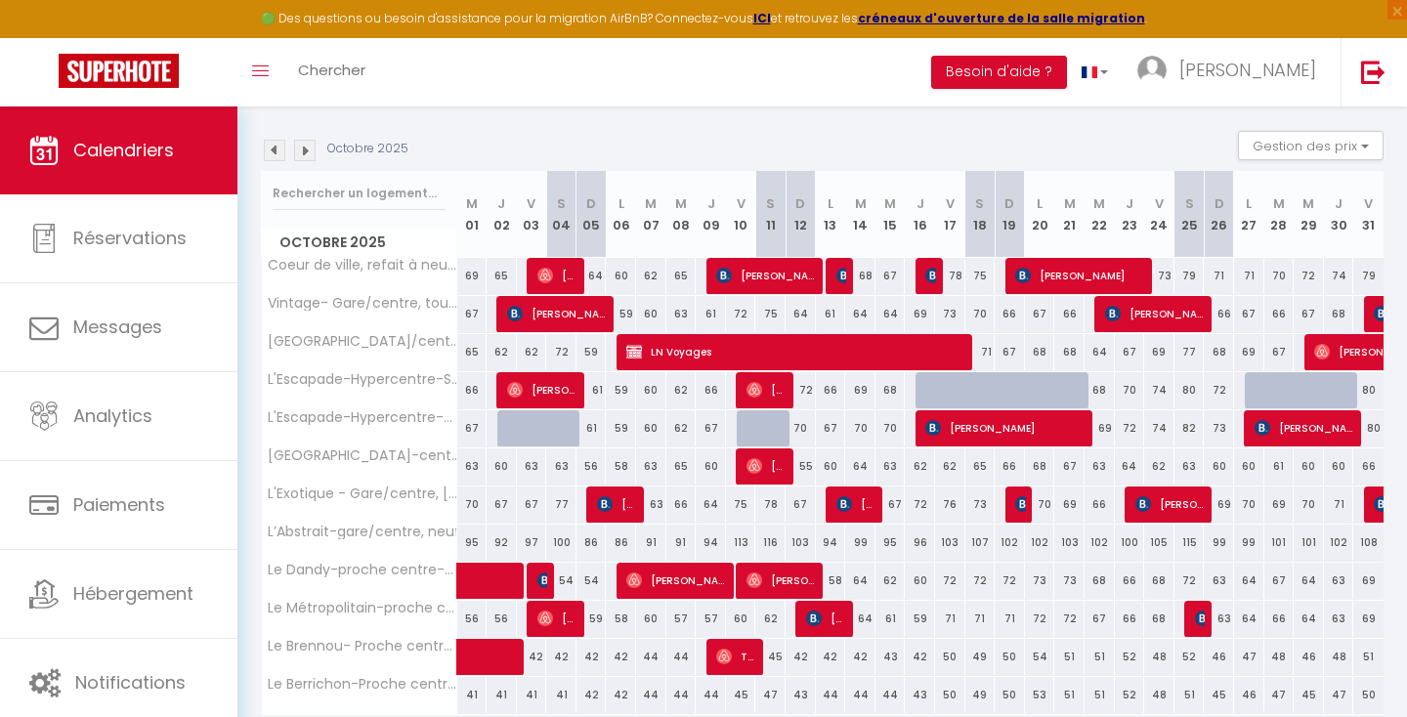
scroll to position [266, 0]
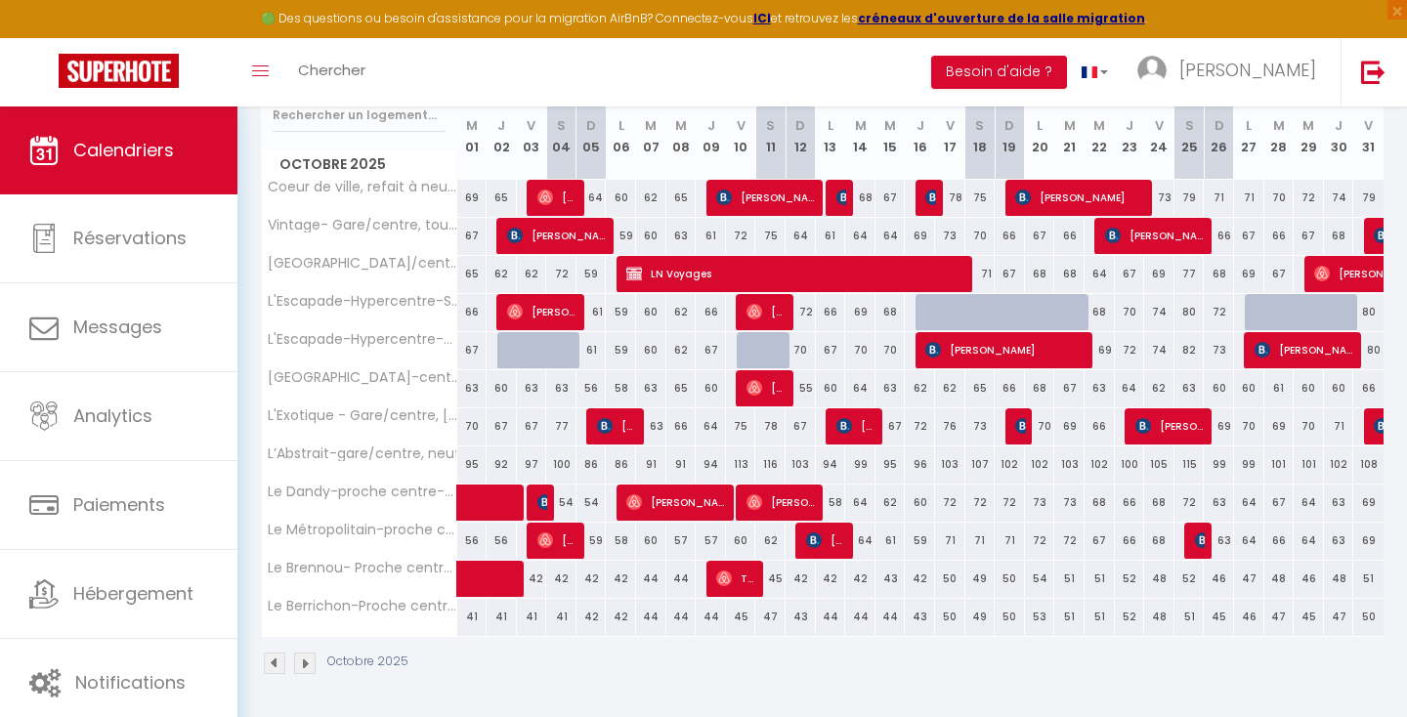
click at [309, 662] on img at bounding box center [305, 664] width 22 height 22
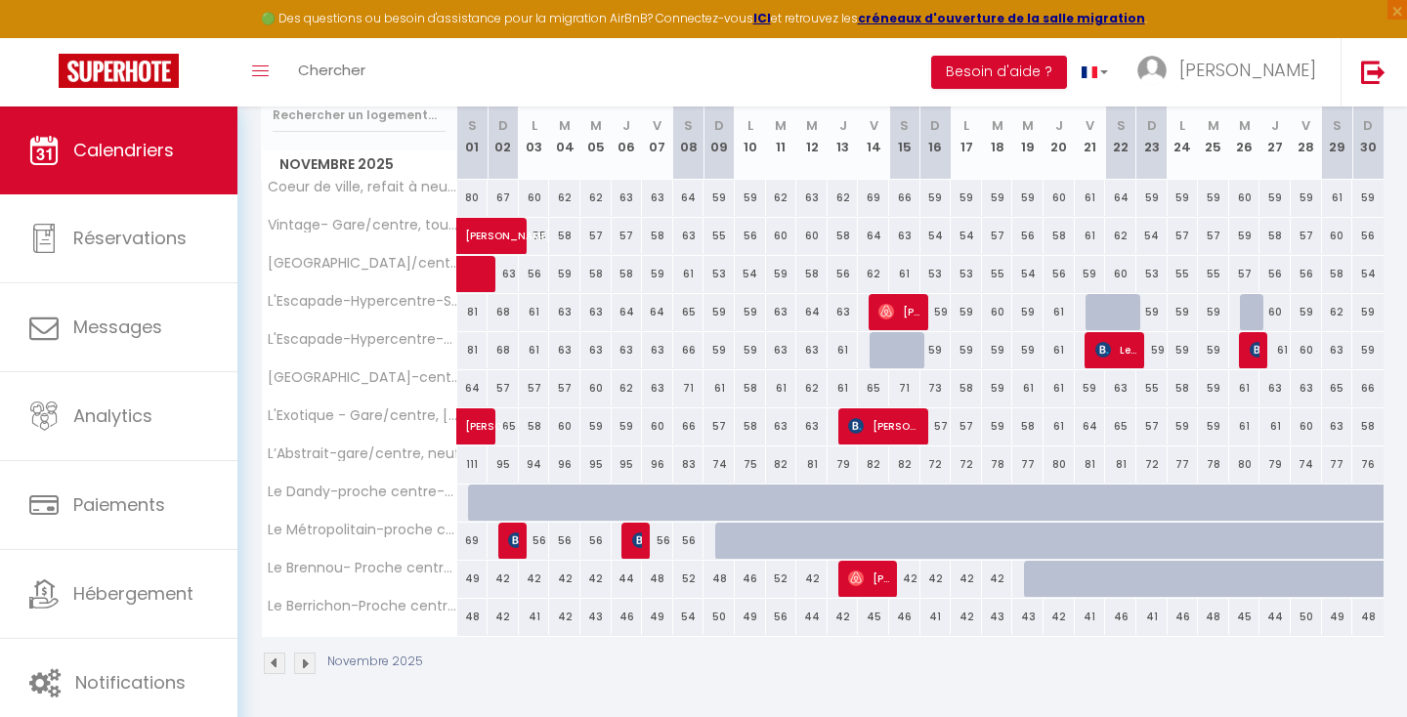
click at [272, 662] on img at bounding box center [275, 664] width 22 height 22
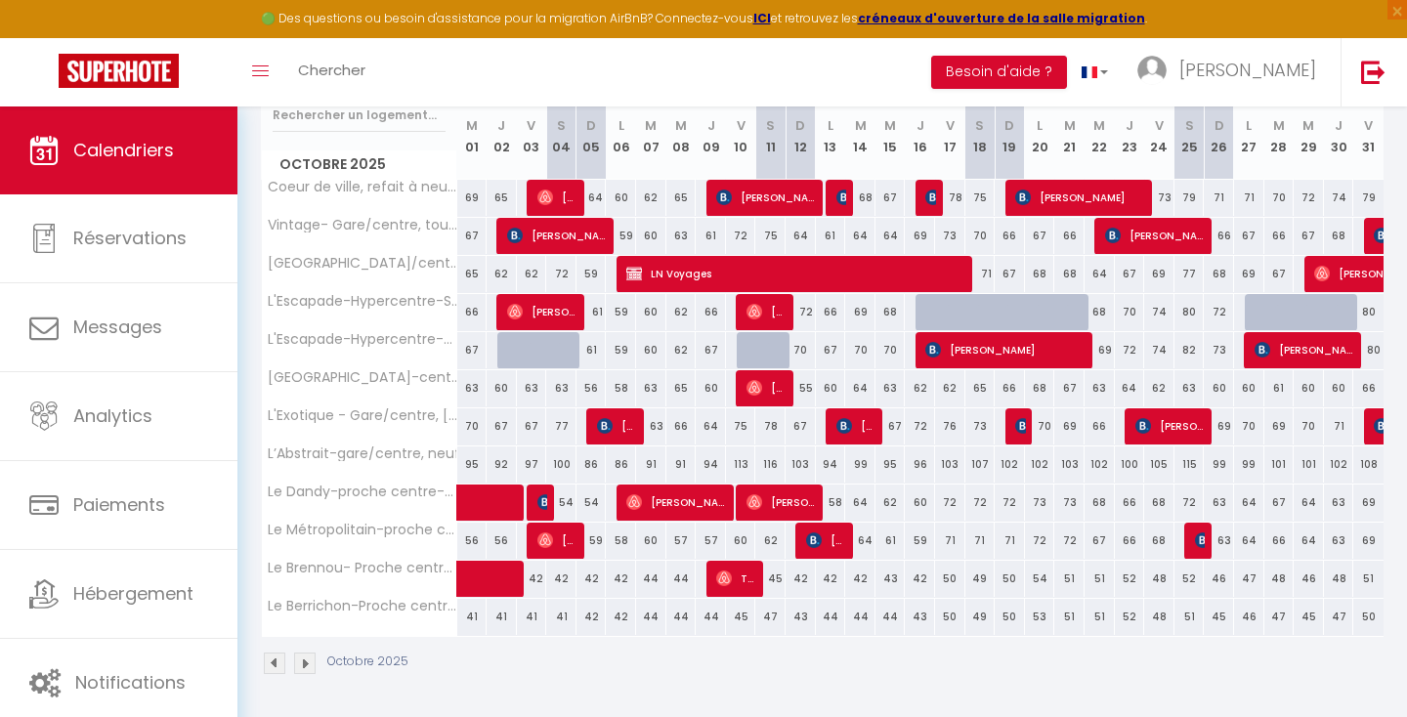
click at [307, 670] on img at bounding box center [305, 664] width 22 height 22
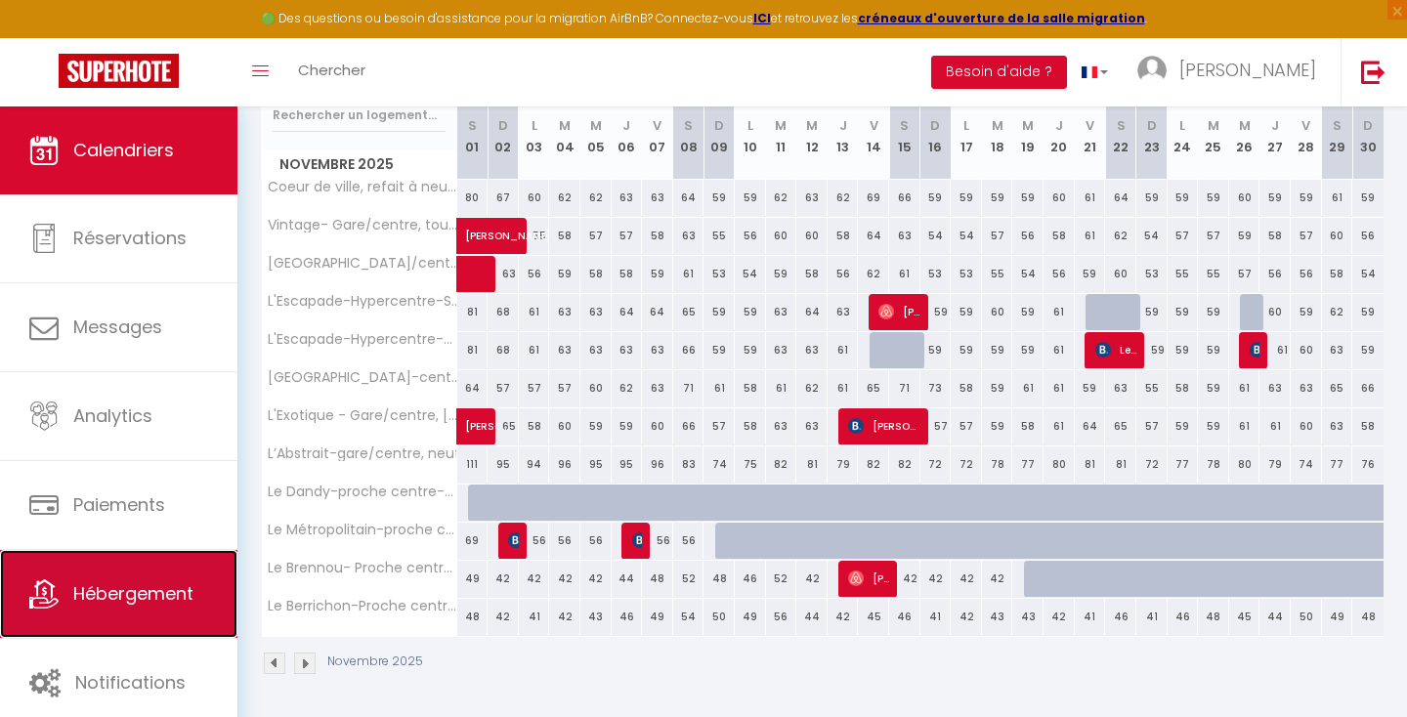
click at [105, 583] on span "Hébergement" at bounding box center [133, 593] width 120 height 24
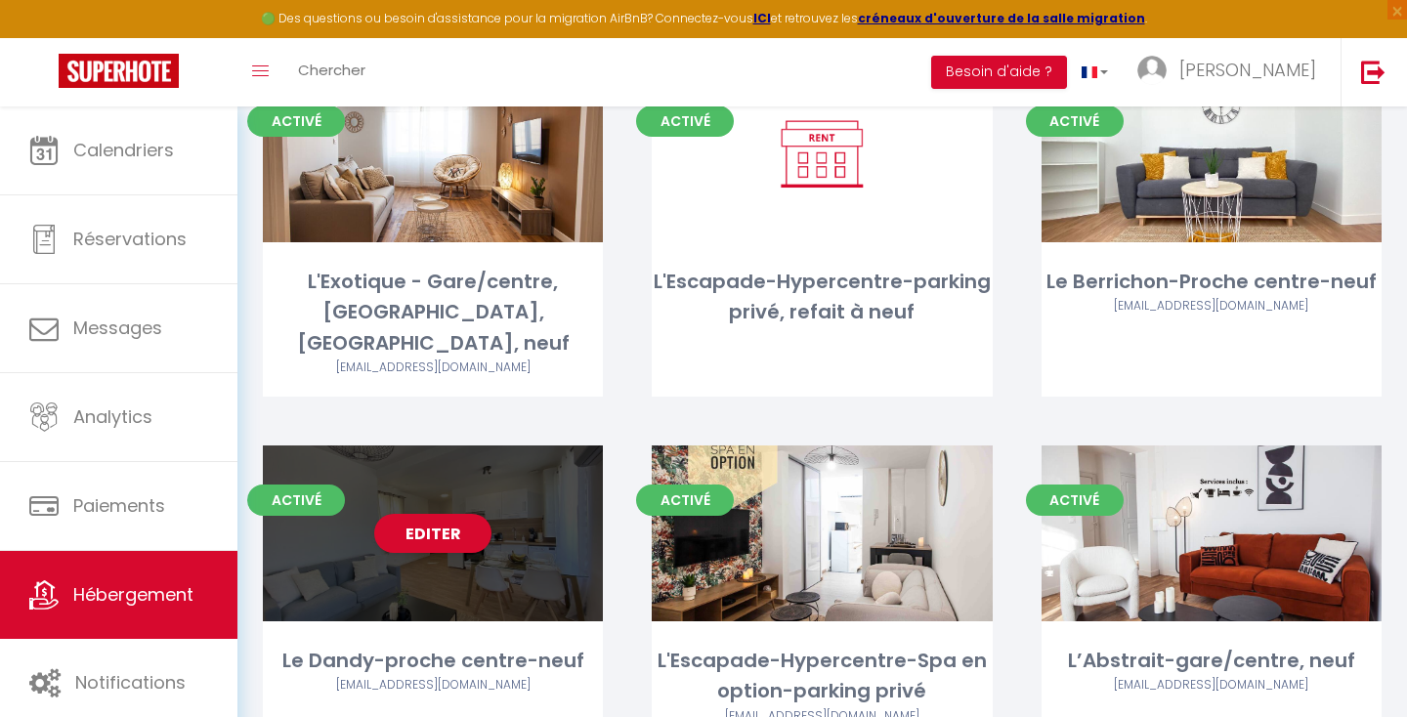
scroll to position [211, 0]
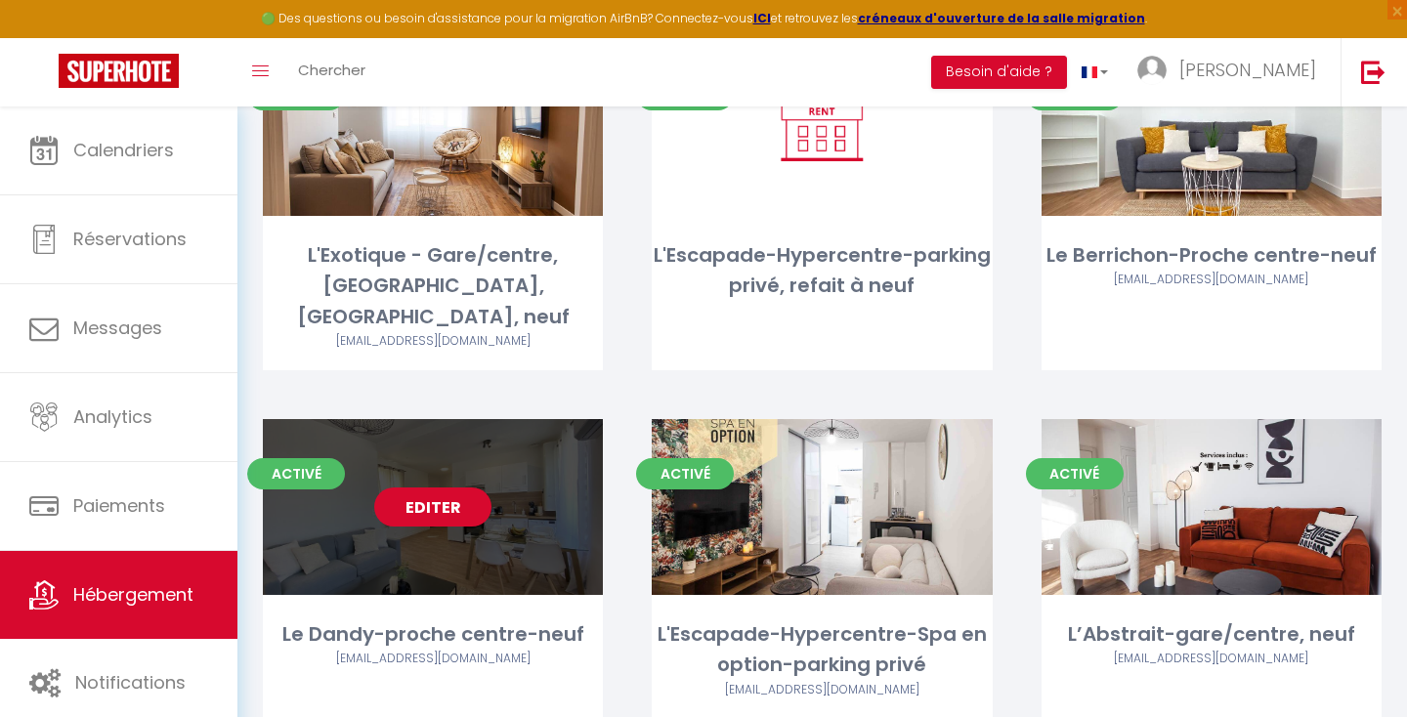
click at [449, 492] on link "Editer" at bounding box center [432, 507] width 117 height 39
select select "3"
select select "2"
select select "1"
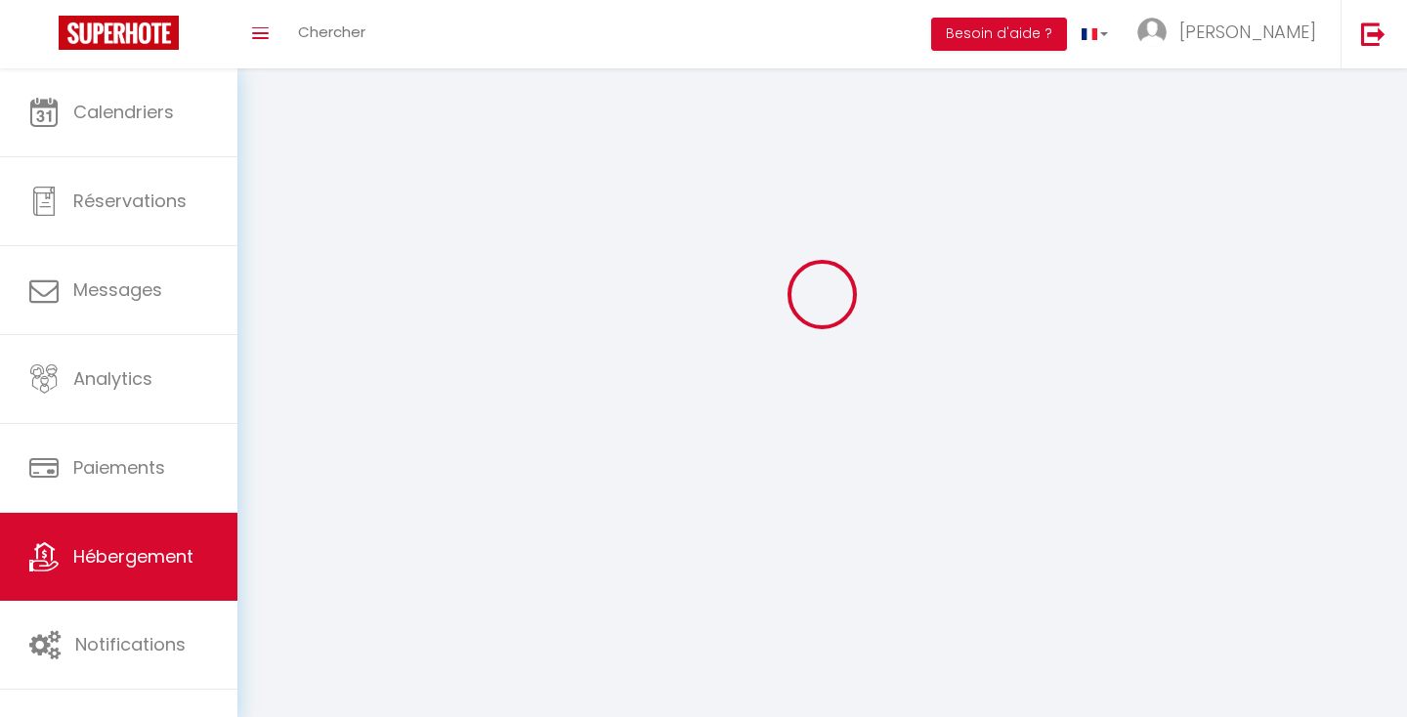
select select
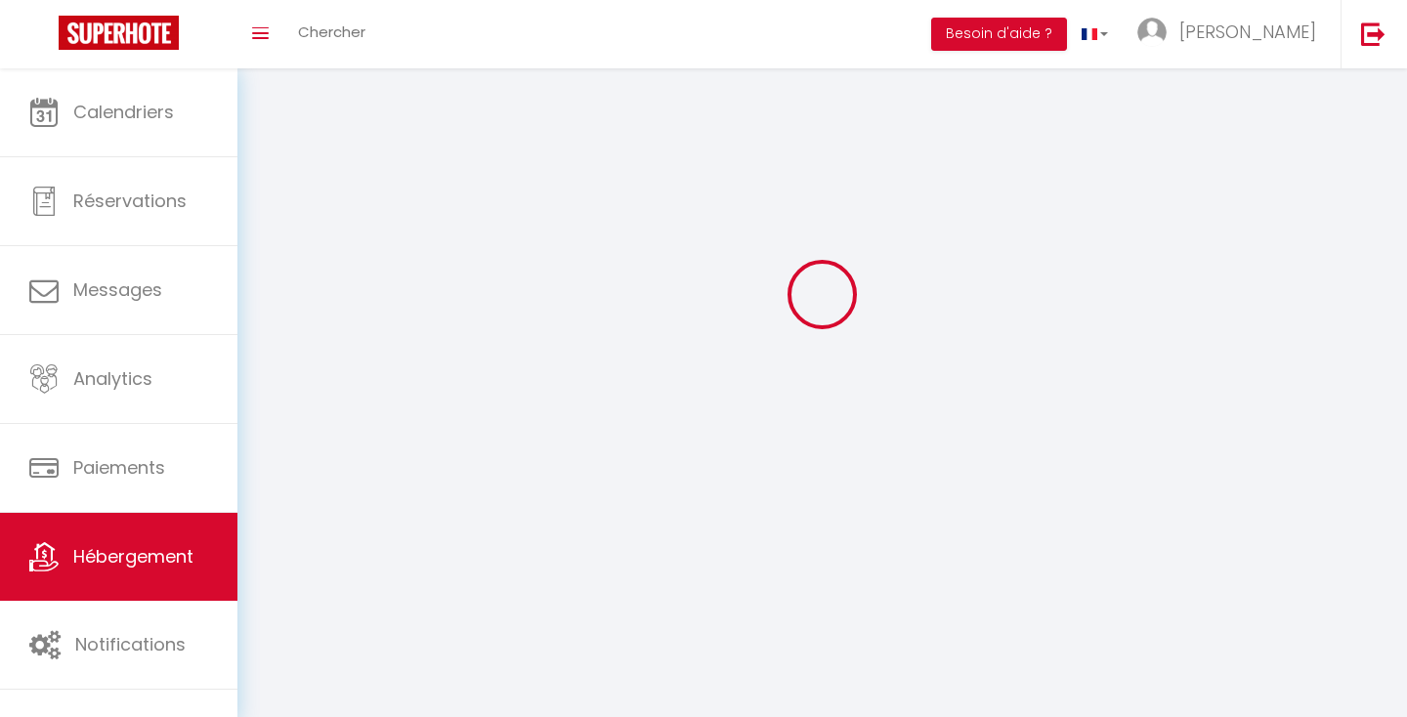
checkbox input "false"
select select
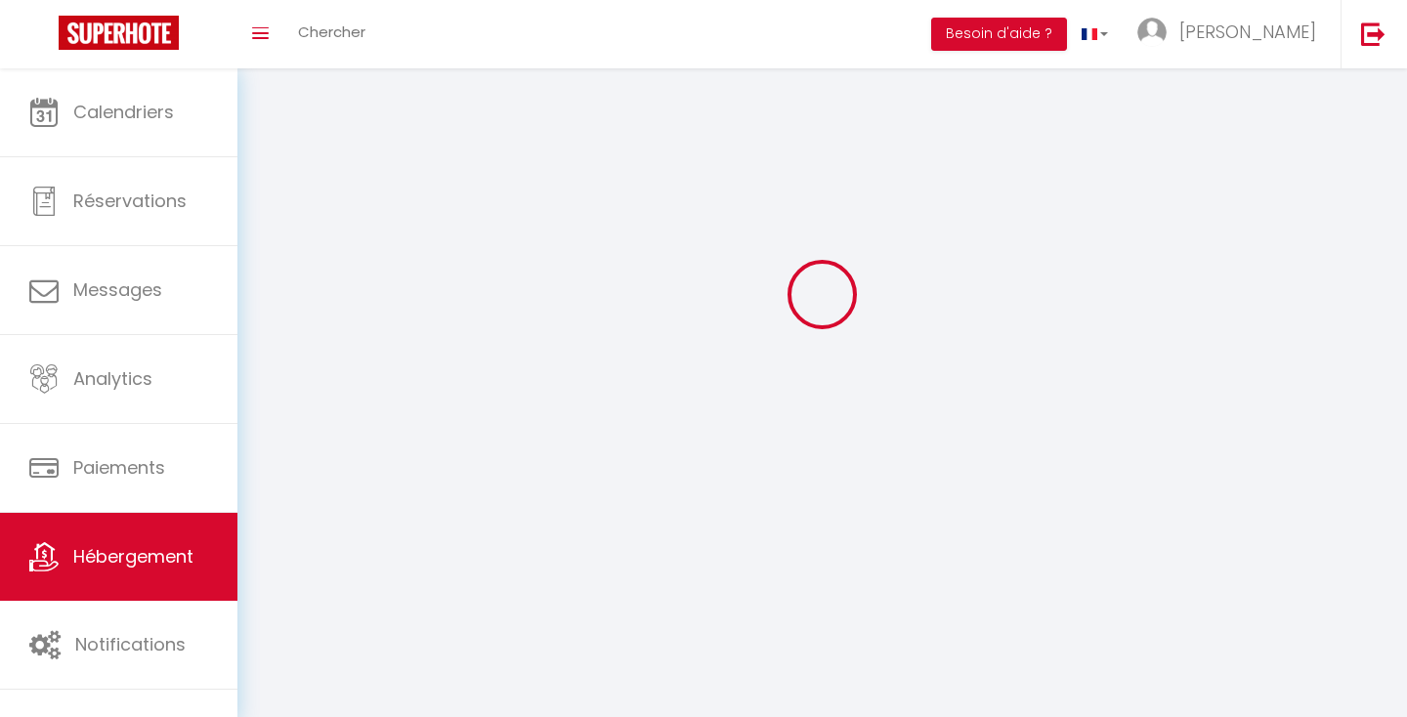
select select
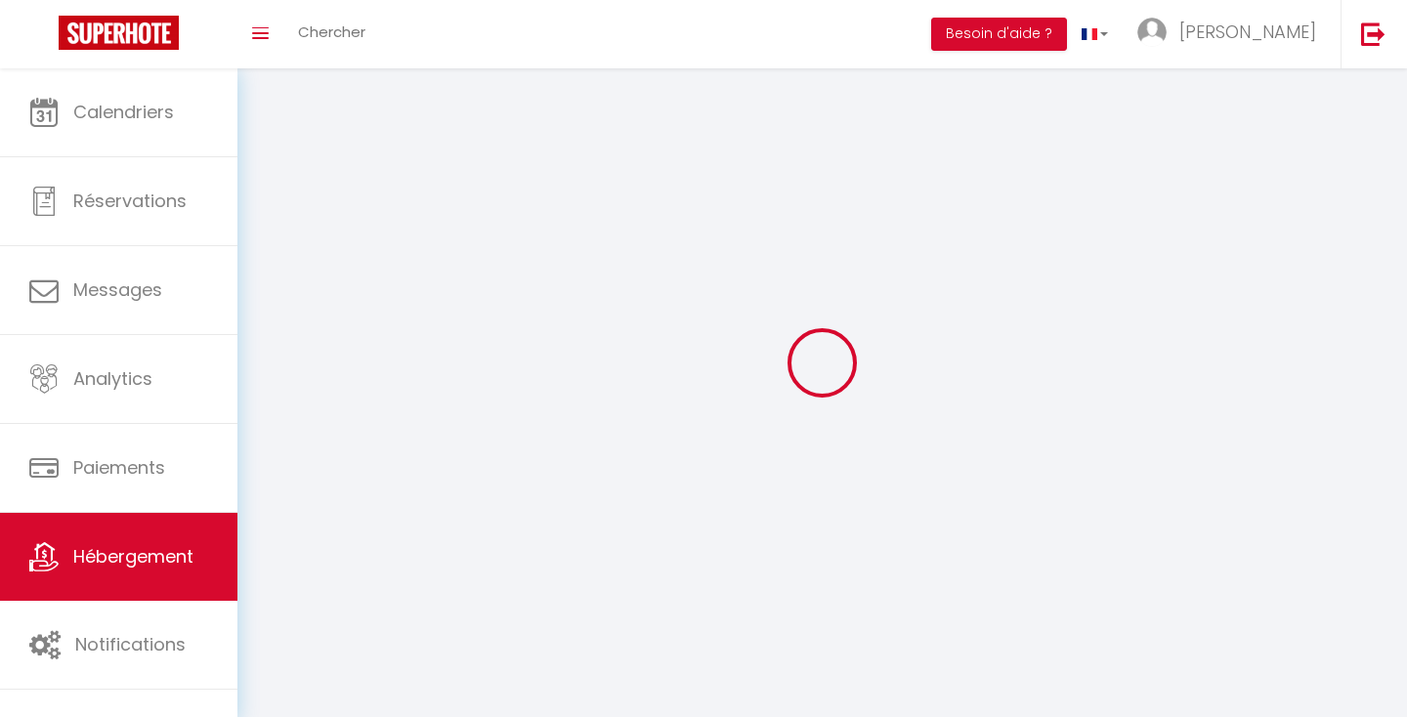
select select
checkbox input "false"
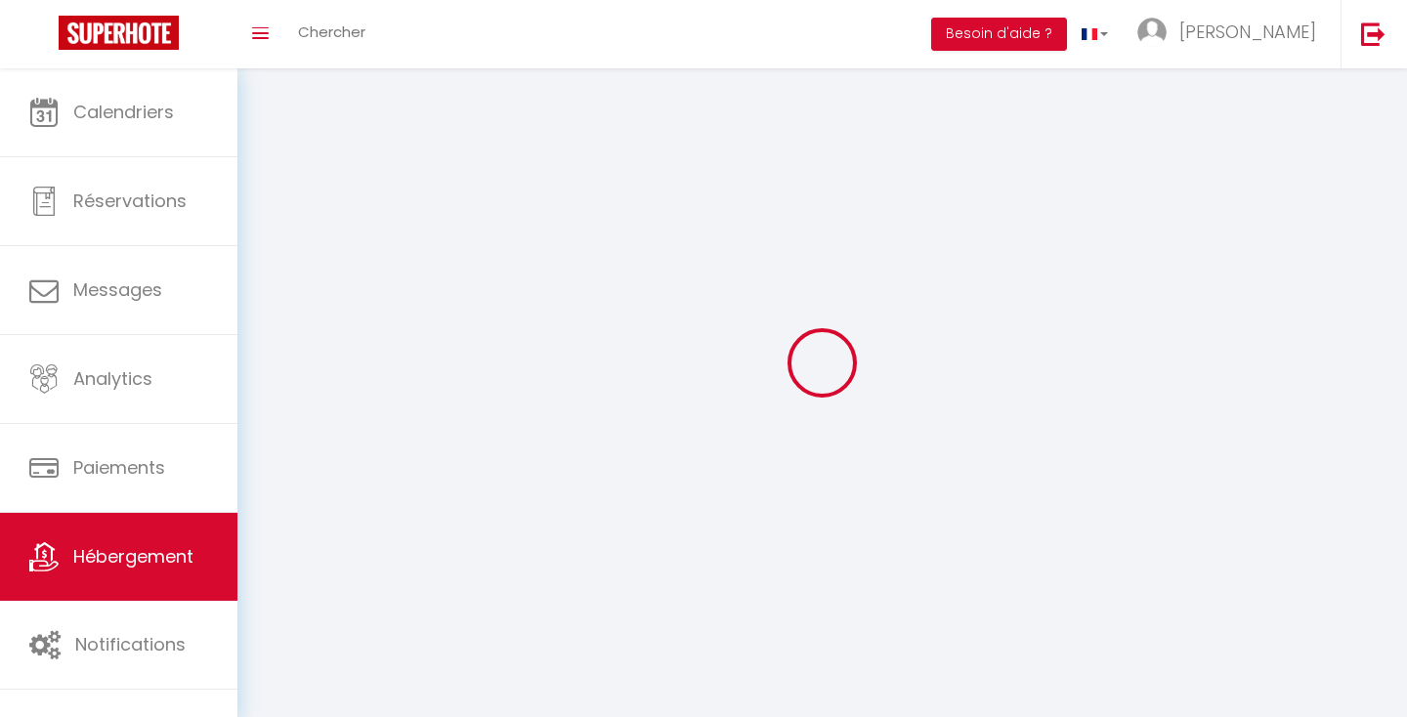
select select
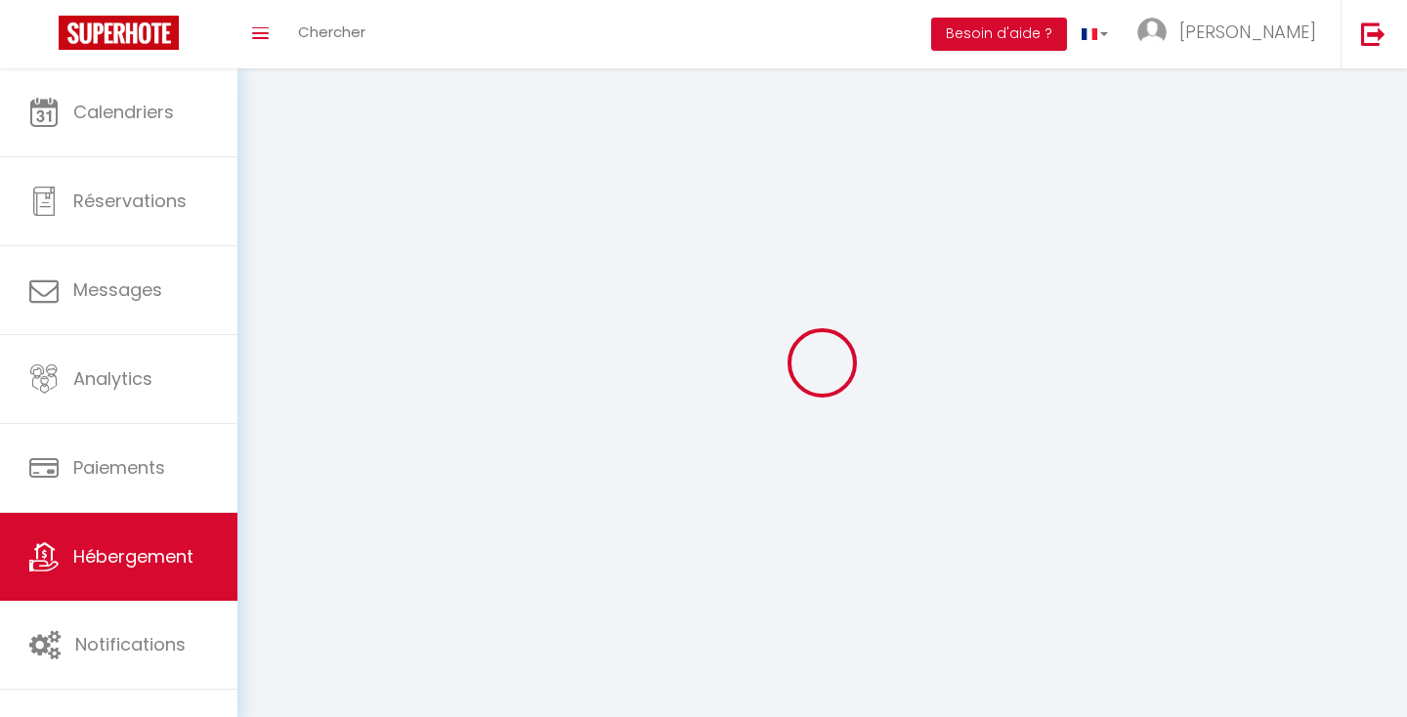
select select
checkbox input "false"
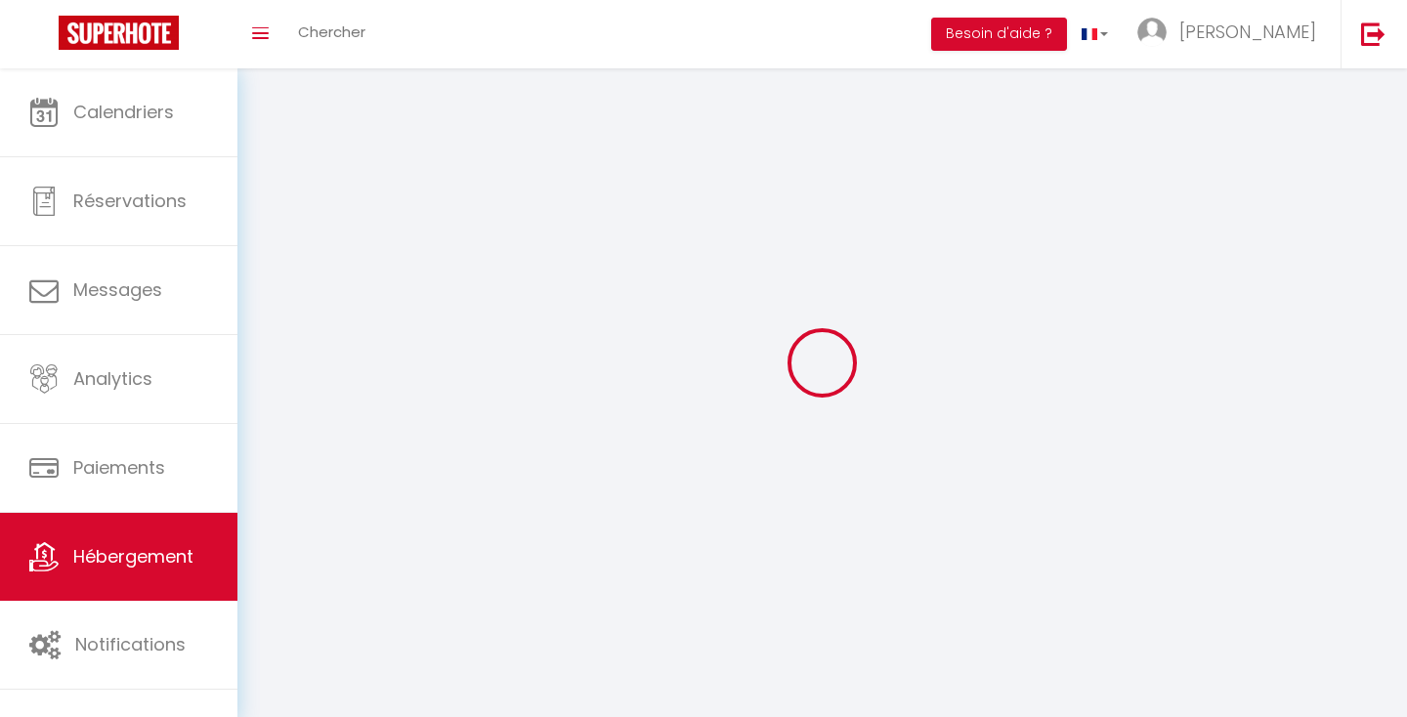
checkbox input "false"
select select
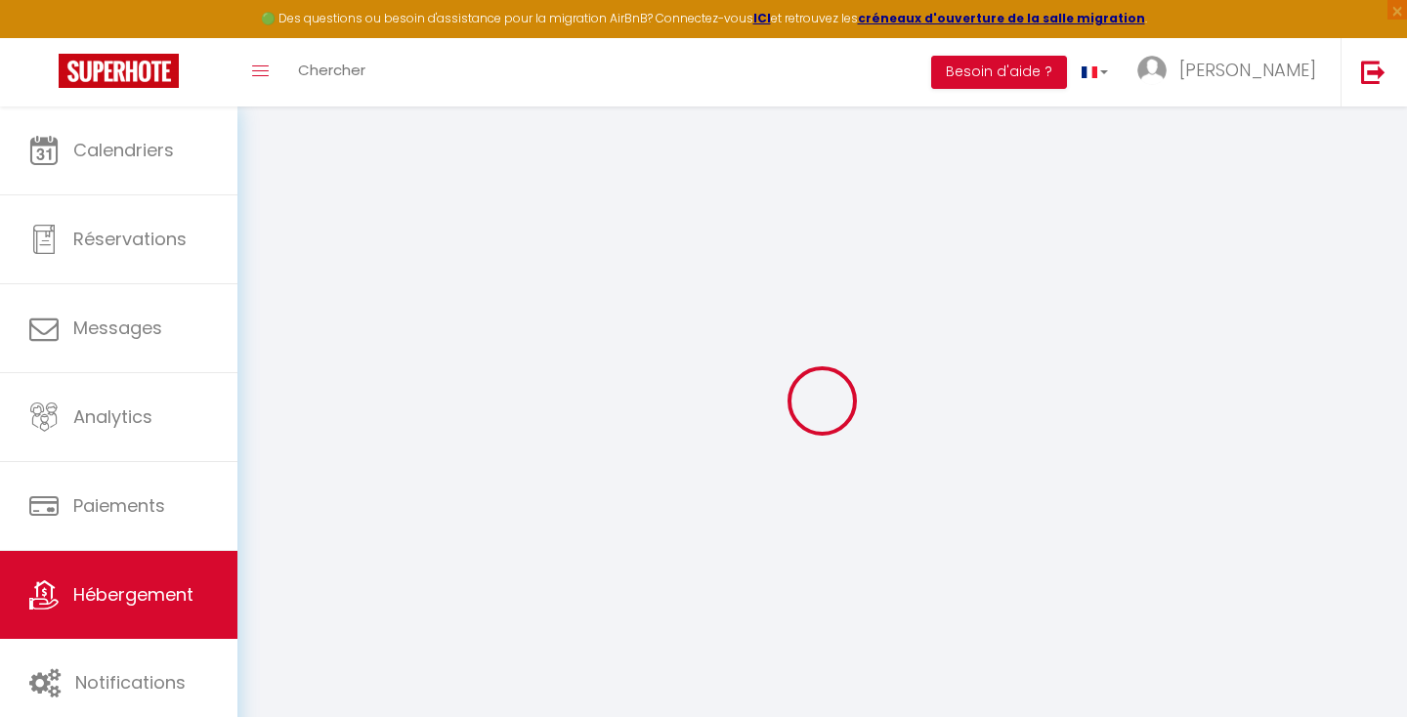
select select
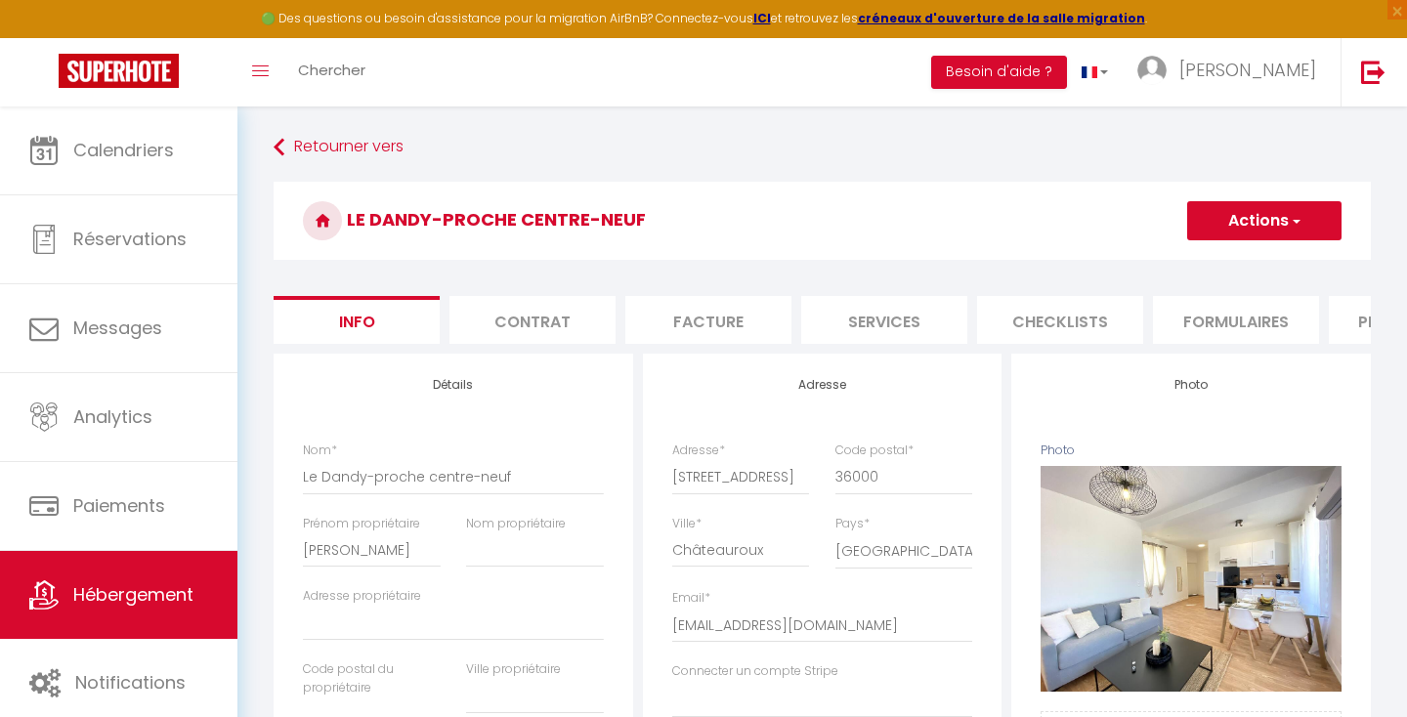
click at [1345, 323] on li "Plateformes" at bounding box center [1412, 320] width 166 height 48
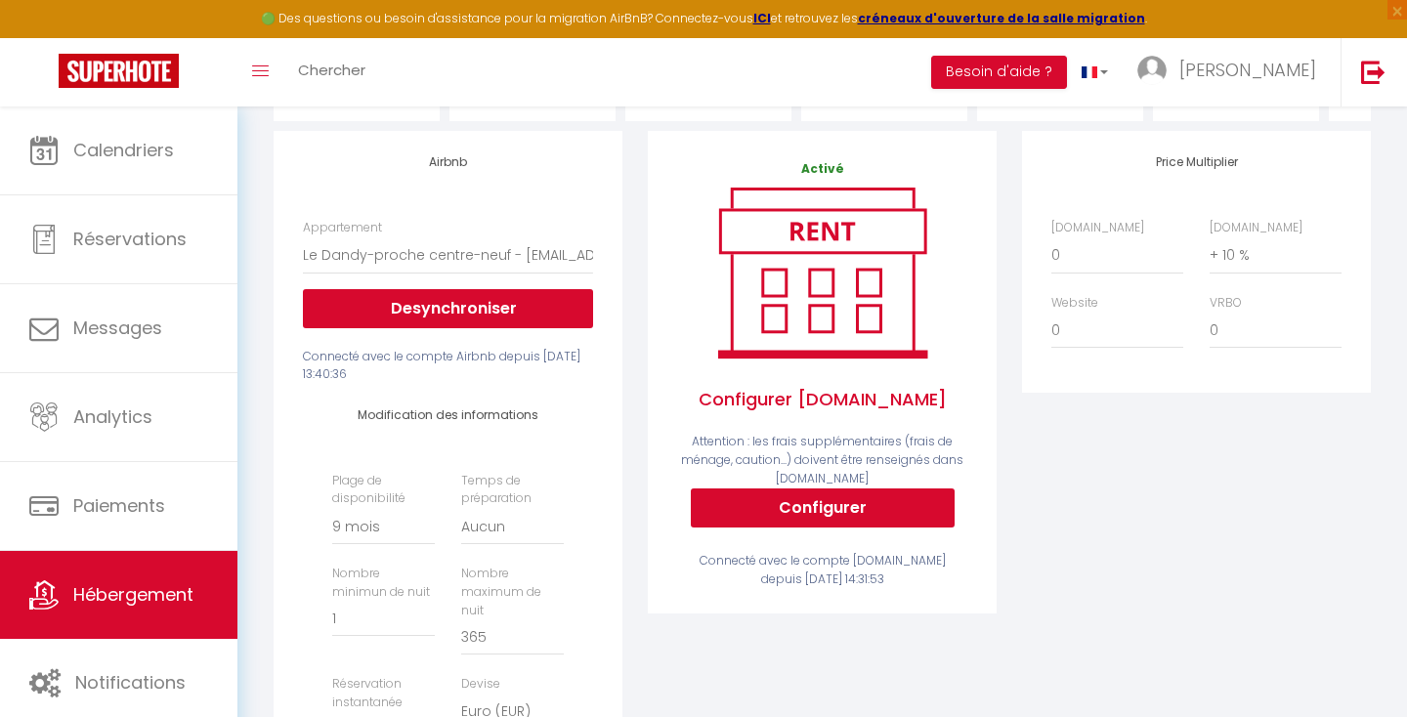
scroll to position [243, 0]
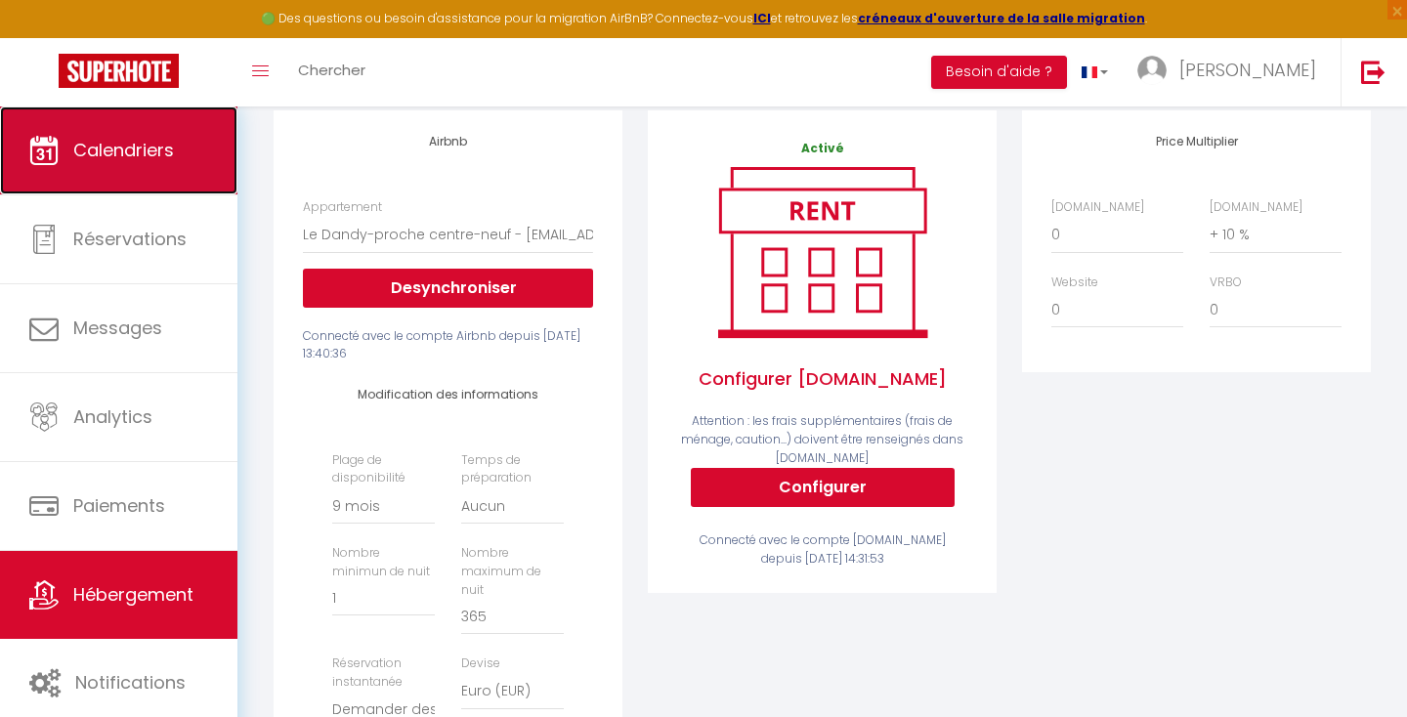
click at [137, 173] on link "Calendriers" at bounding box center [118, 151] width 237 height 88
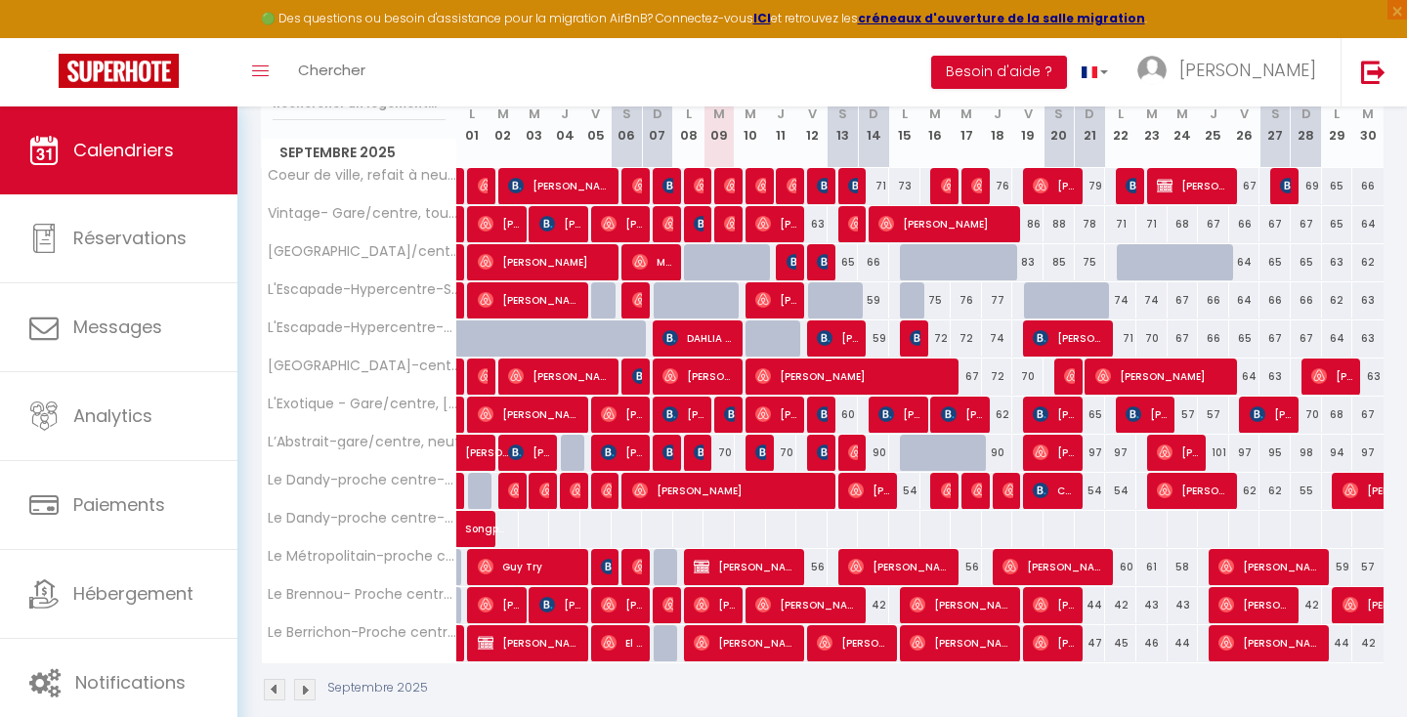
scroll to position [304, 0]
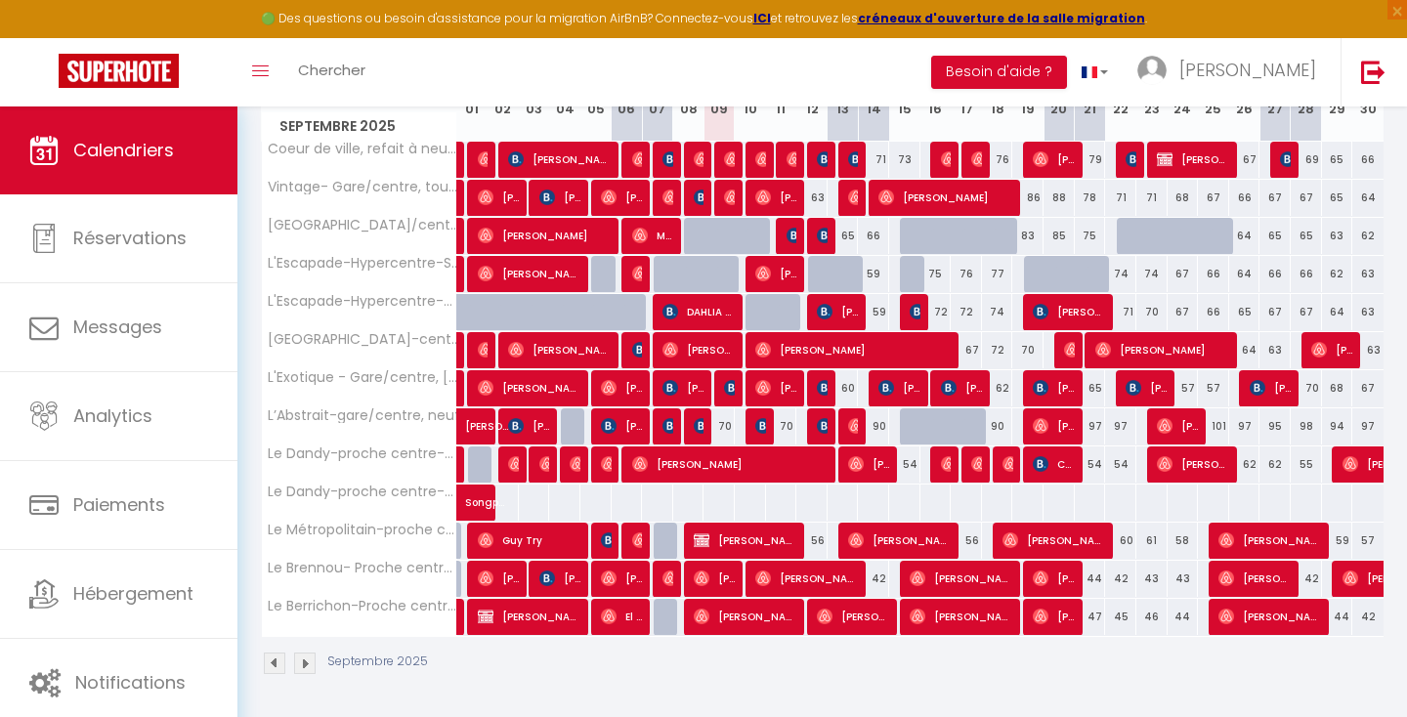
click at [299, 667] on img at bounding box center [305, 664] width 22 height 22
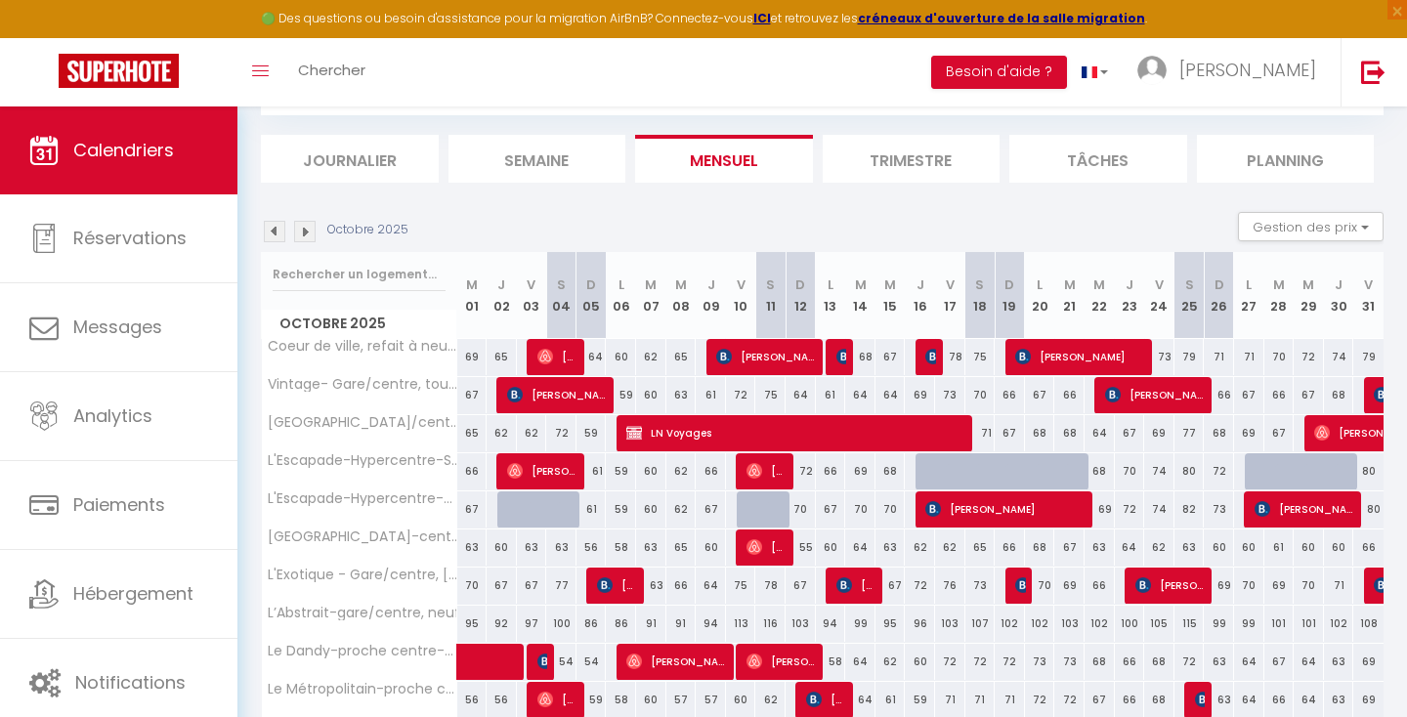
scroll to position [266, 0]
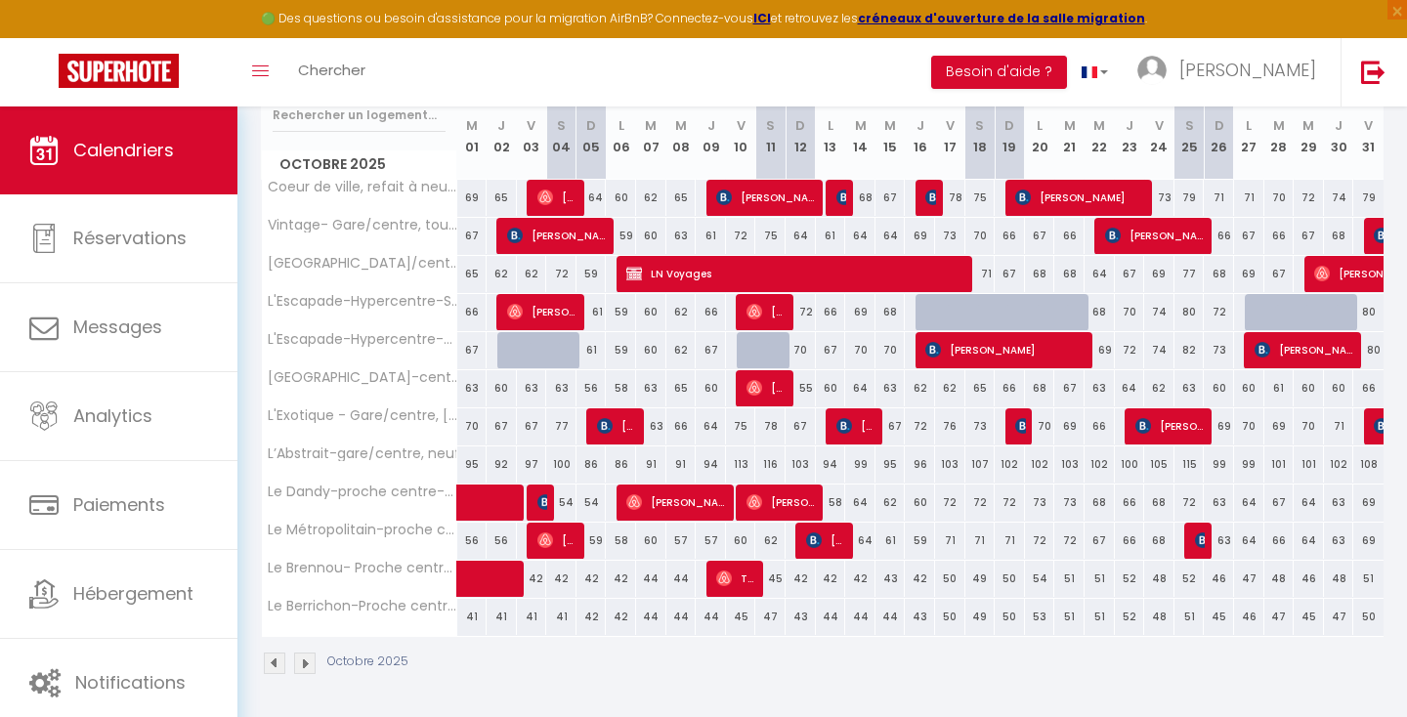
click at [310, 666] on img at bounding box center [305, 664] width 22 height 22
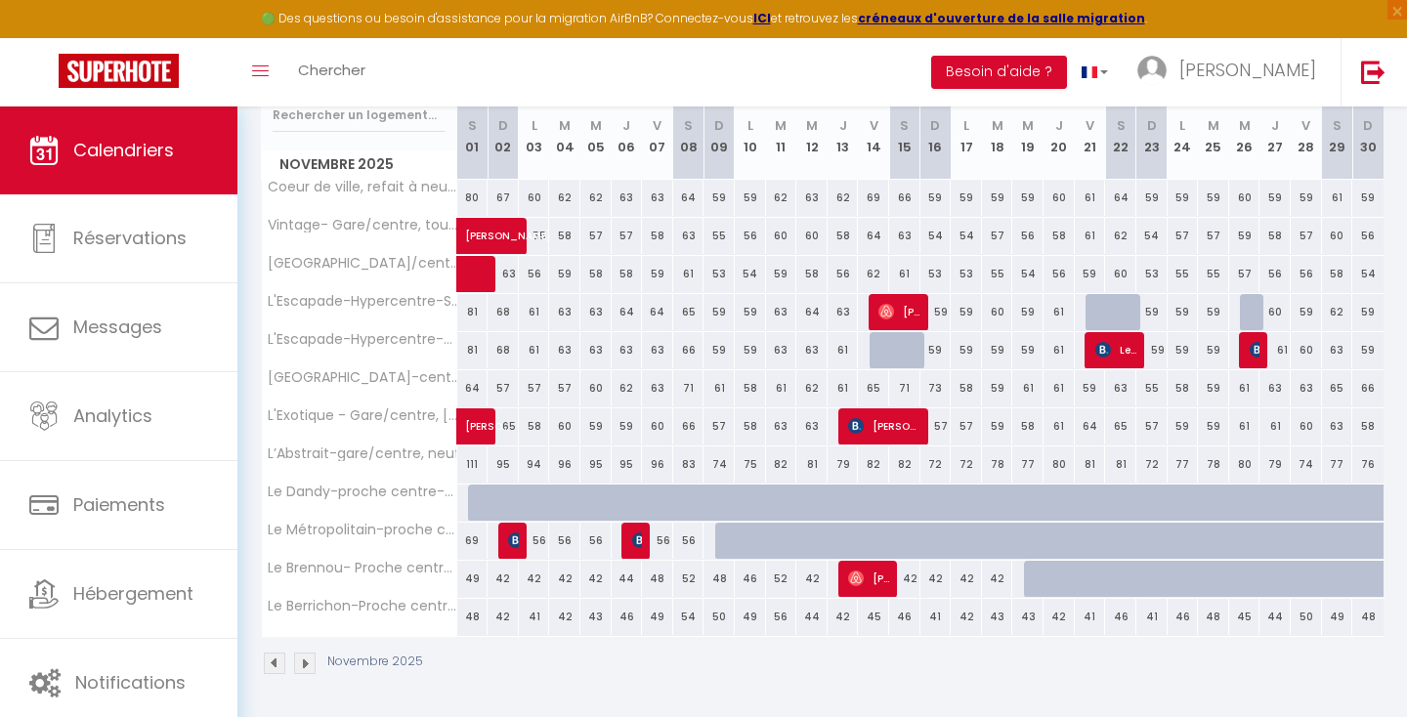
click at [475, 508] on div at bounding box center [483, 503] width 31 height 37
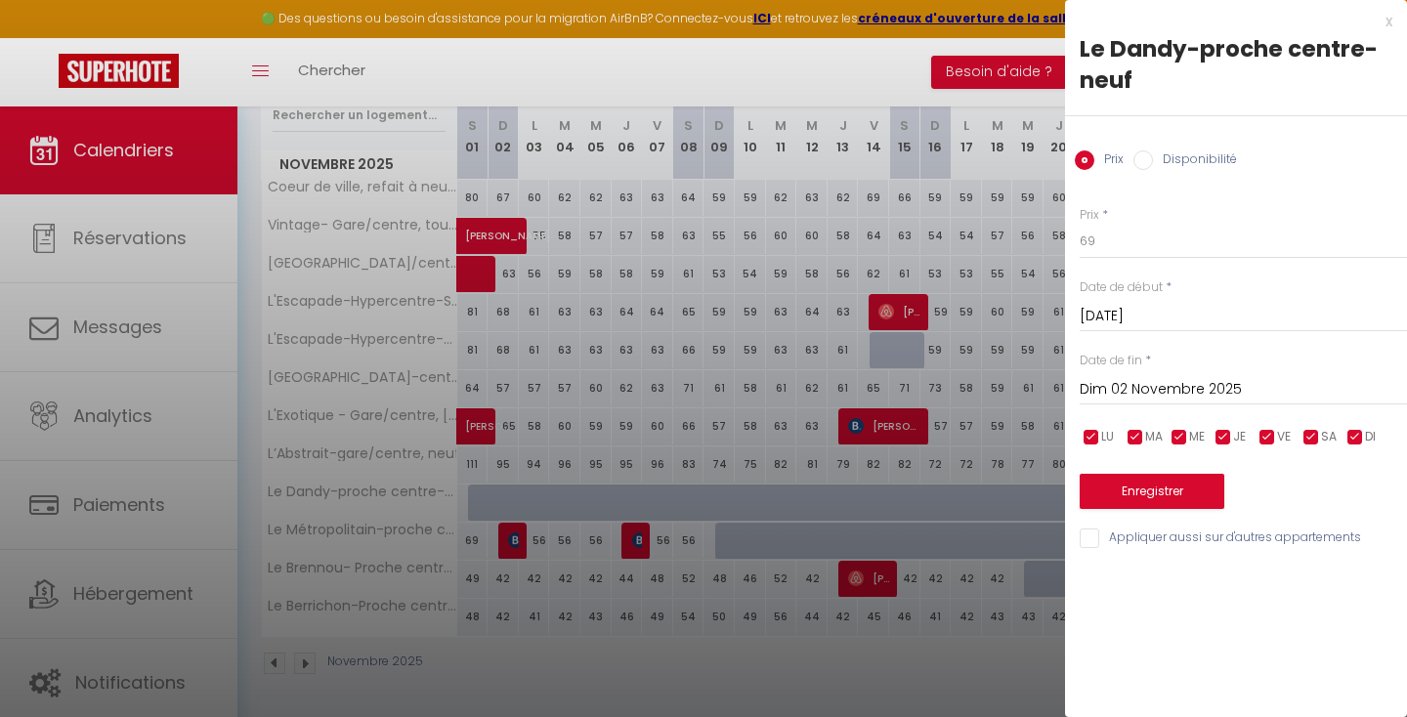
click at [1145, 165] on input "Disponibilité" at bounding box center [1144, 161] width 20 height 20
click at [1148, 394] on input "Dim 02 Novembre 2025" at bounding box center [1243, 391] width 327 height 25
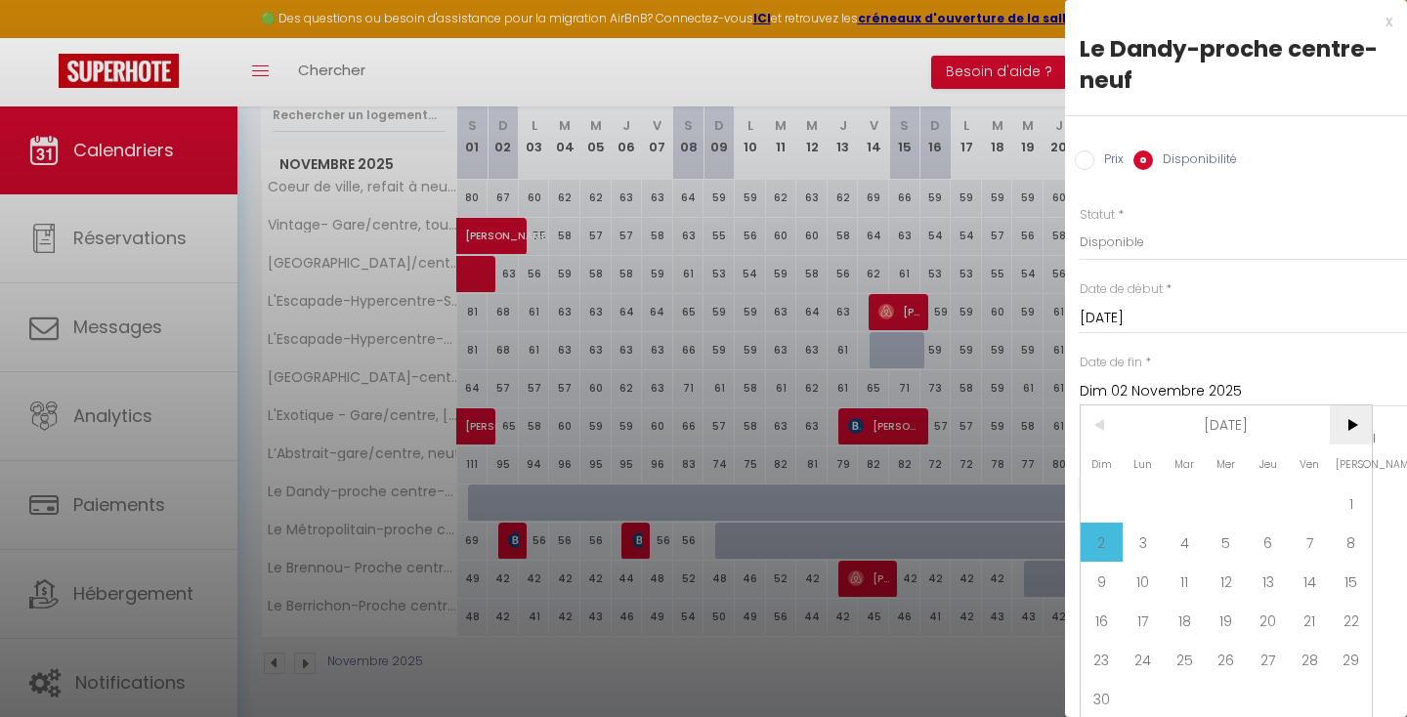
click at [1359, 428] on span ">" at bounding box center [1351, 425] width 42 height 39
click at [1232, 669] on span "31" at bounding box center [1227, 659] width 42 height 39
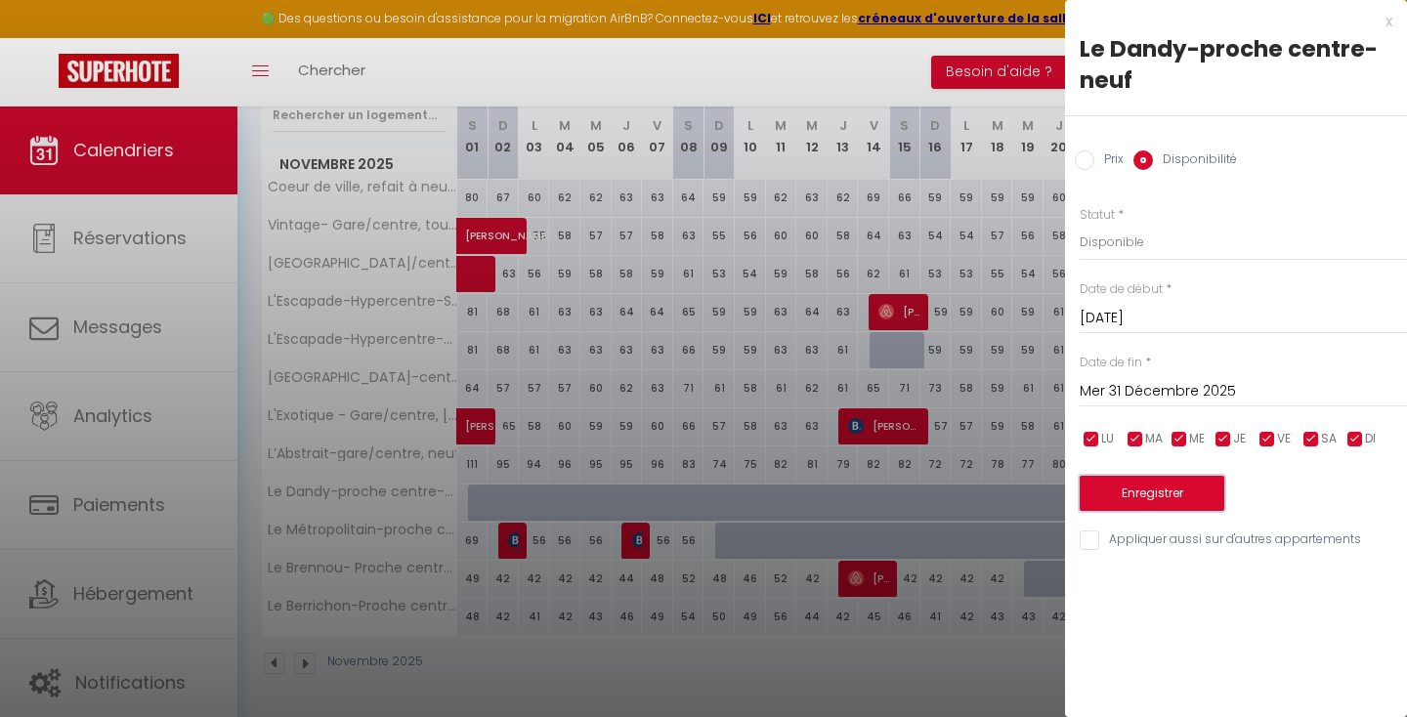
click at [1176, 491] on button "Enregistrer" at bounding box center [1152, 493] width 145 height 35
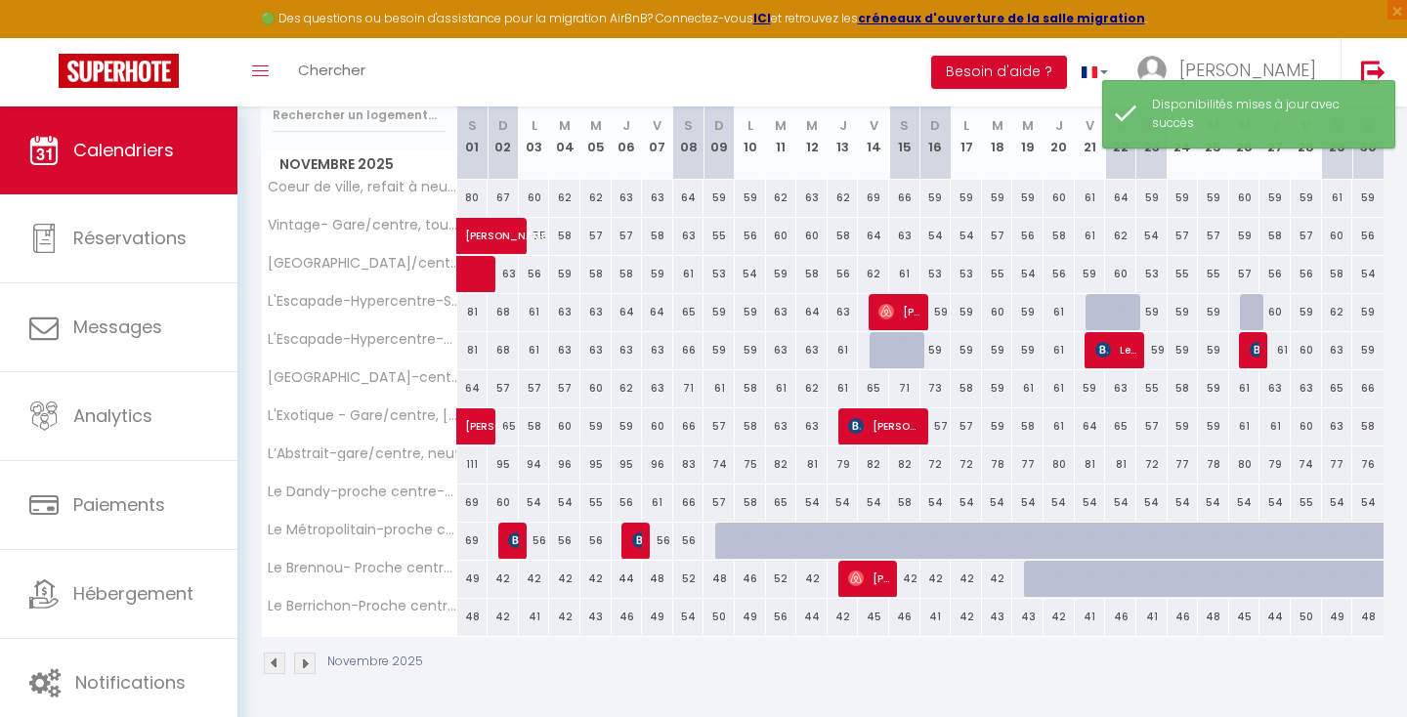
click at [725, 543] on div at bounding box center [730, 541] width 31 height 37
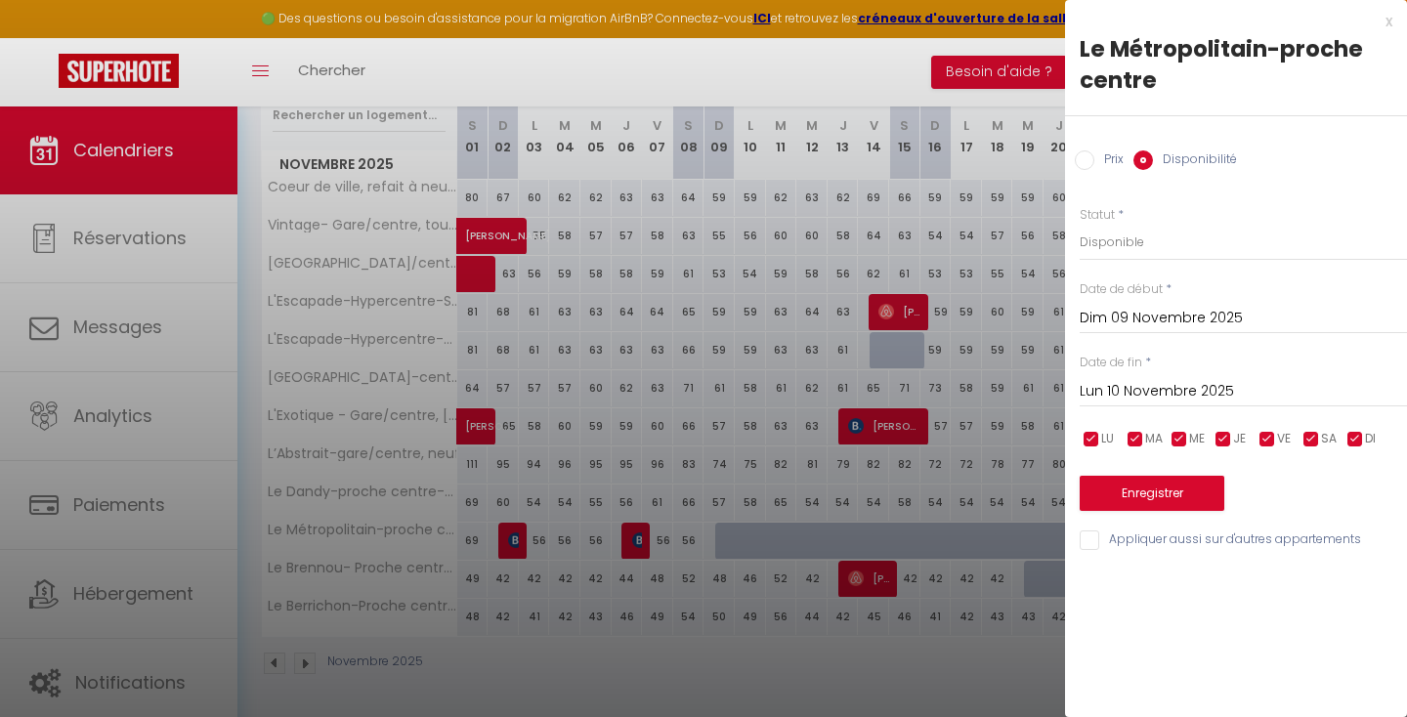
click at [1149, 390] on input "Lun 10 Novembre 2025" at bounding box center [1243, 391] width 327 height 25
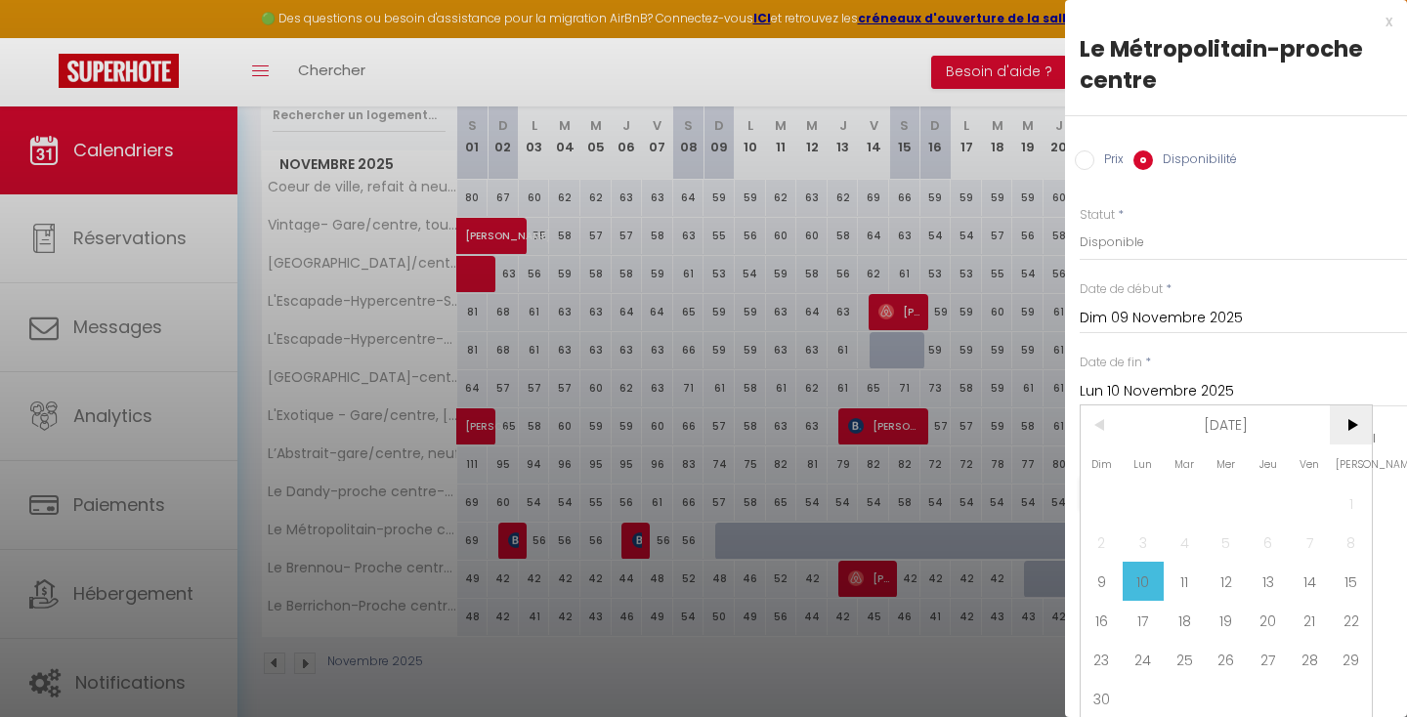
click at [1356, 426] on span ">" at bounding box center [1351, 425] width 42 height 39
click at [1231, 650] on span "31" at bounding box center [1227, 659] width 42 height 39
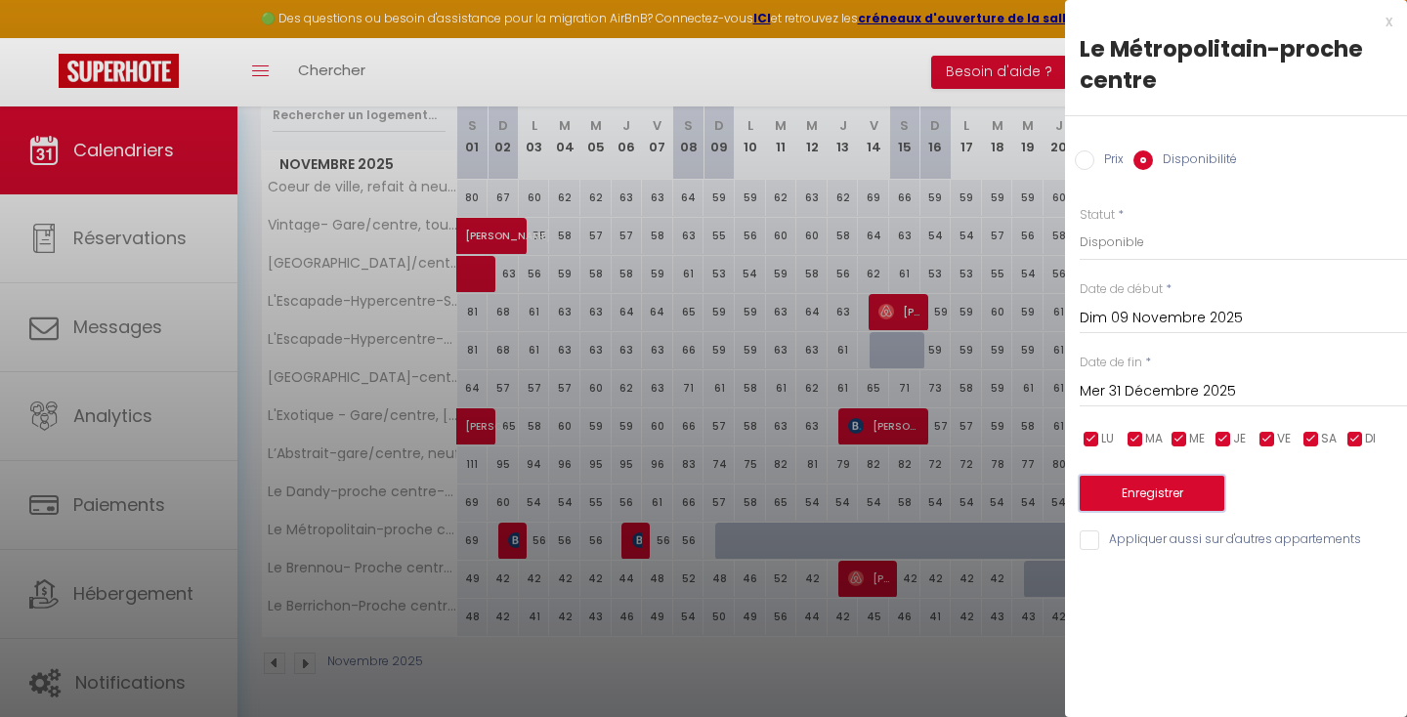
click at [1165, 504] on button "Enregistrer" at bounding box center [1152, 493] width 145 height 35
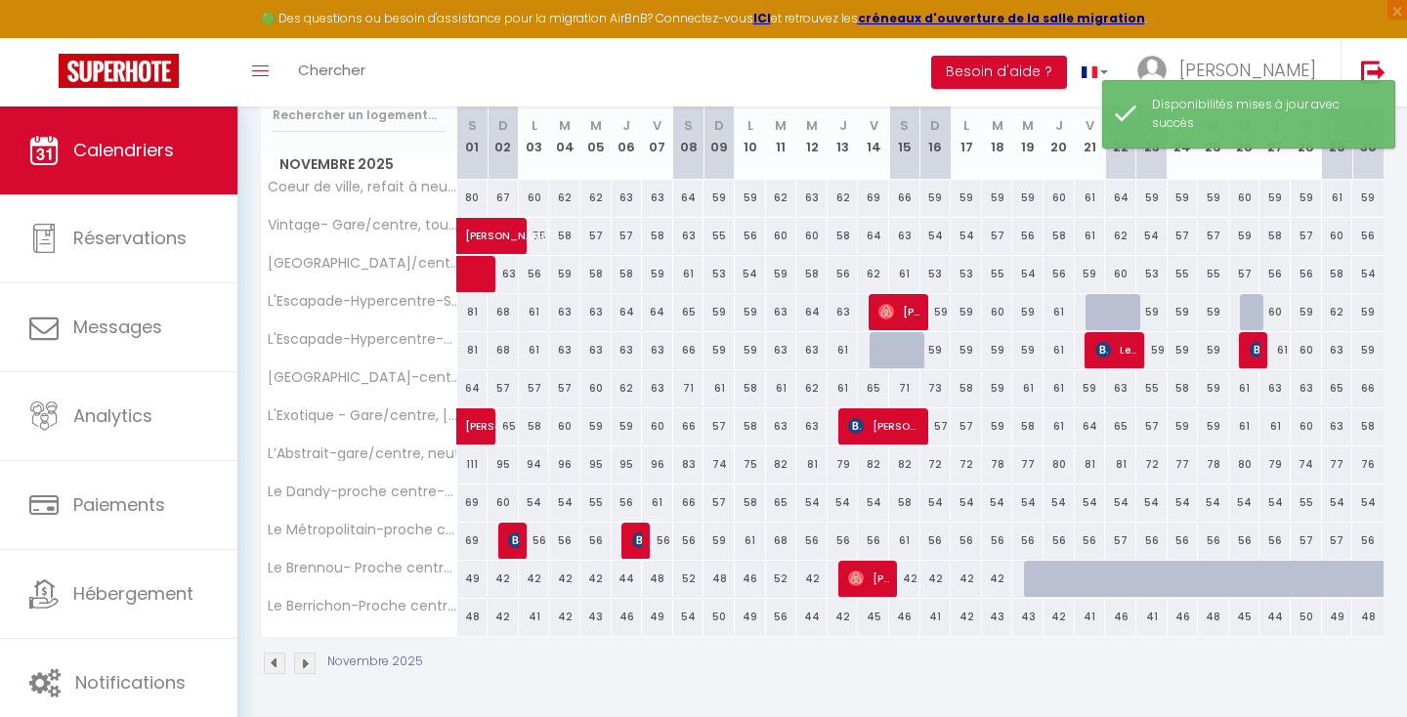
click at [1036, 584] on div at bounding box center [1039, 579] width 31 height 37
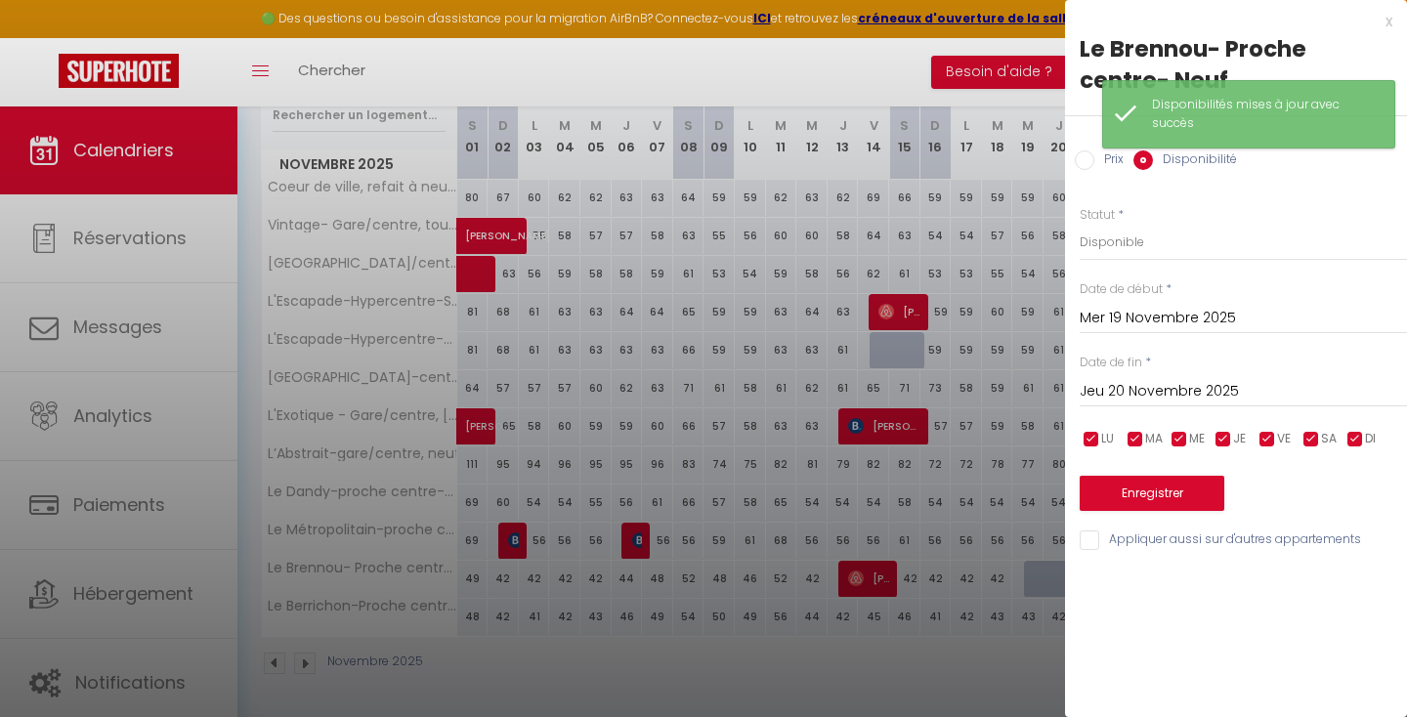
click at [1149, 395] on input "Jeu 20 Novembre 2025" at bounding box center [1243, 391] width 327 height 25
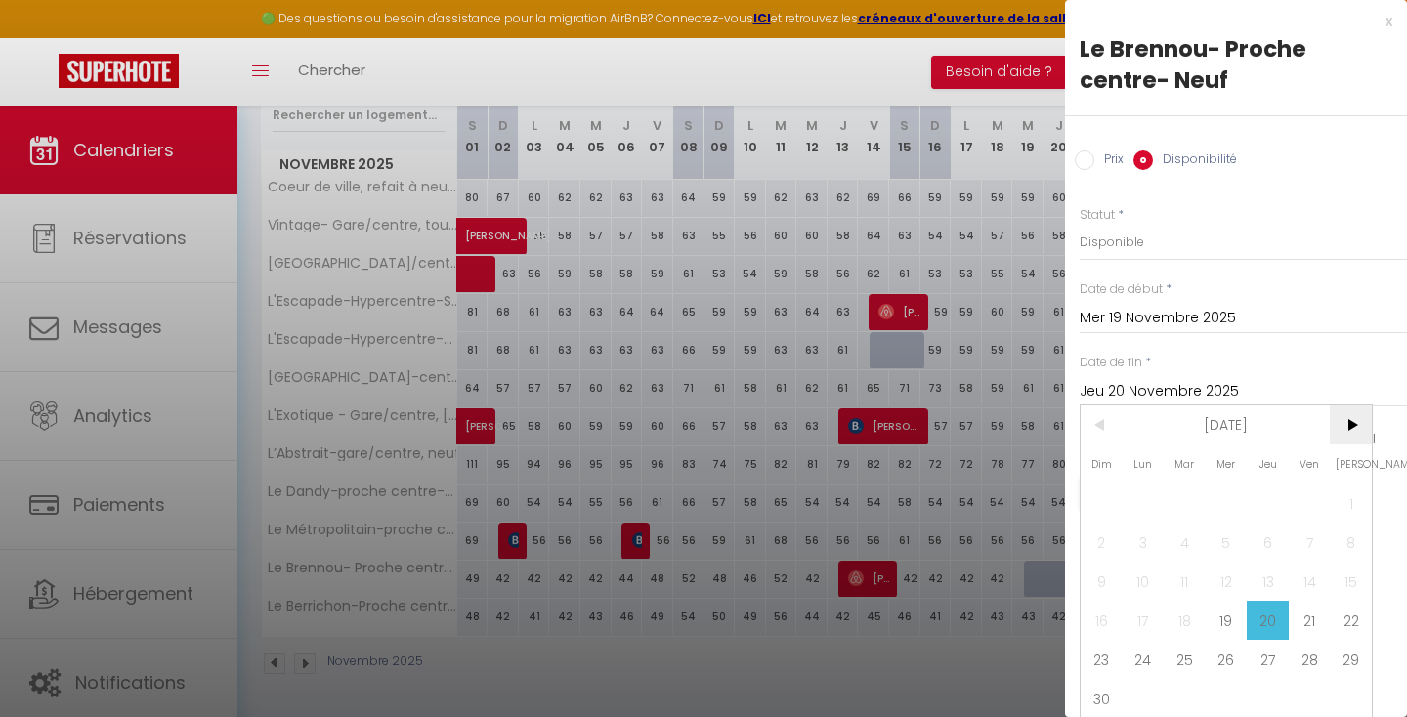
click at [1358, 427] on span ">" at bounding box center [1351, 425] width 42 height 39
click at [1229, 658] on span "31" at bounding box center [1227, 659] width 42 height 39
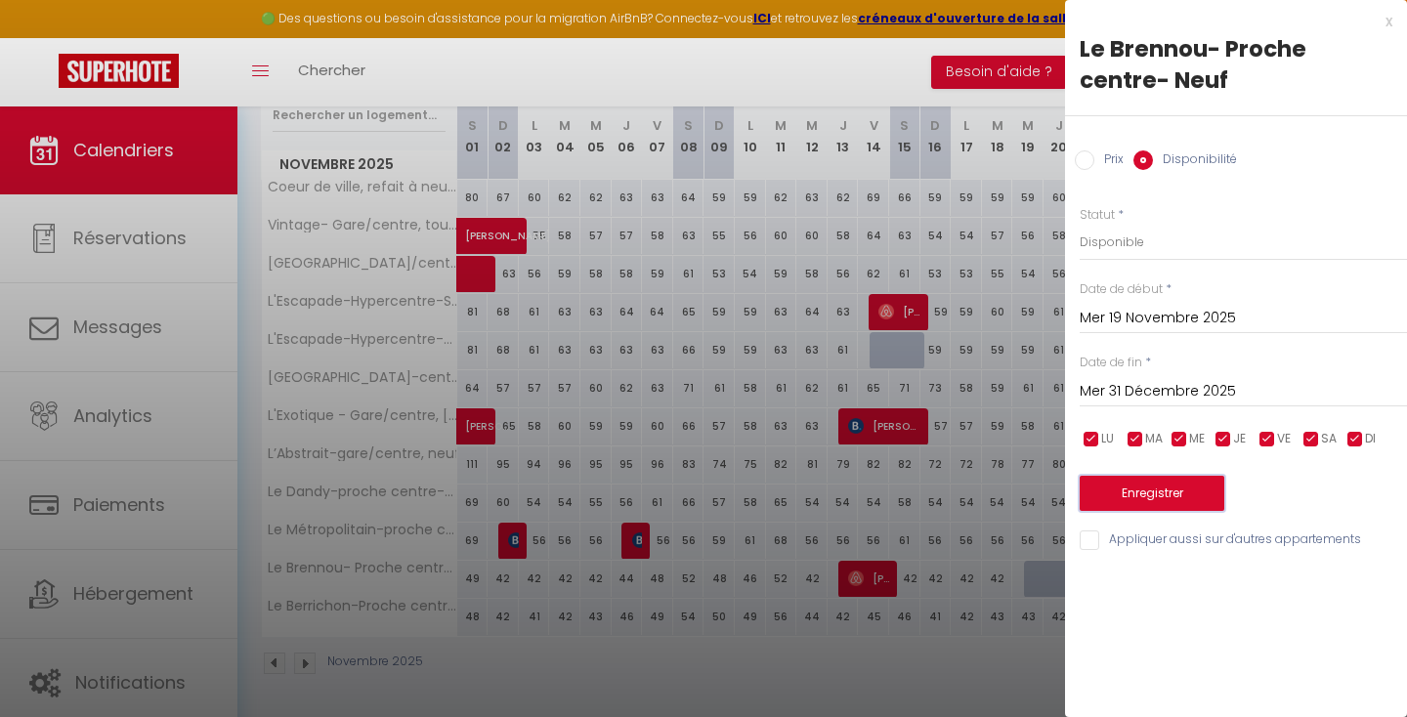
click at [1160, 491] on button "Enregistrer" at bounding box center [1152, 493] width 145 height 35
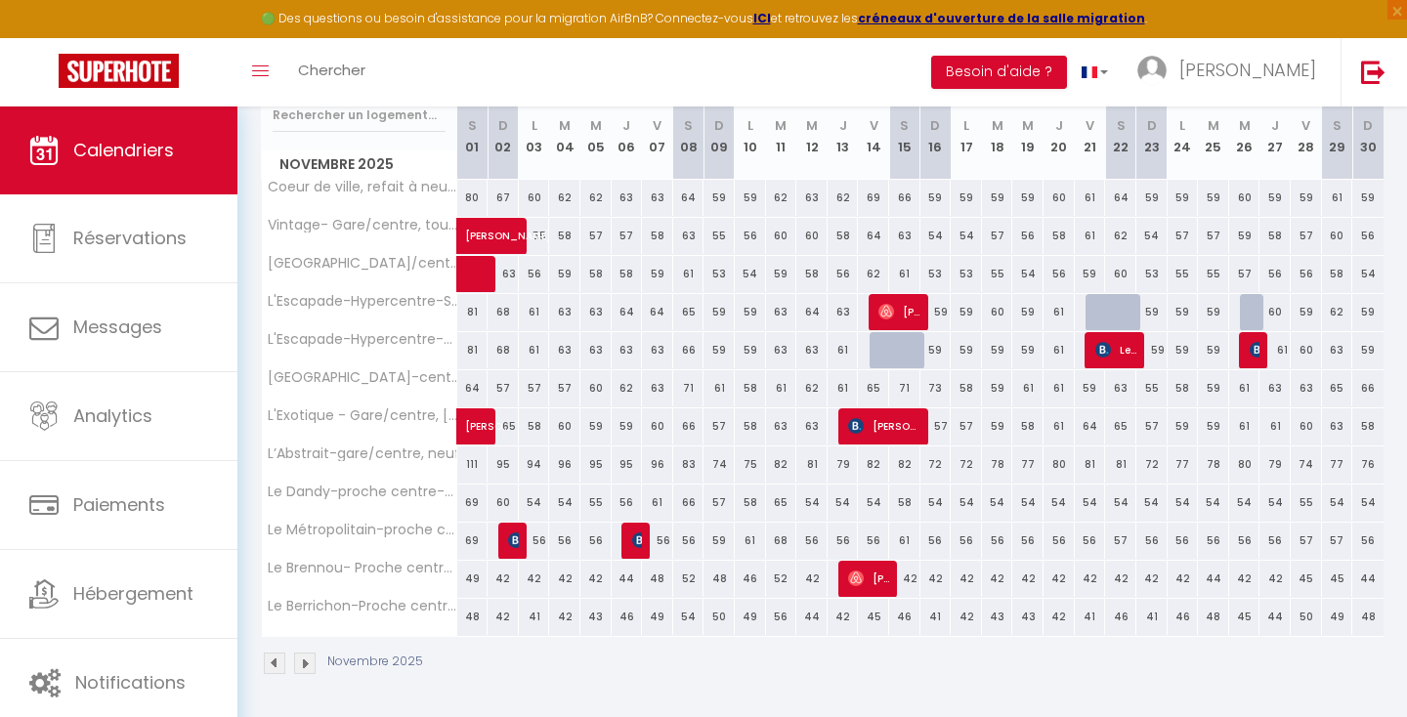
click at [311, 664] on img at bounding box center [305, 664] width 22 height 22
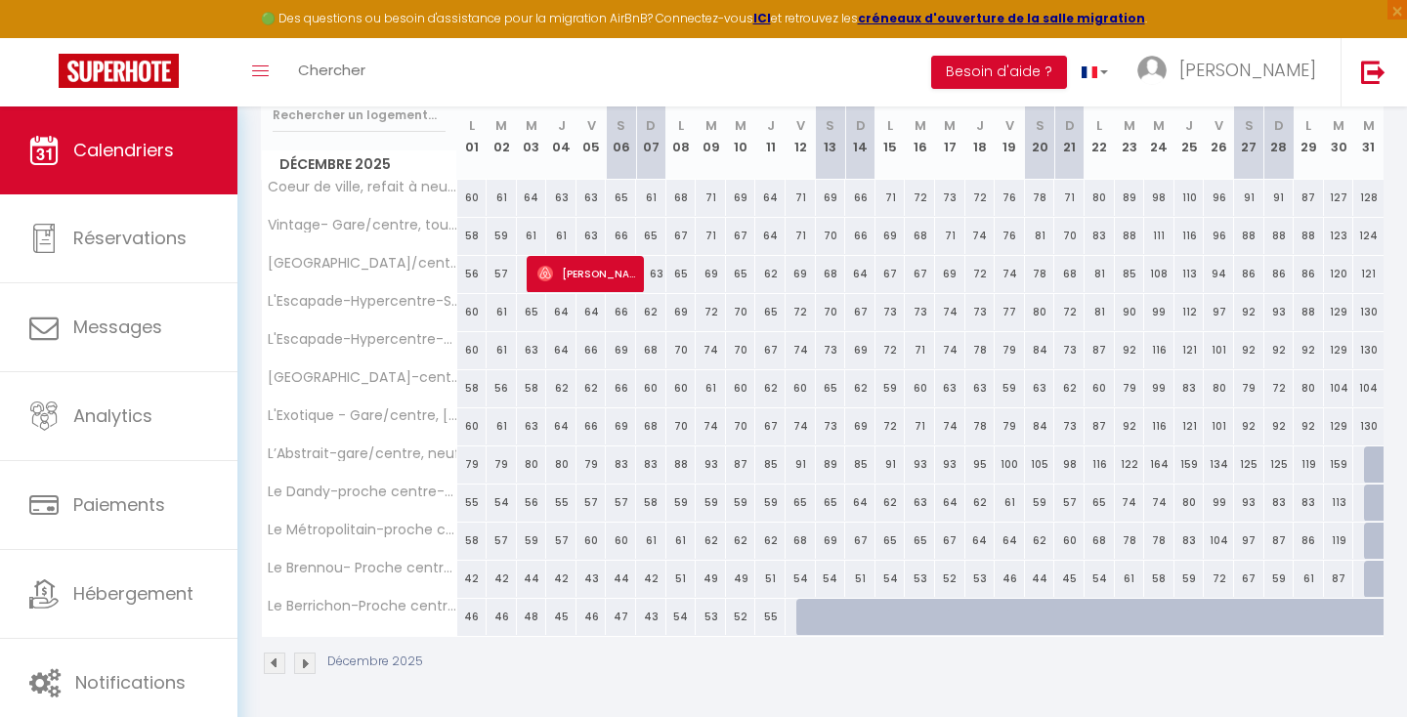
click at [809, 621] on div at bounding box center [811, 617] width 30 height 37
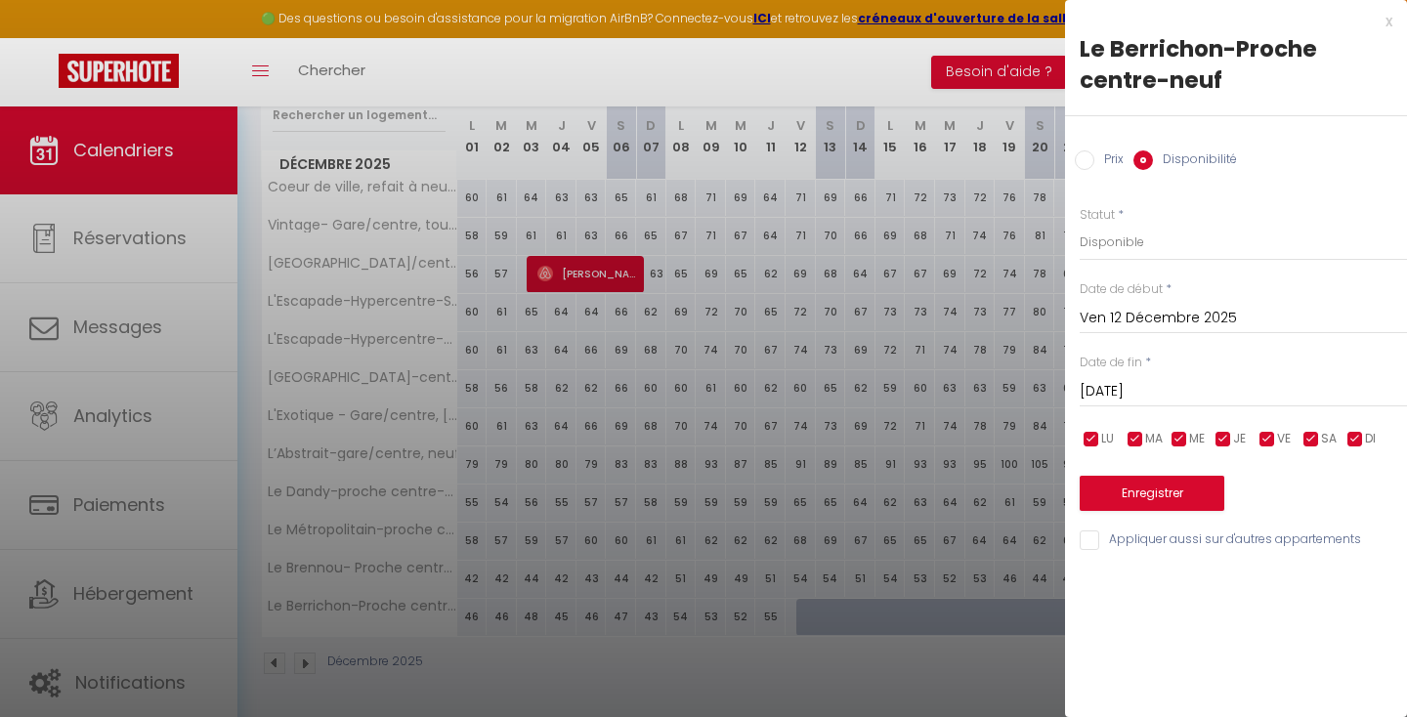
click at [1135, 394] on input "[DATE]" at bounding box center [1243, 391] width 327 height 25
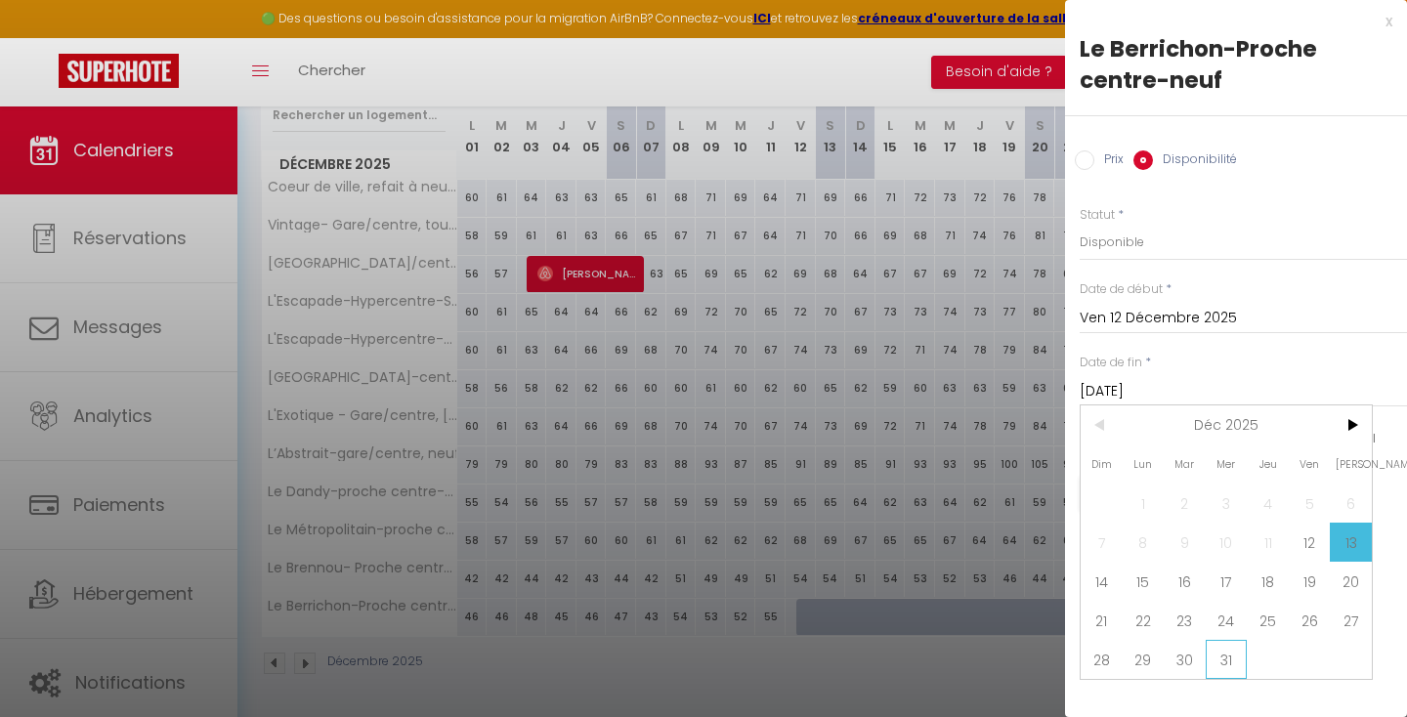
click at [1237, 644] on span "31" at bounding box center [1227, 659] width 42 height 39
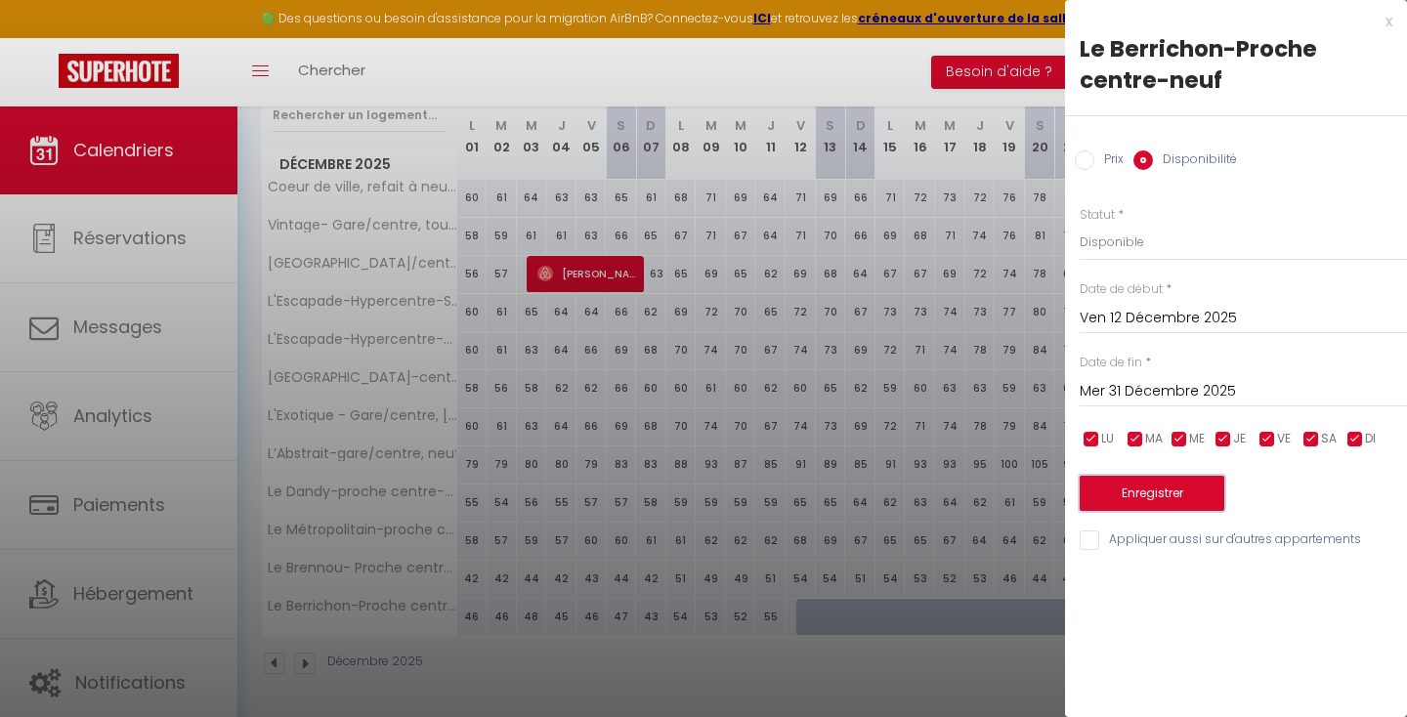
click at [1211, 491] on button "Enregistrer" at bounding box center [1152, 493] width 145 height 35
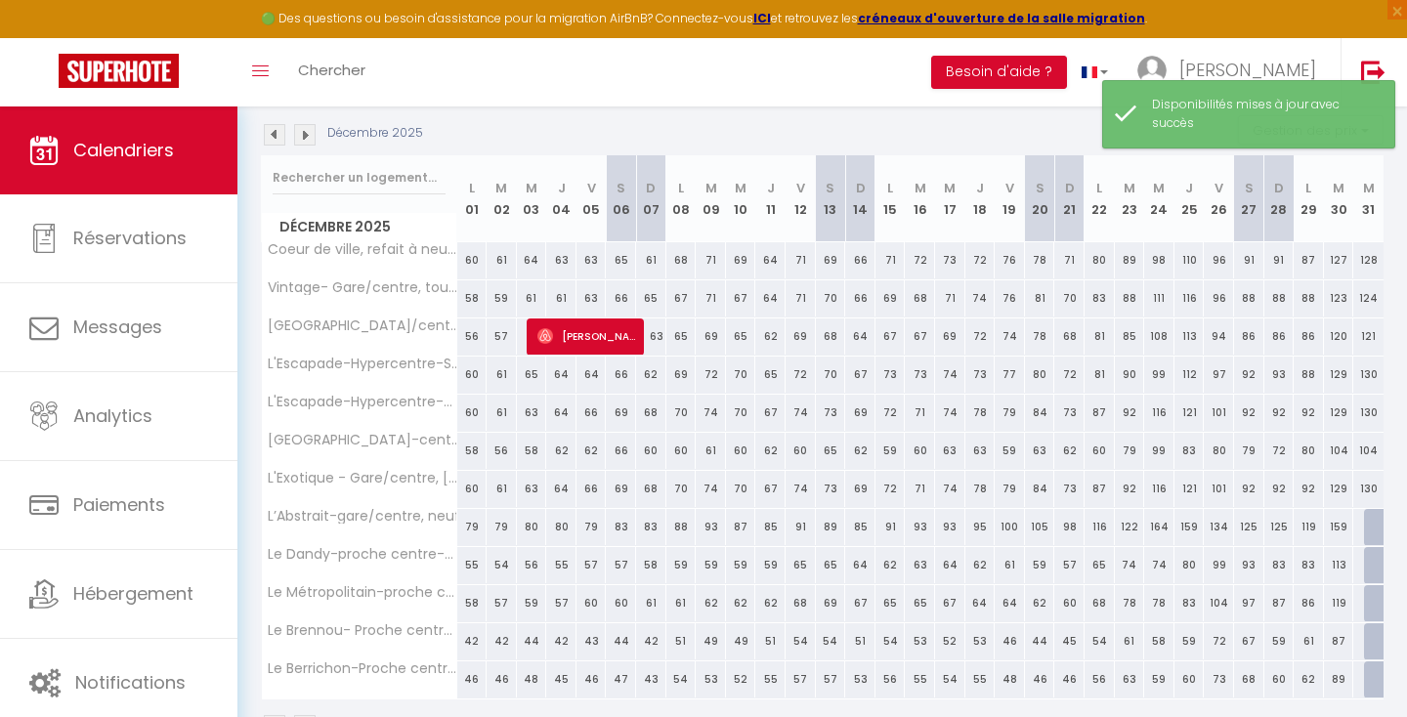
scroll to position [200, 0]
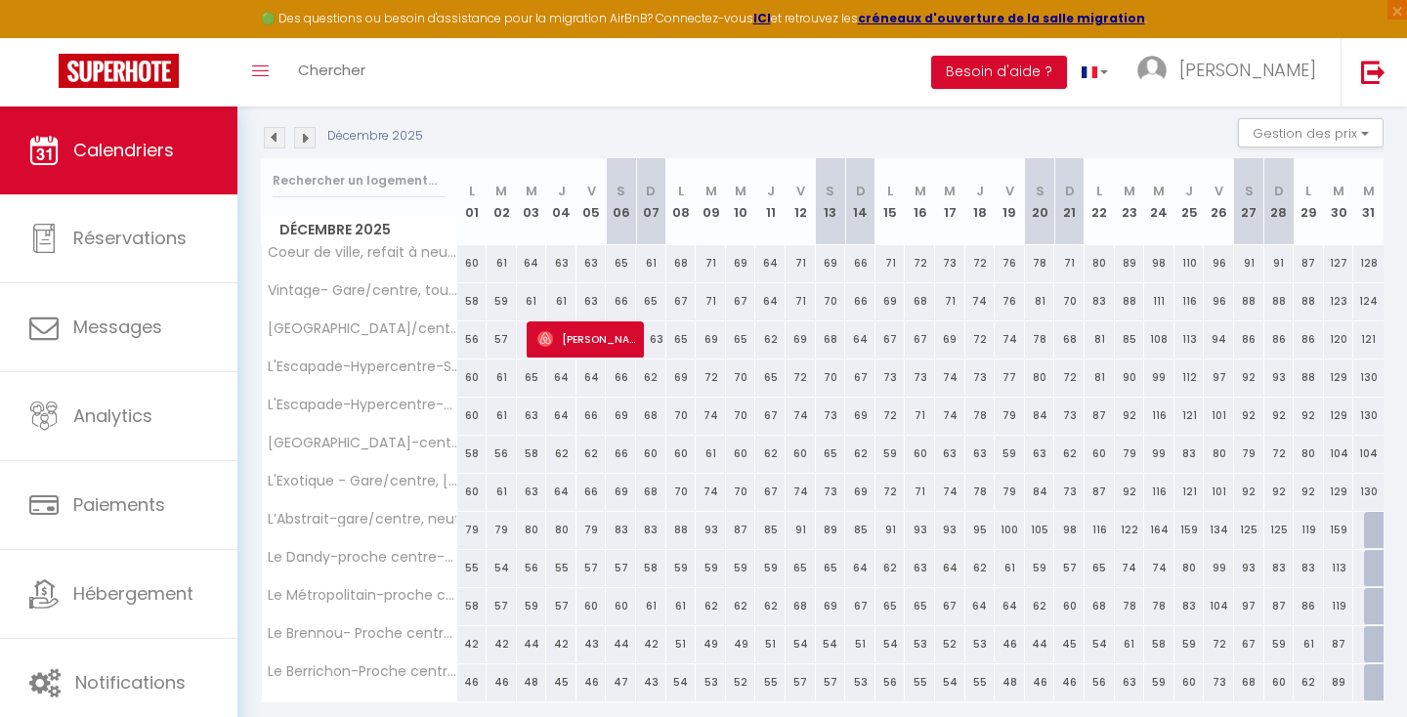
click at [308, 138] on img at bounding box center [305, 138] width 22 height 22
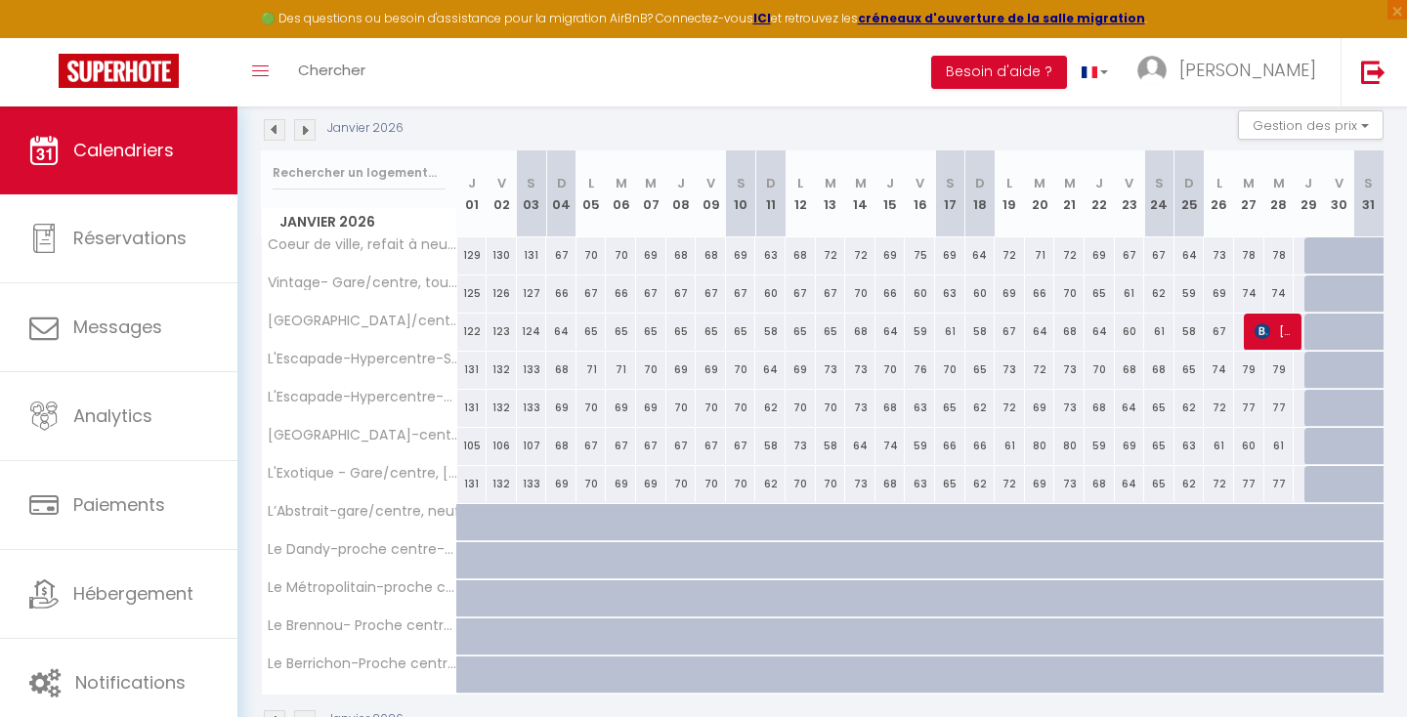
scroll to position [0, 0]
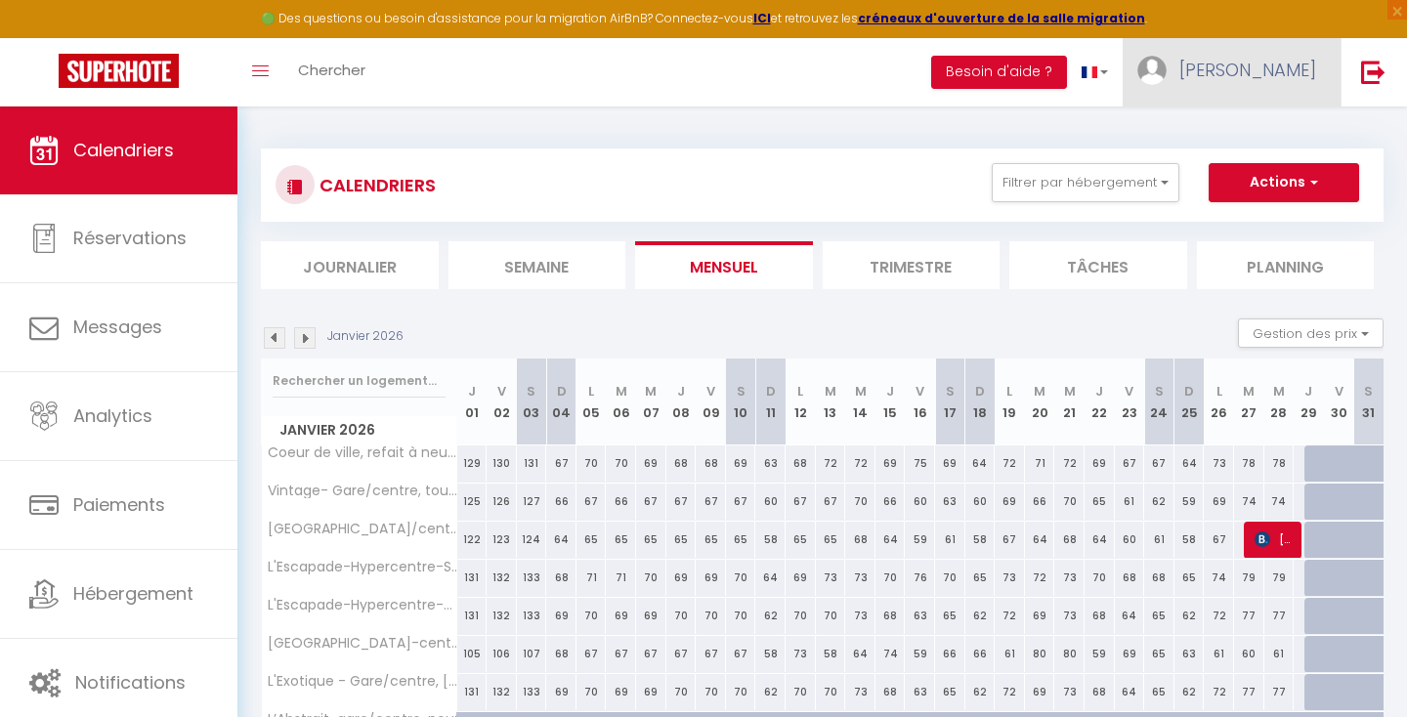
click at [1298, 62] on span "[PERSON_NAME]" at bounding box center [1248, 70] width 137 height 24
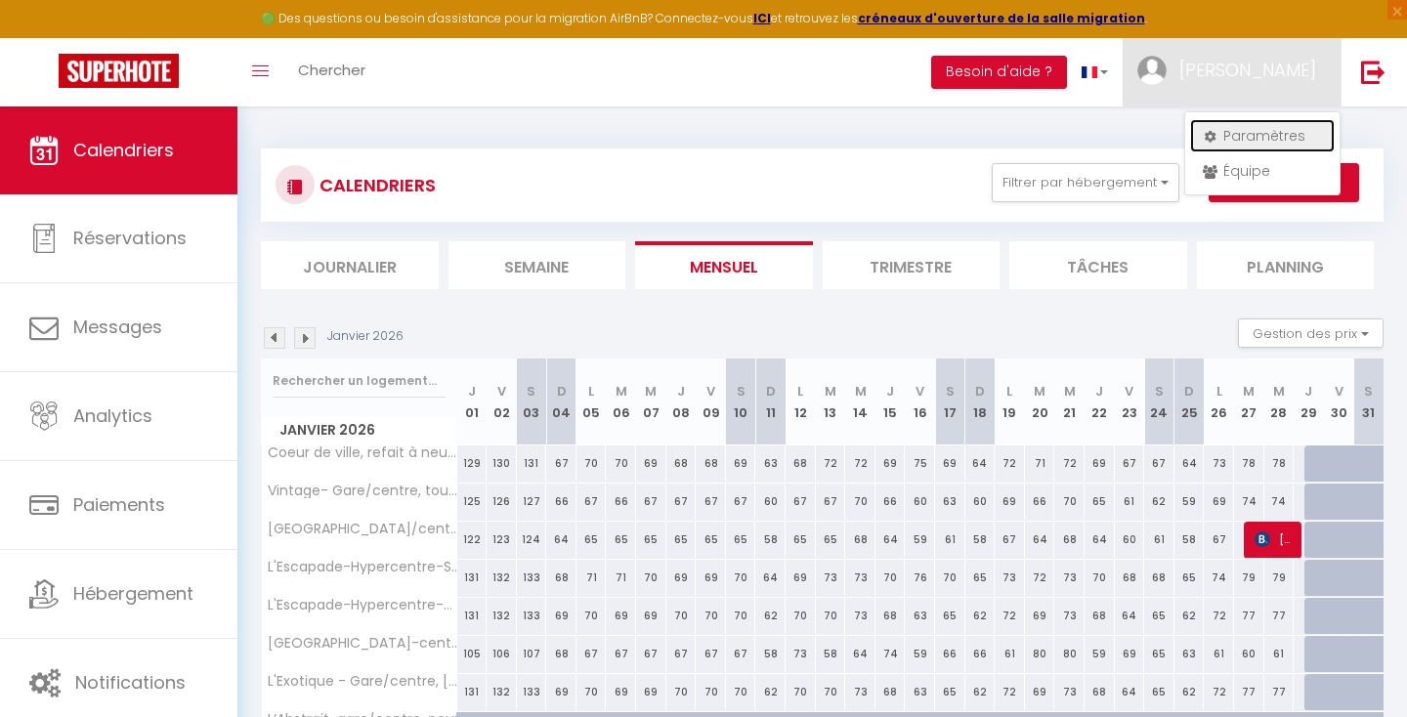
click at [1271, 136] on link "Paramètres" at bounding box center [1262, 135] width 145 height 33
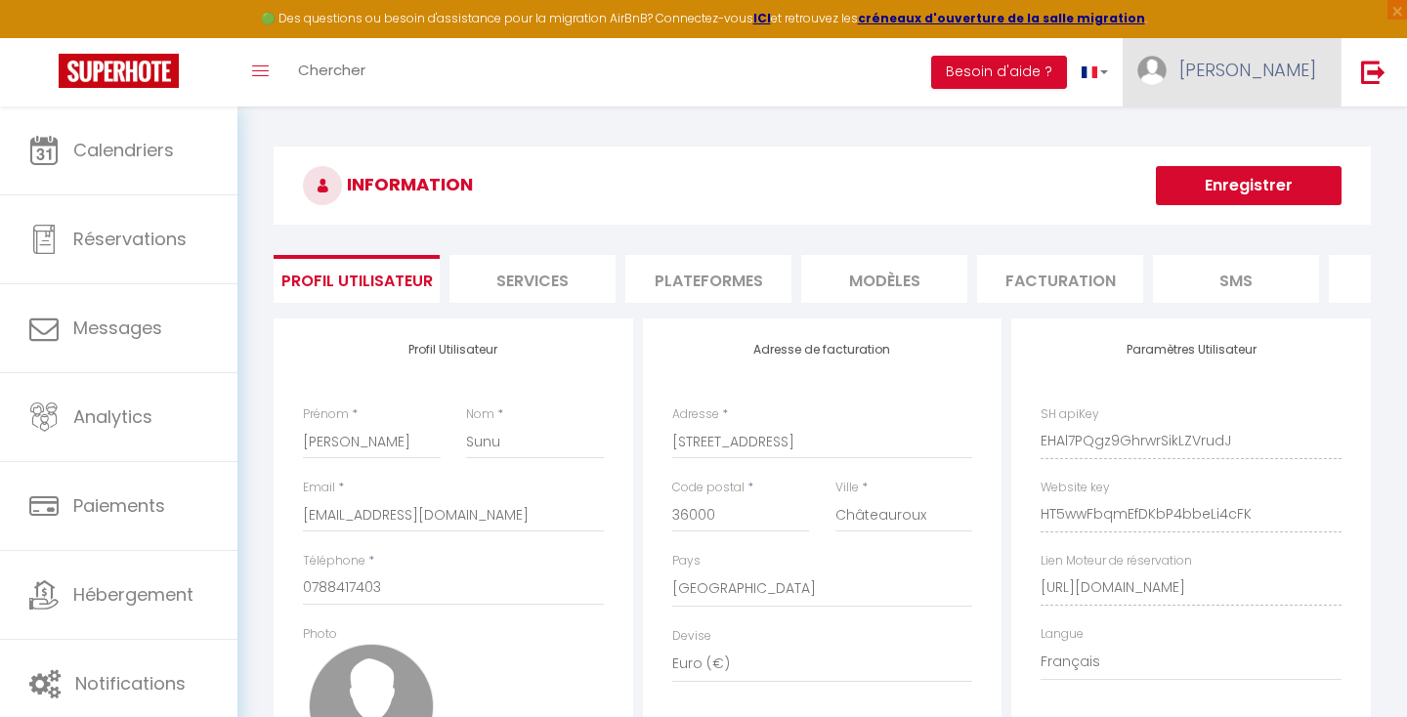
click at [1282, 80] on span "[PERSON_NAME]" at bounding box center [1248, 70] width 137 height 24
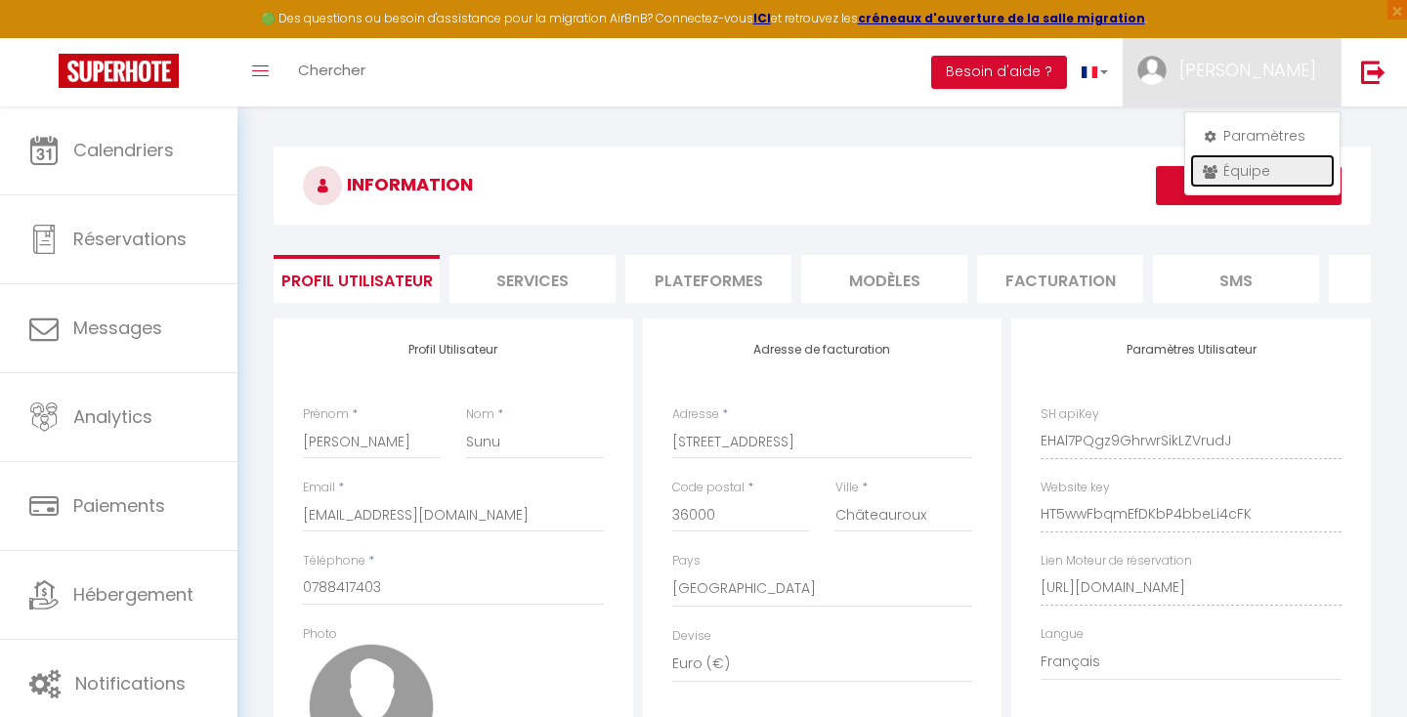
click at [1247, 175] on link "Équipe" at bounding box center [1262, 170] width 145 height 33
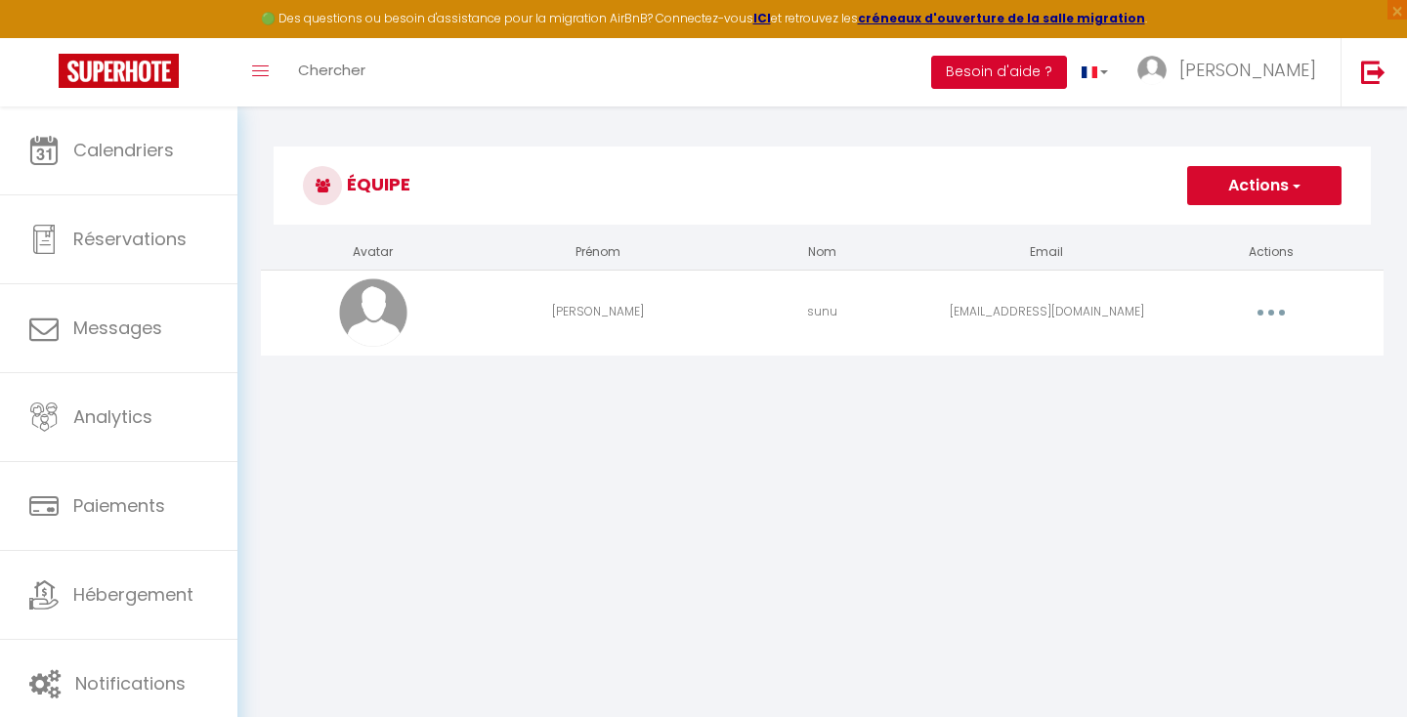
click at [1067, 64] on button "Besoin d'aide ?" at bounding box center [999, 72] width 136 height 33
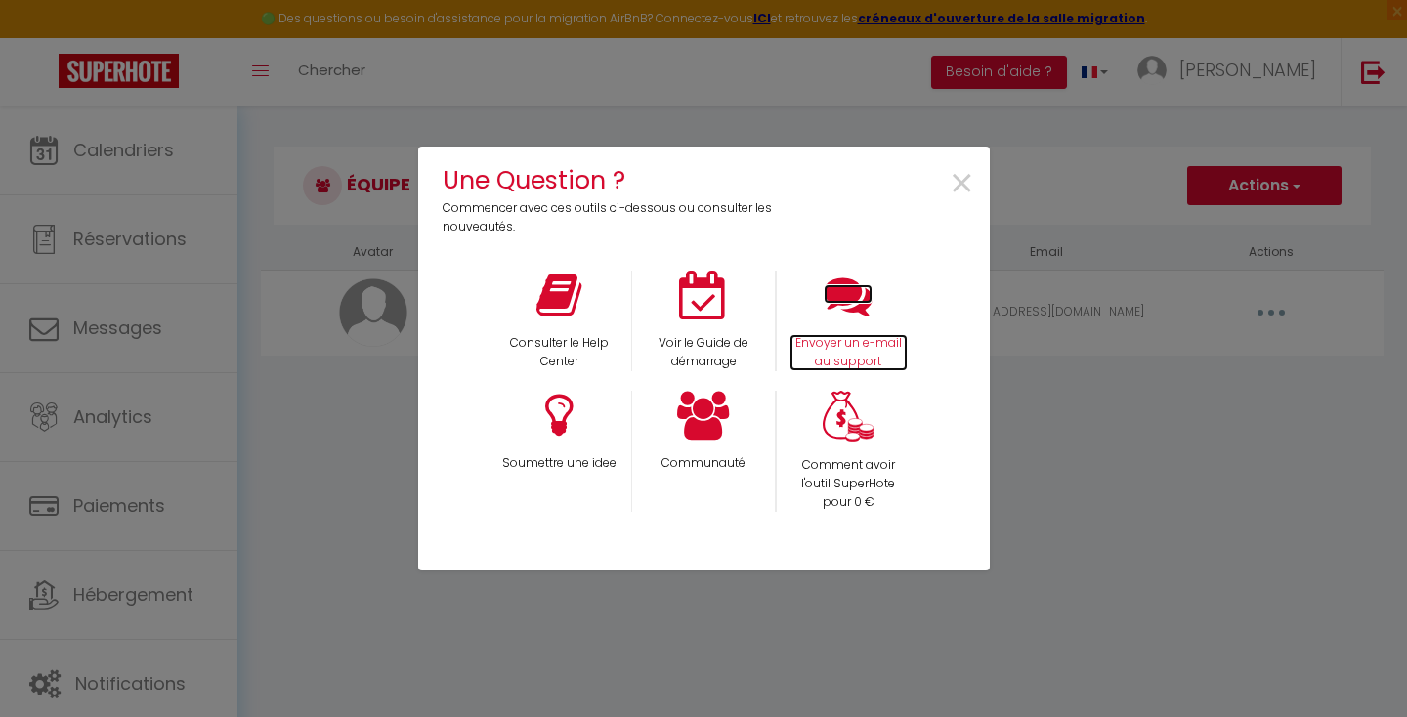
click at [839, 346] on p "Envoyer un e-mail au support" at bounding box center [849, 352] width 118 height 37
click at [957, 183] on span "×" at bounding box center [962, 184] width 26 height 62
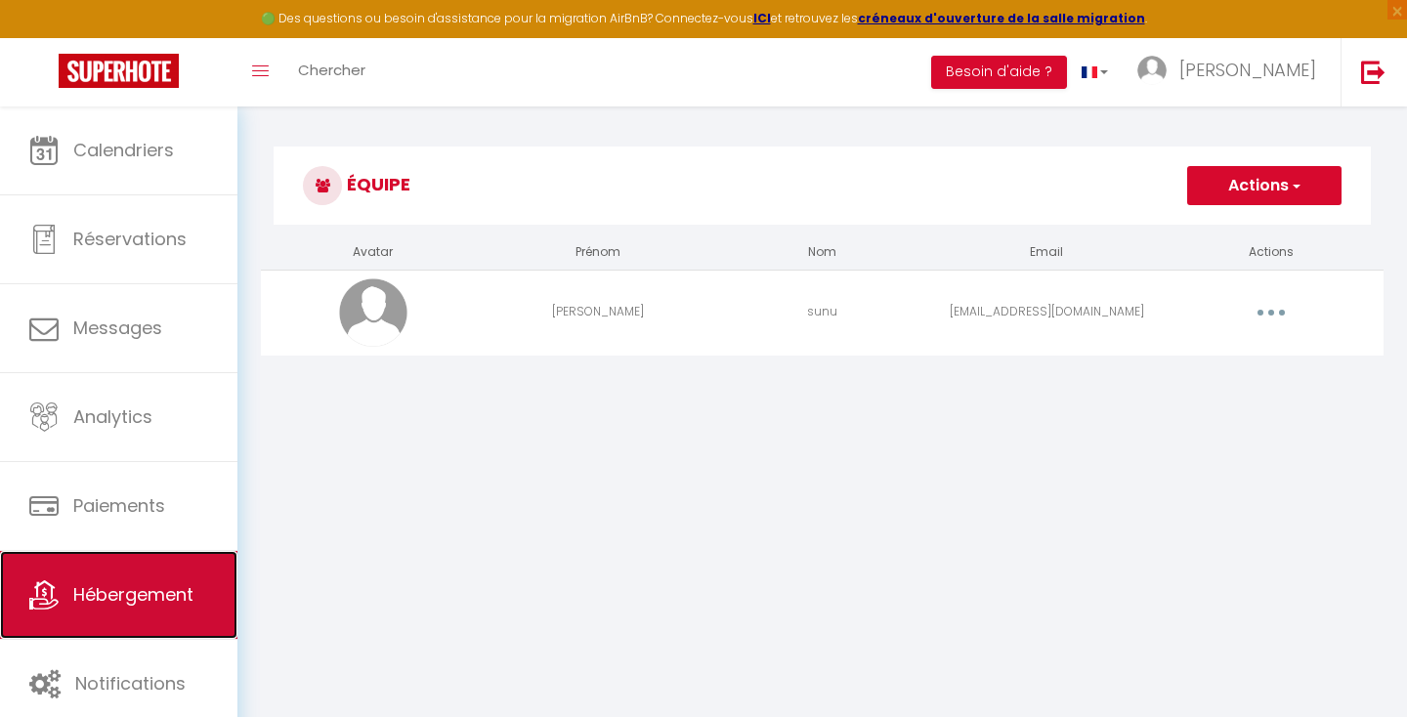
click at [117, 622] on link "Hébergement" at bounding box center [118, 595] width 237 height 88
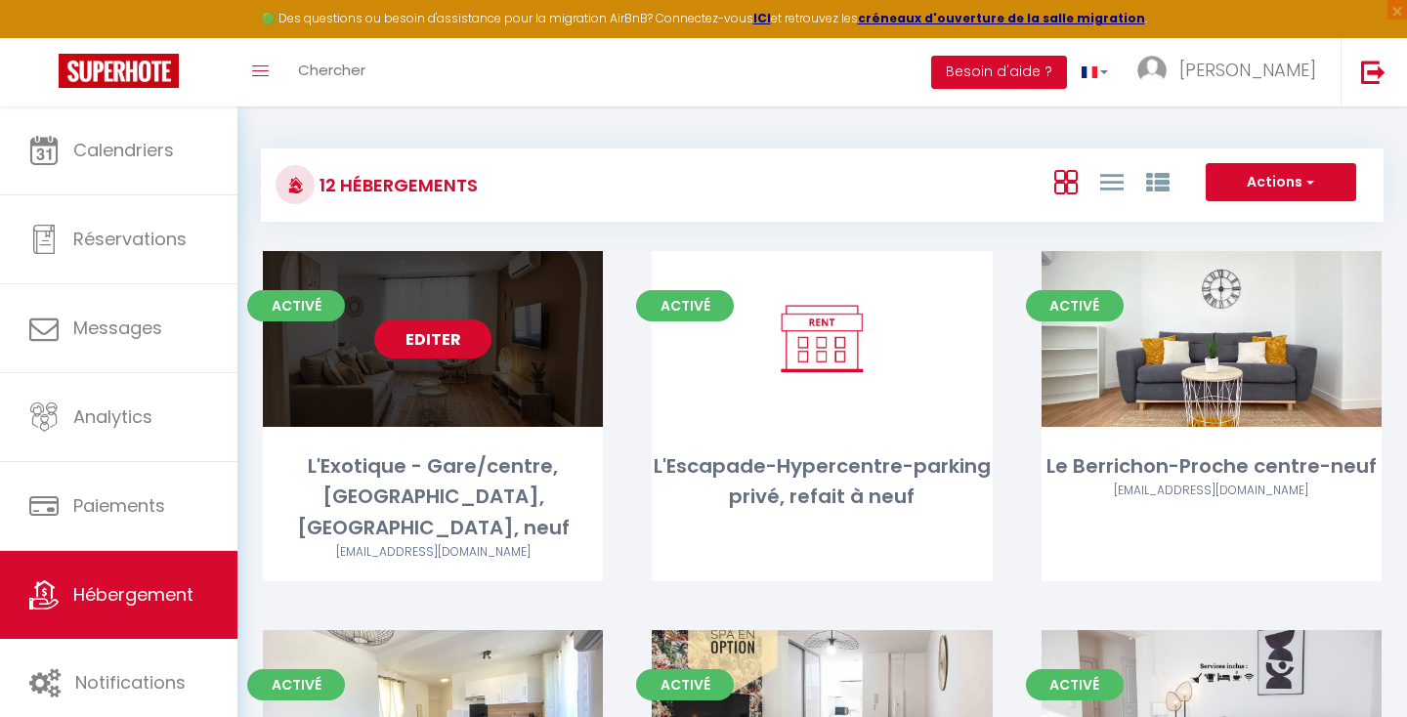
click at [446, 346] on link "Editer" at bounding box center [432, 339] width 117 height 39
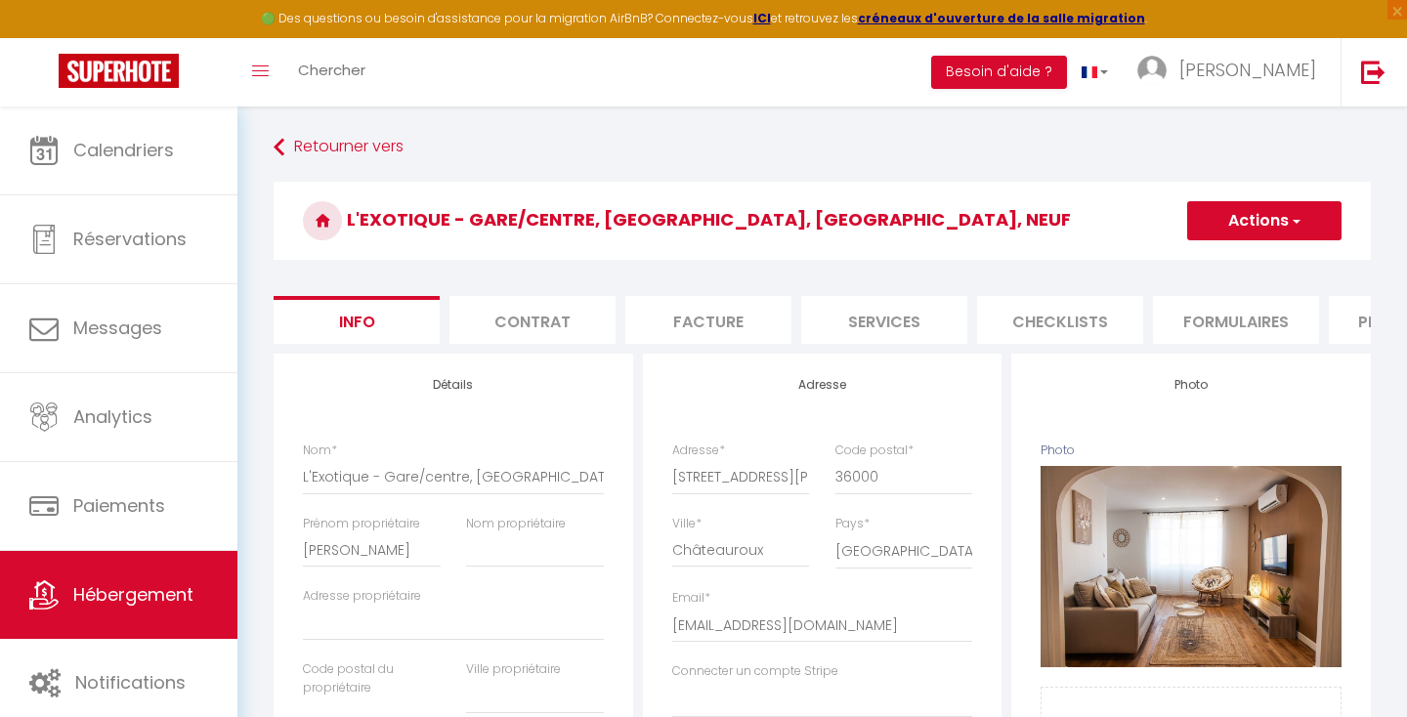
click at [1365, 314] on li "Plateformes" at bounding box center [1412, 320] width 166 height 48
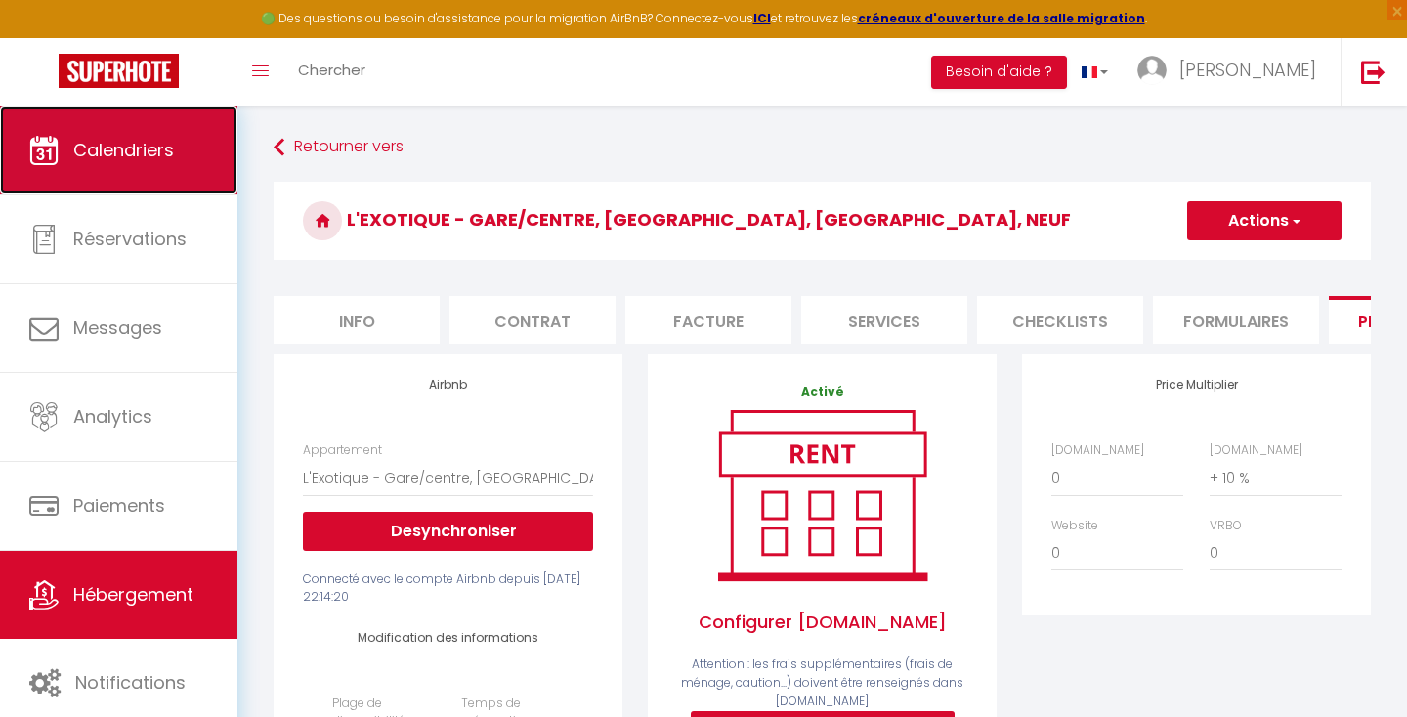
click at [127, 172] on link "Calendriers" at bounding box center [118, 151] width 237 height 88
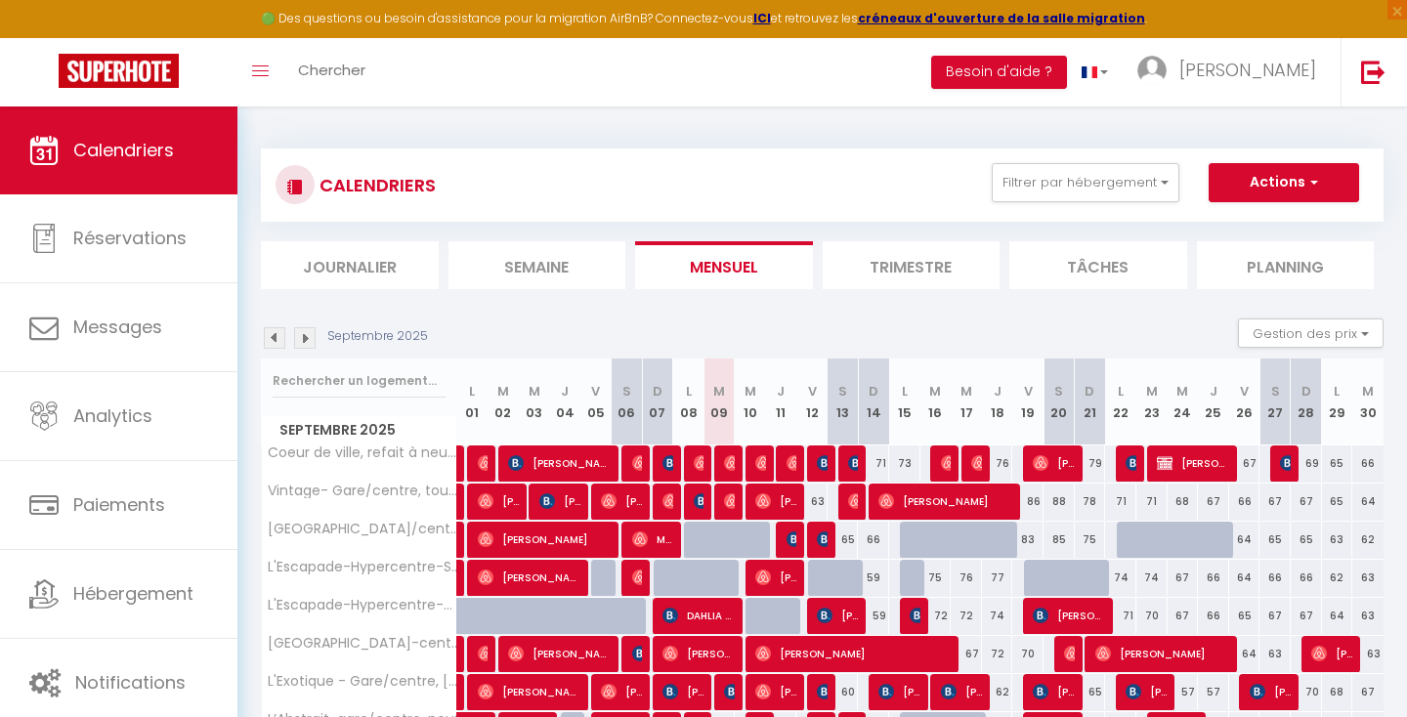
click at [301, 334] on img at bounding box center [305, 338] width 22 height 22
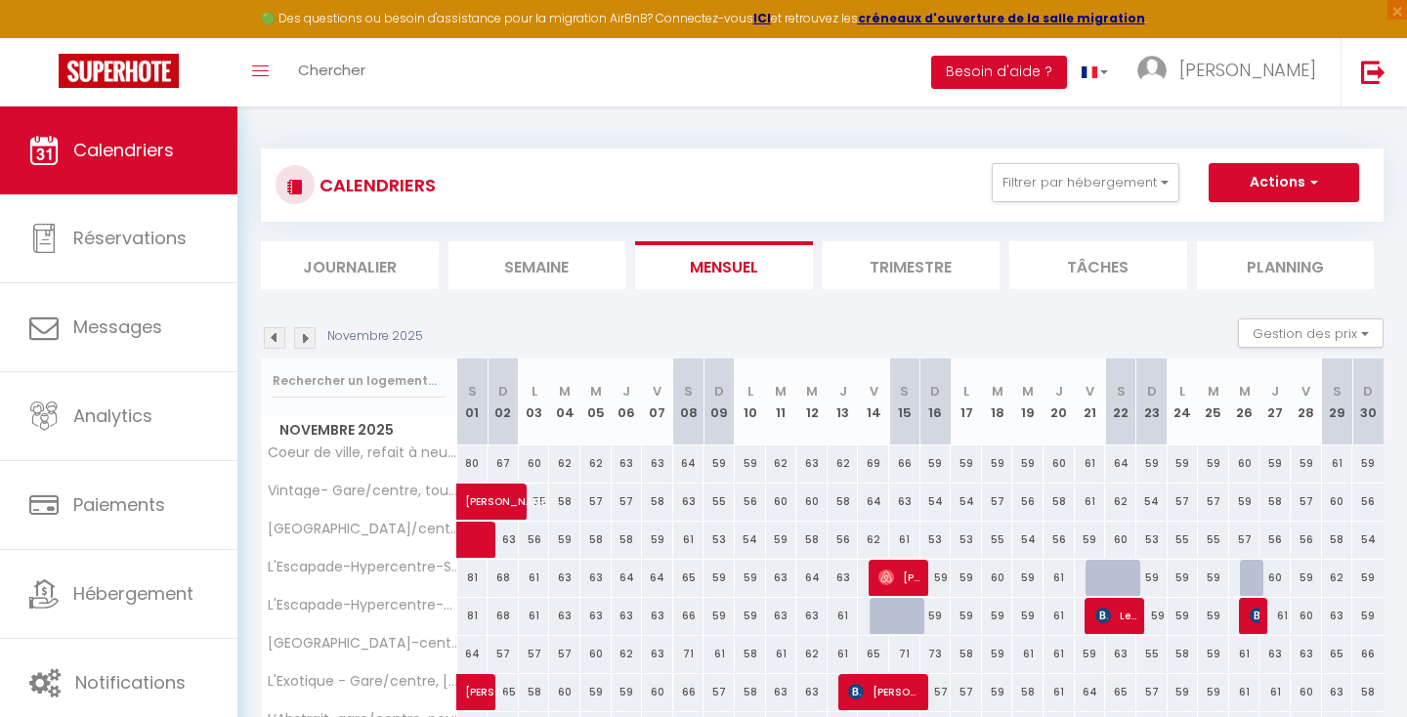
click at [303, 334] on img at bounding box center [305, 338] width 22 height 22
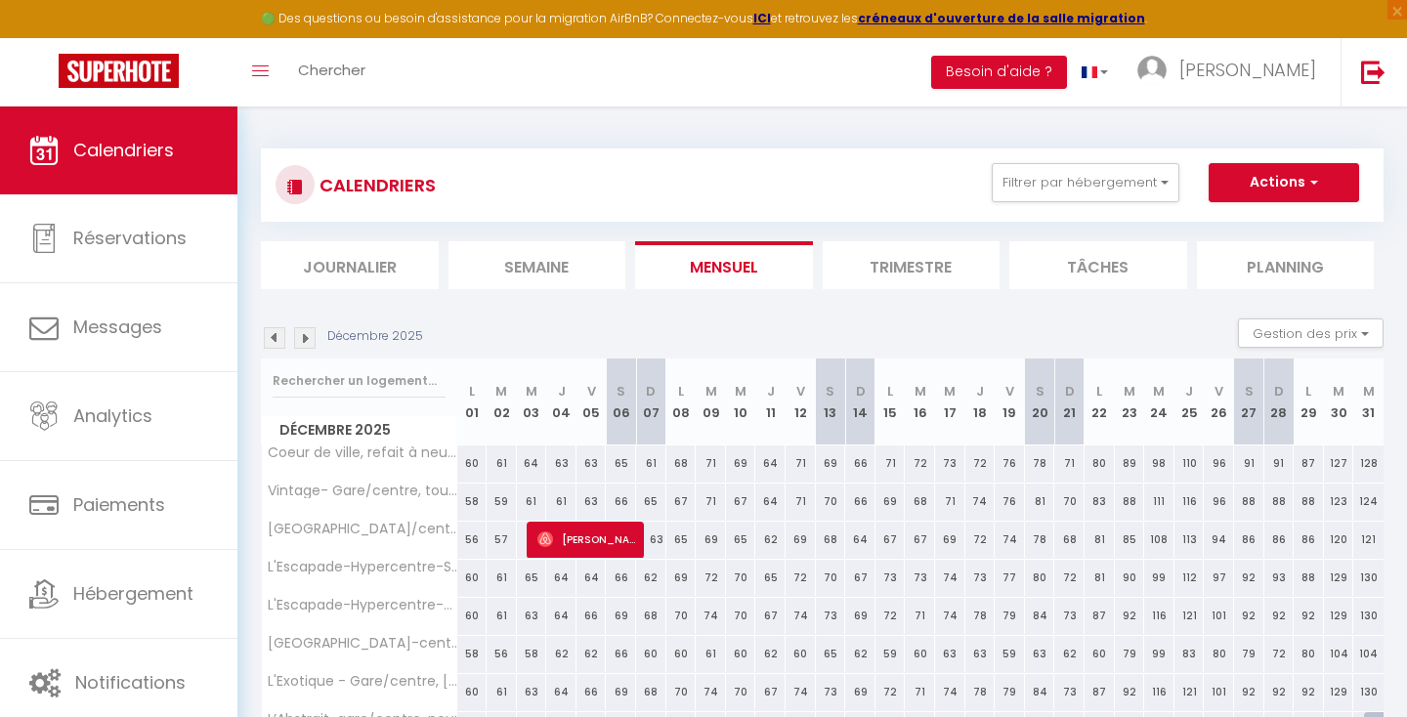
click at [304, 336] on img at bounding box center [305, 338] width 22 height 22
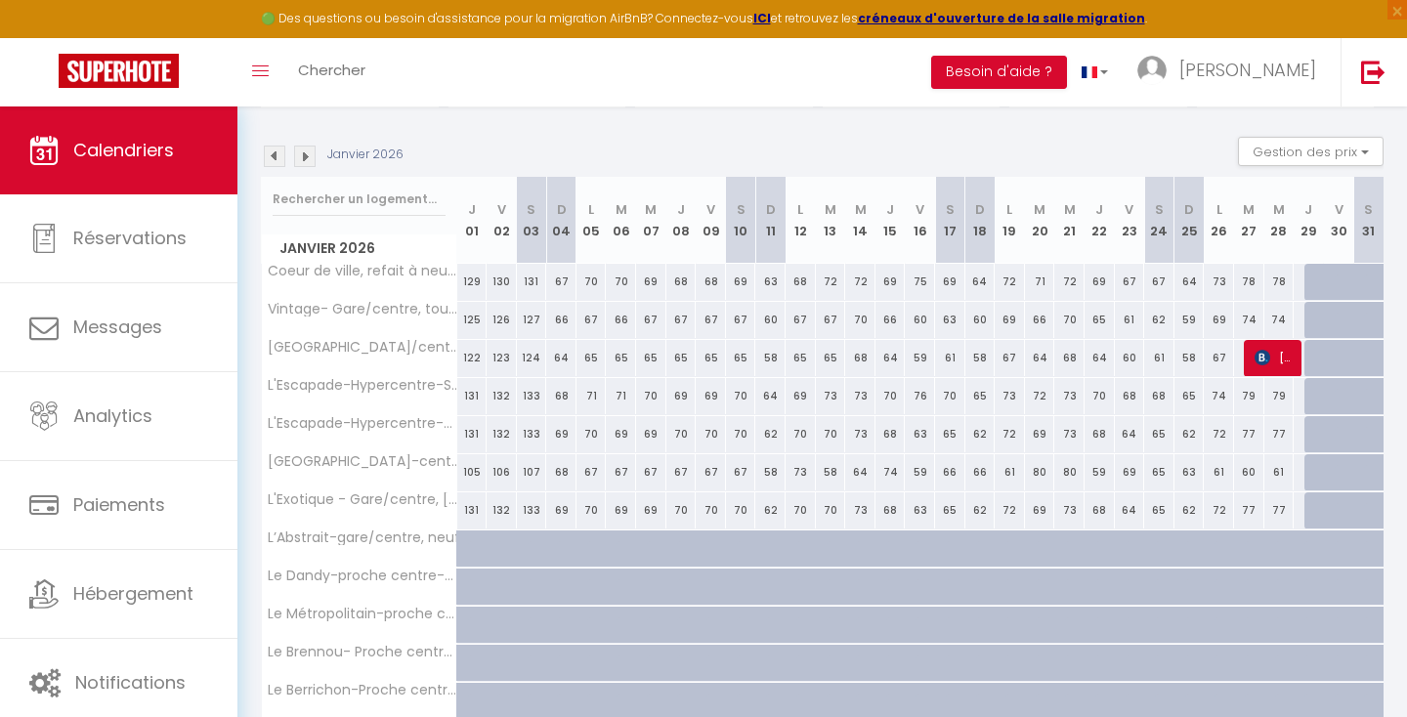
scroll to position [181, 0]
click at [311, 161] on img at bounding box center [305, 158] width 22 height 22
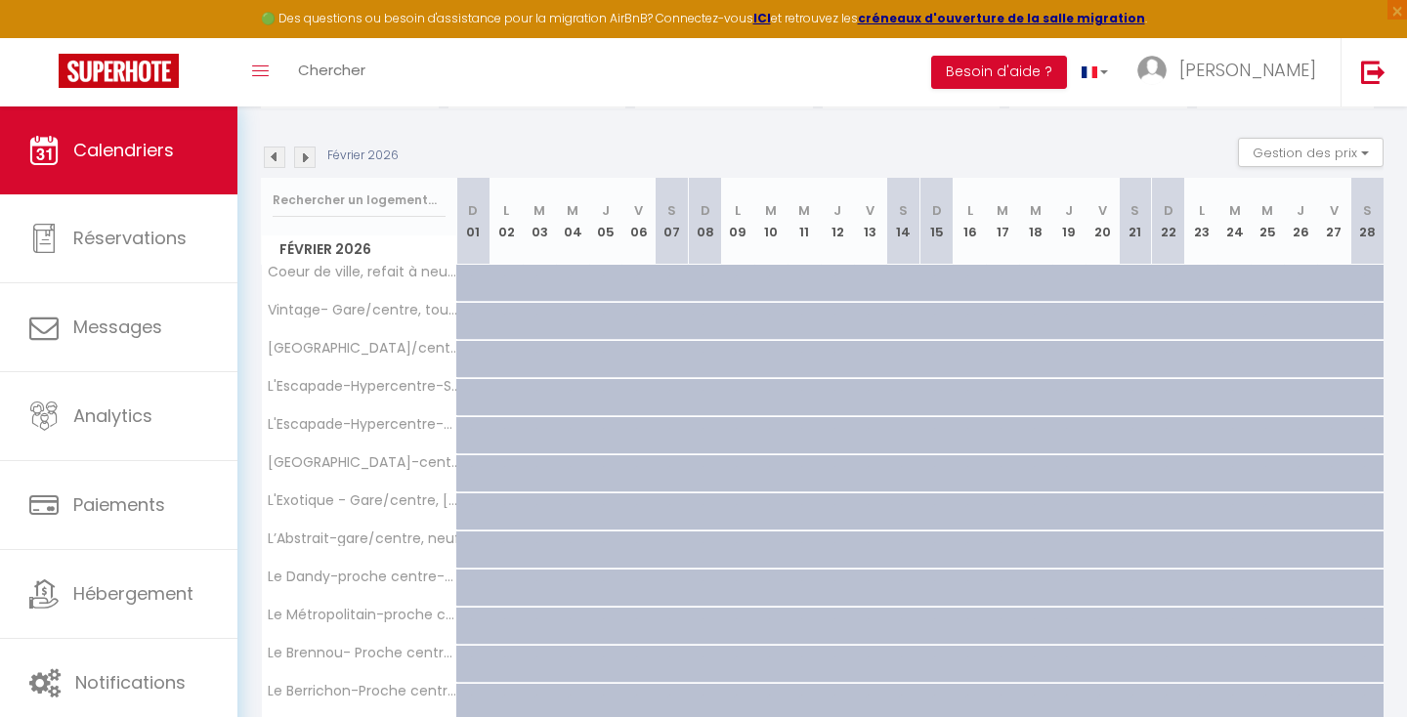
click at [269, 159] on img at bounding box center [275, 158] width 22 height 22
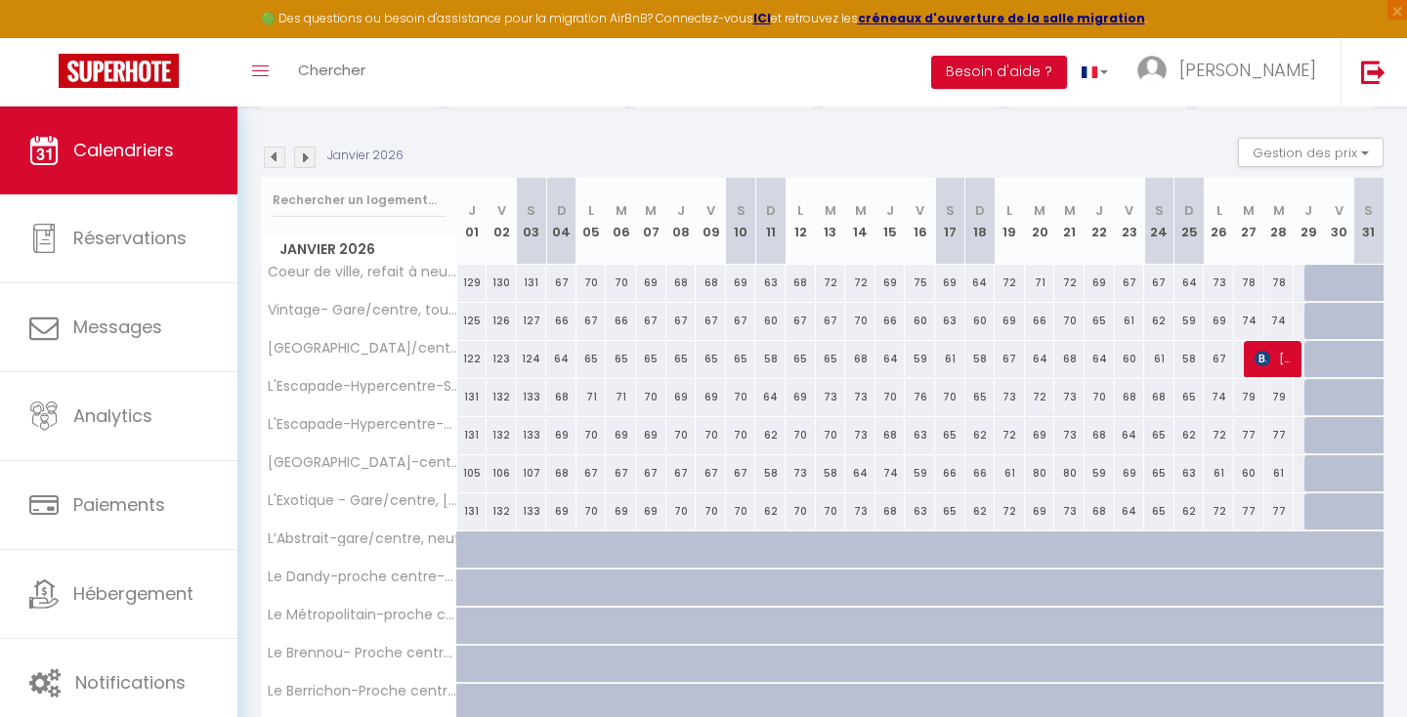
click at [304, 156] on img at bounding box center [305, 158] width 22 height 22
